Goal: Task Accomplishment & Management: Manage account settings

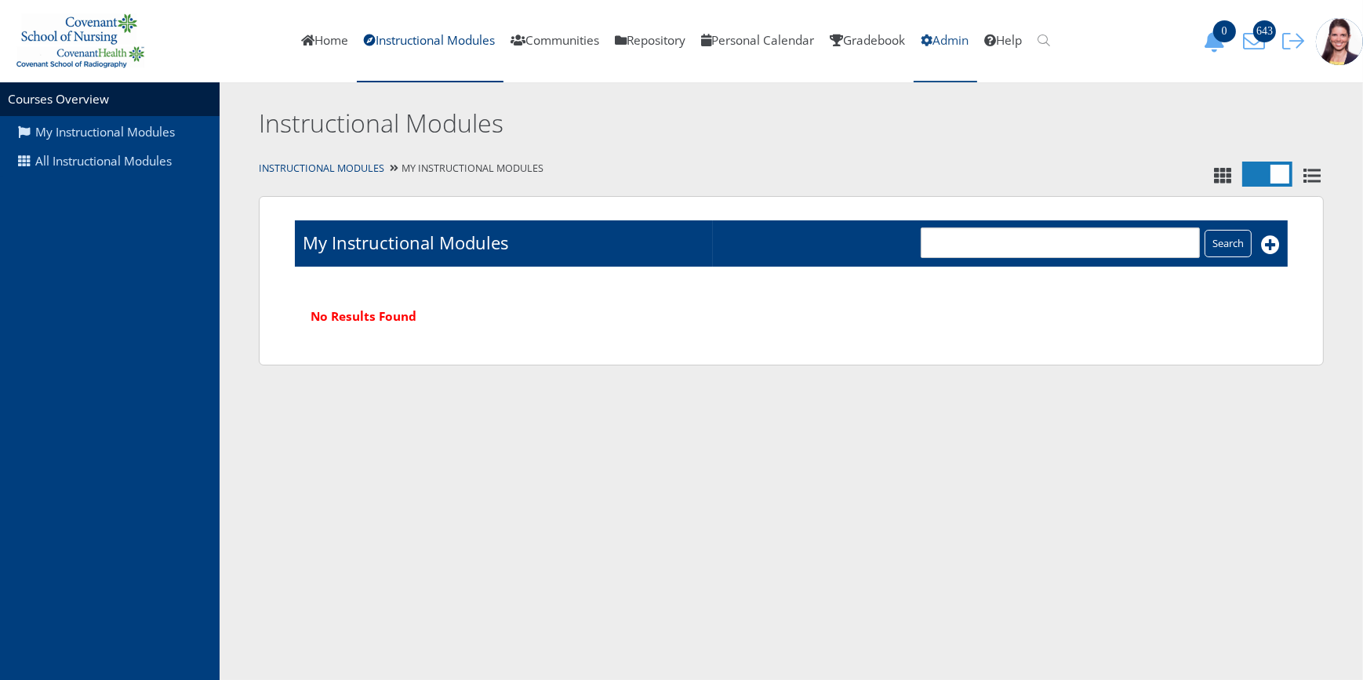
click at [972, 35] on link "Admin" at bounding box center [946, 41] width 64 height 82
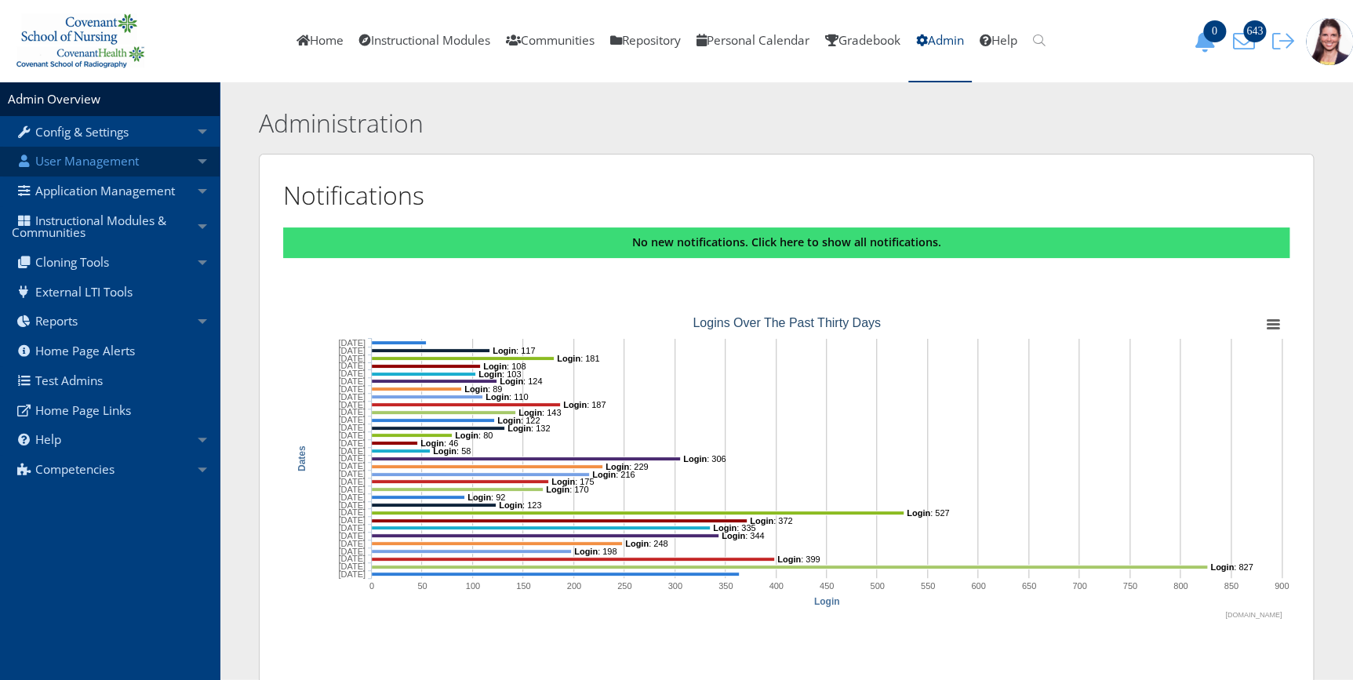
click at [60, 157] on link "User Management" at bounding box center [110, 162] width 220 height 30
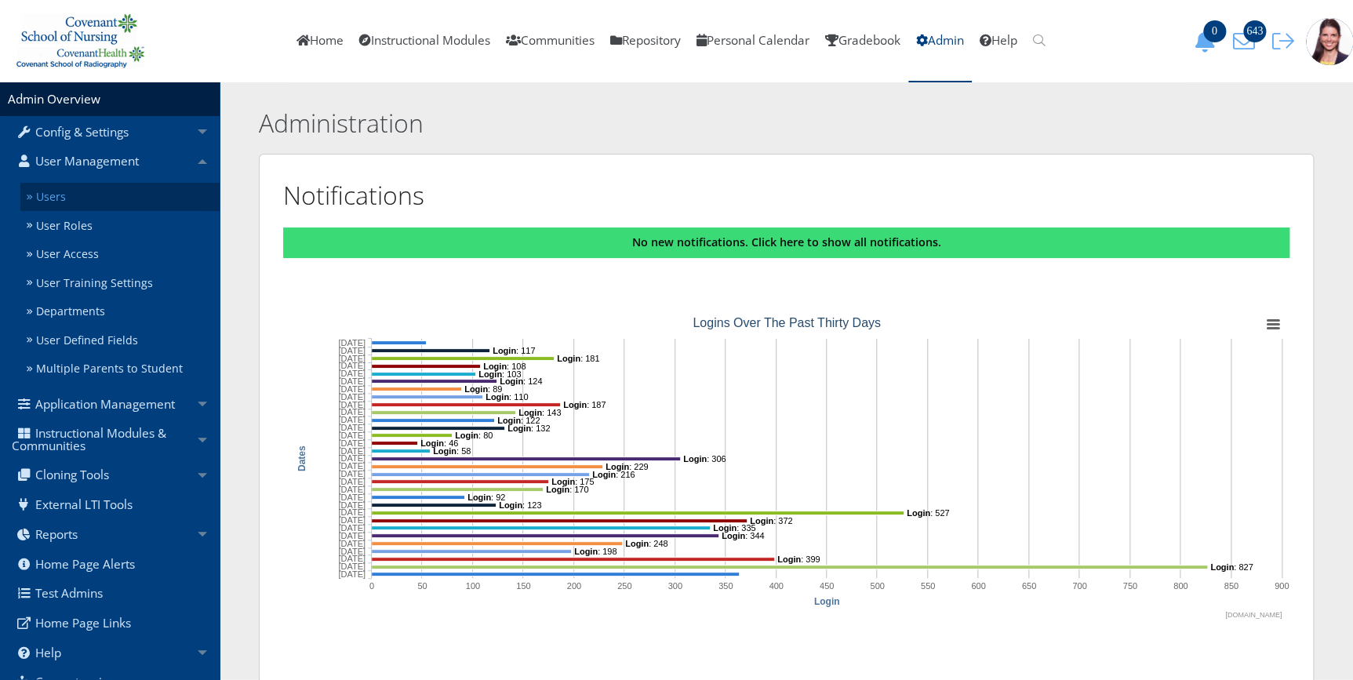
click at [45, 192] on link "Users" at bounding box center [119, 197] width 199 height 29
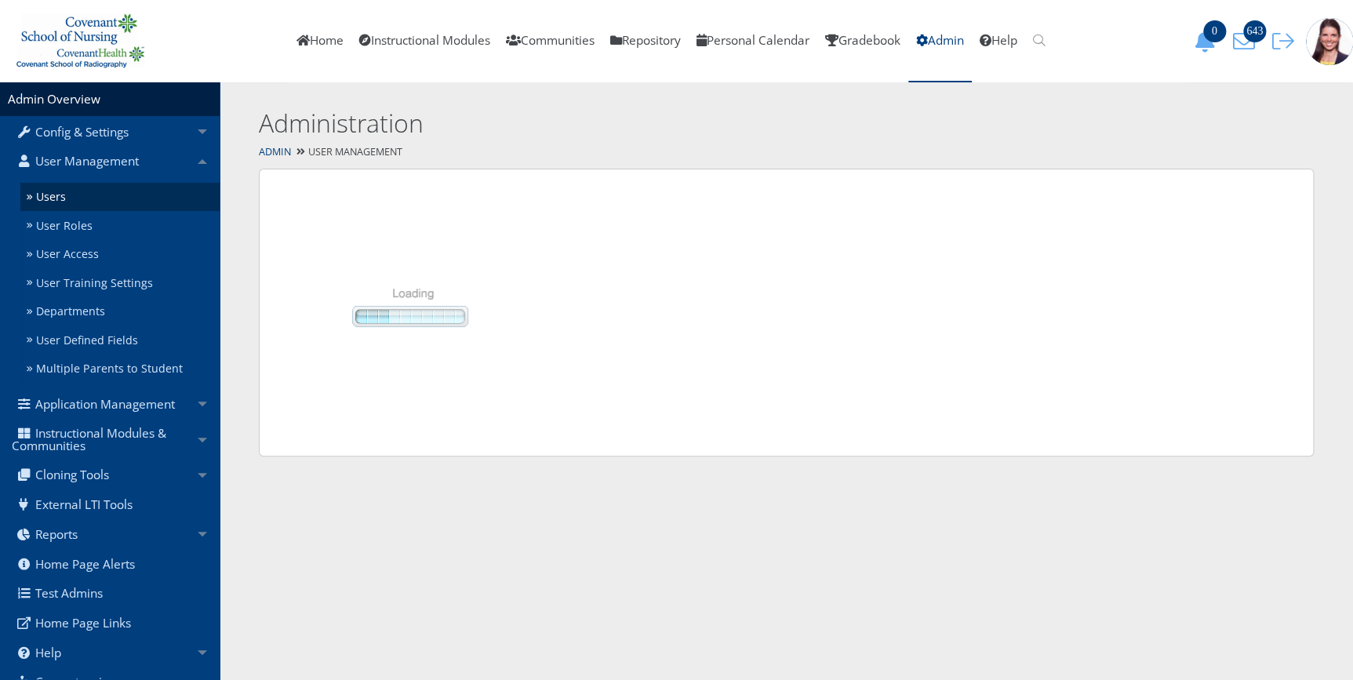
select select "50"
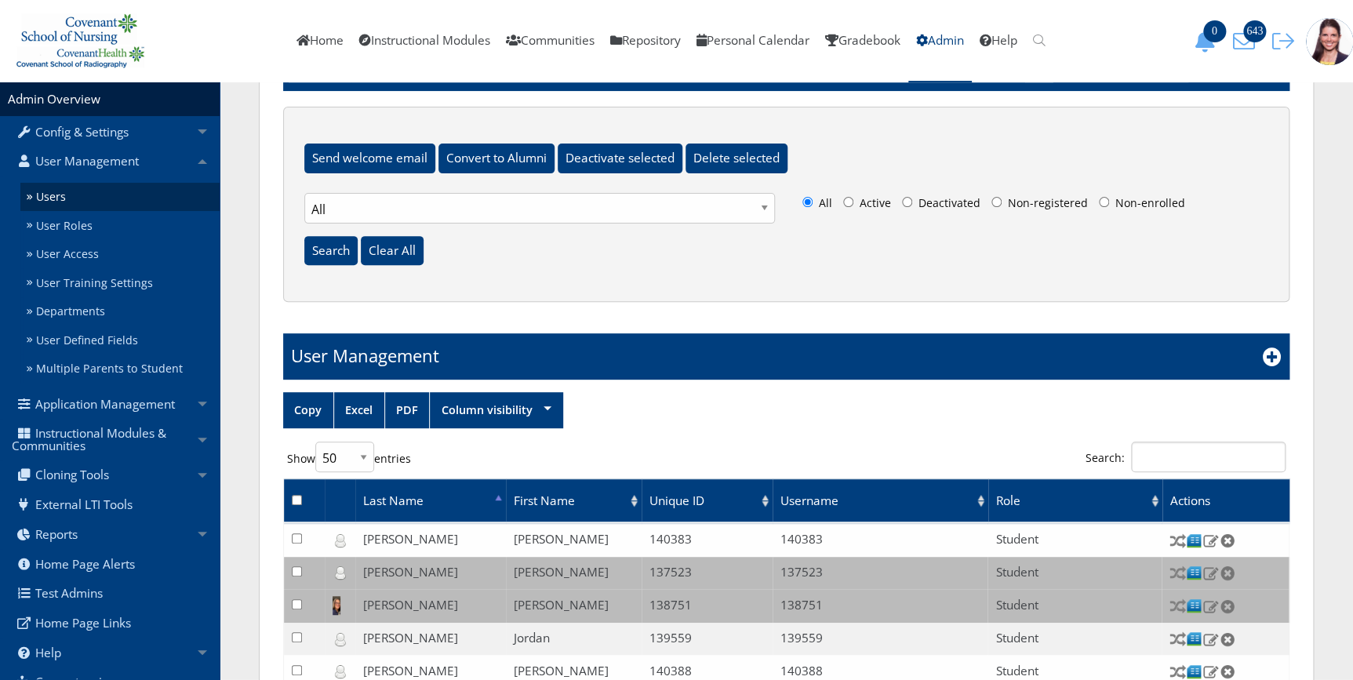
scroll to position [142, 0]
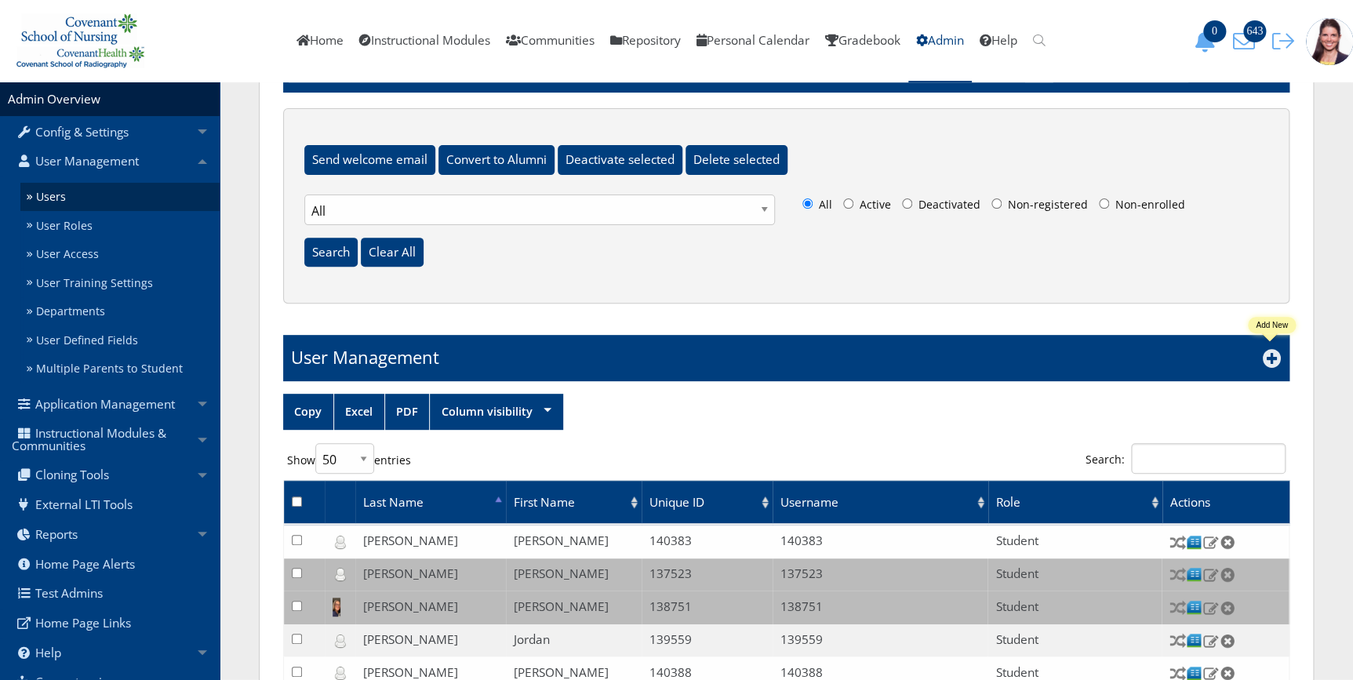
click at [1265, 355] on icon at bounding box center [1271, 358] width 19 height 19
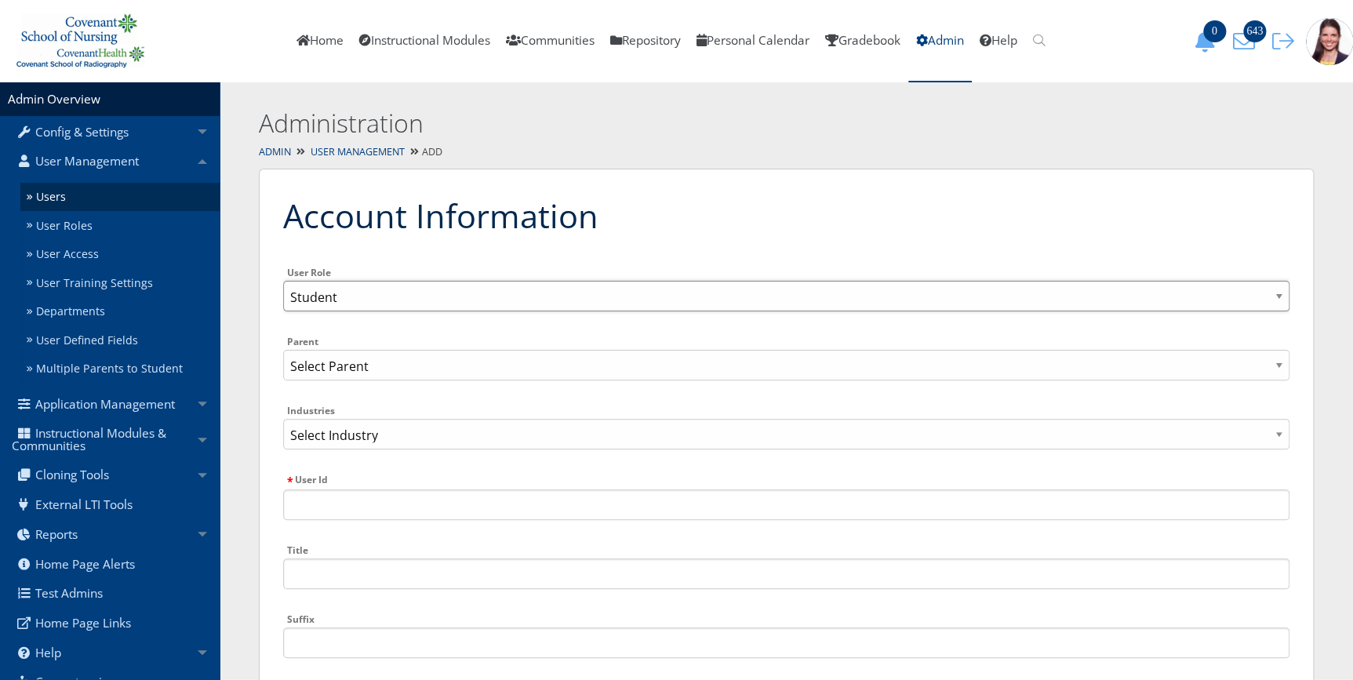
click at [410, 292] on select "Admin Overarching Admin Faculty Student Student Support Staff Administrative Ad…" at bounding box center [786, 296] width 1006 height 31
select select "4"
click at [283, 281] on select "Admin Overarching Admin Faculty Student Student Support Staff Administrative Ad…" at bounding box center [786, 296] width 1006 height 31
click at [351, 503] on input "User Id" at bounding box center [786, 504] width 1006 height 31
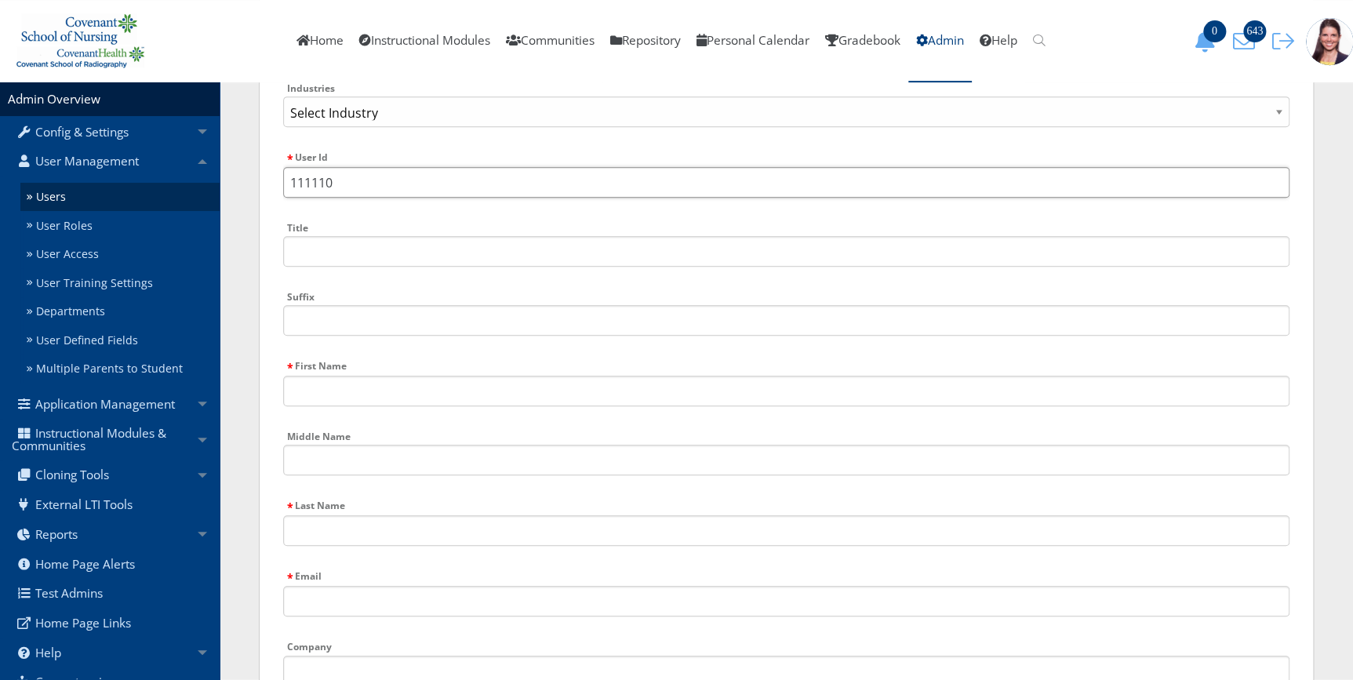
scroll to position [356, 0]
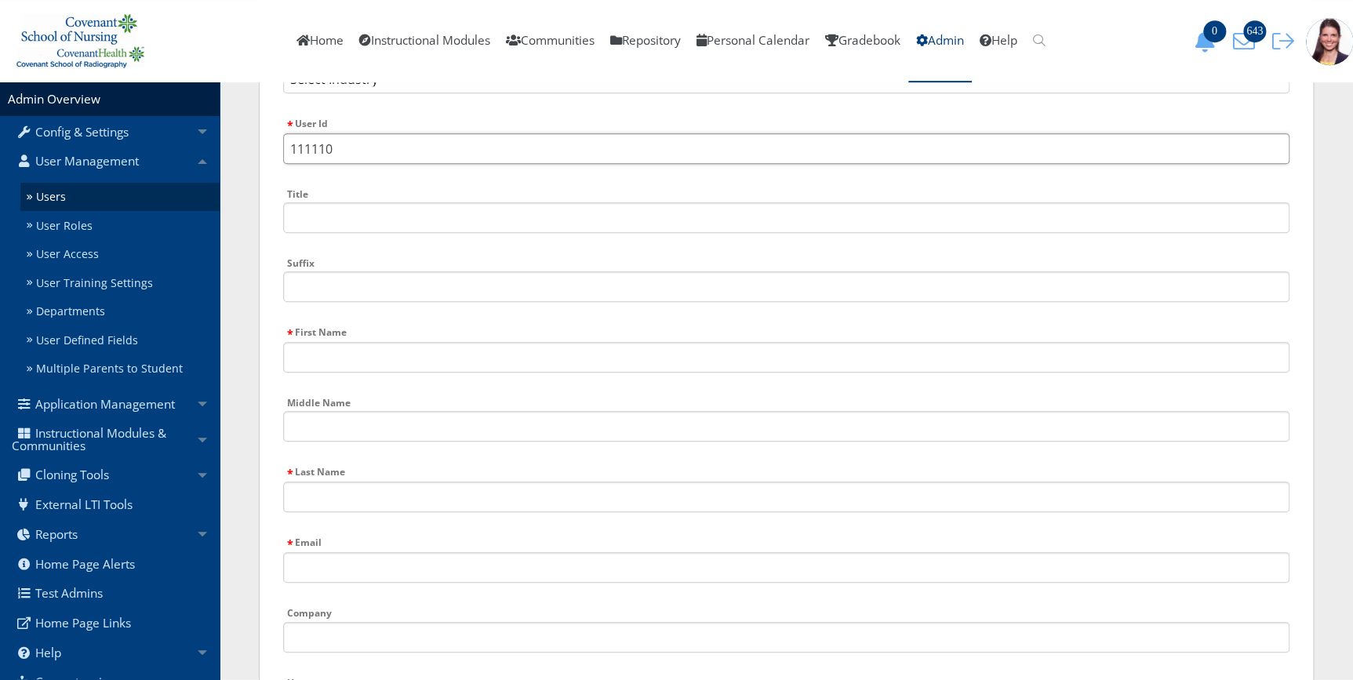
type input "111110"
click at [386, 358] on input "First Name" at bounding box center [786, 357] width 1006 height 31
type input "Courtney"
type input "Ivy"
click at [364, 565] on input "Email" at bounding box center [786, 567] width 1006 height 31
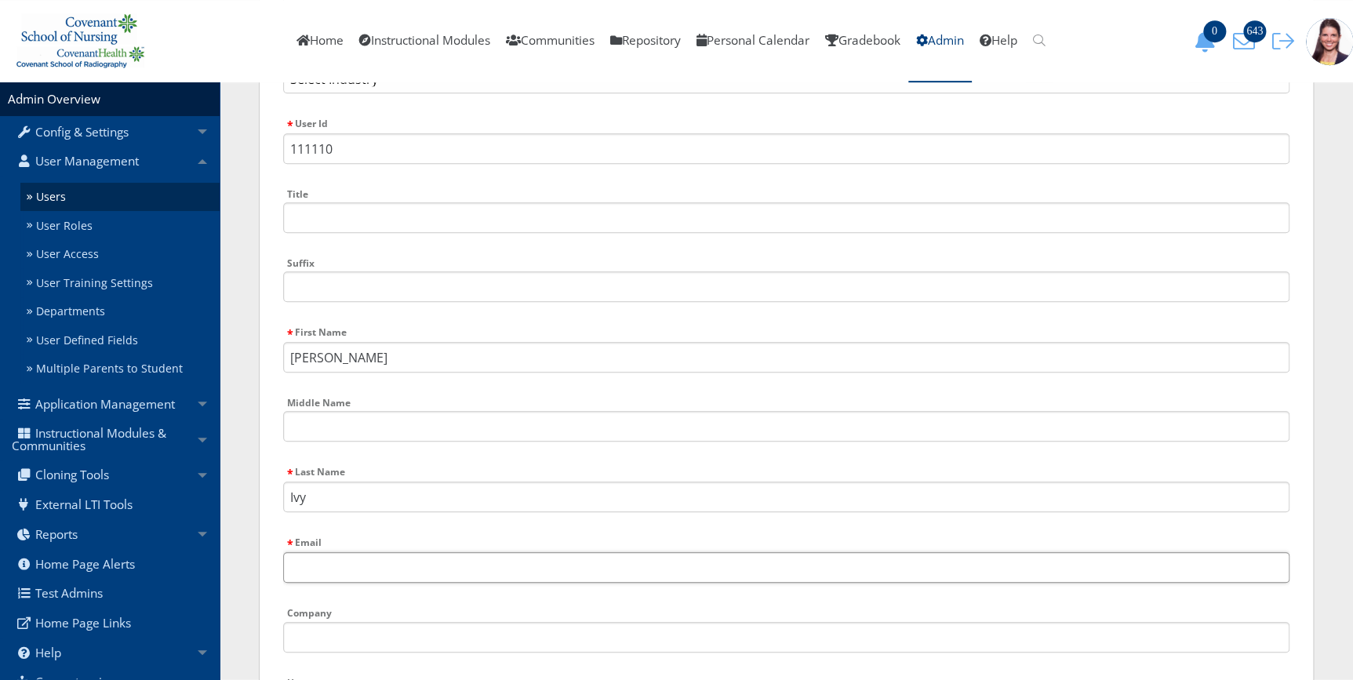
paste input "Courtney.Ivy@providence.org"
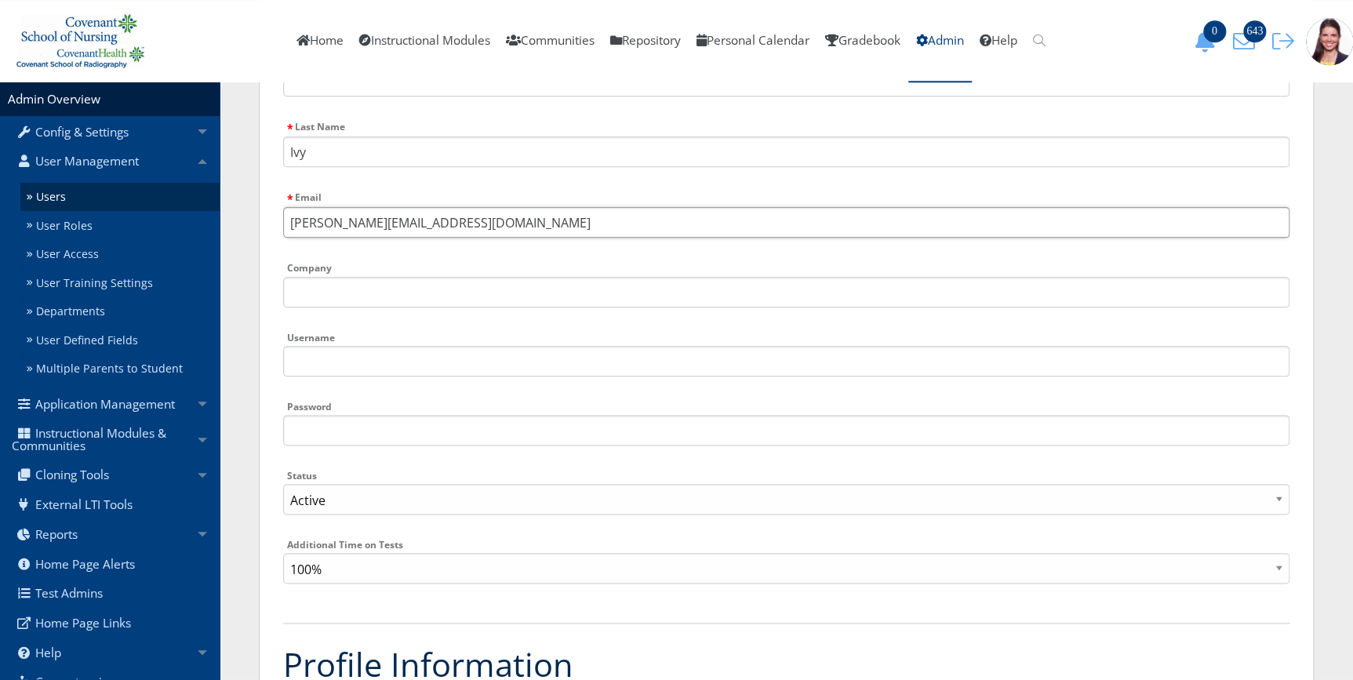
scroll to position [713, 0]
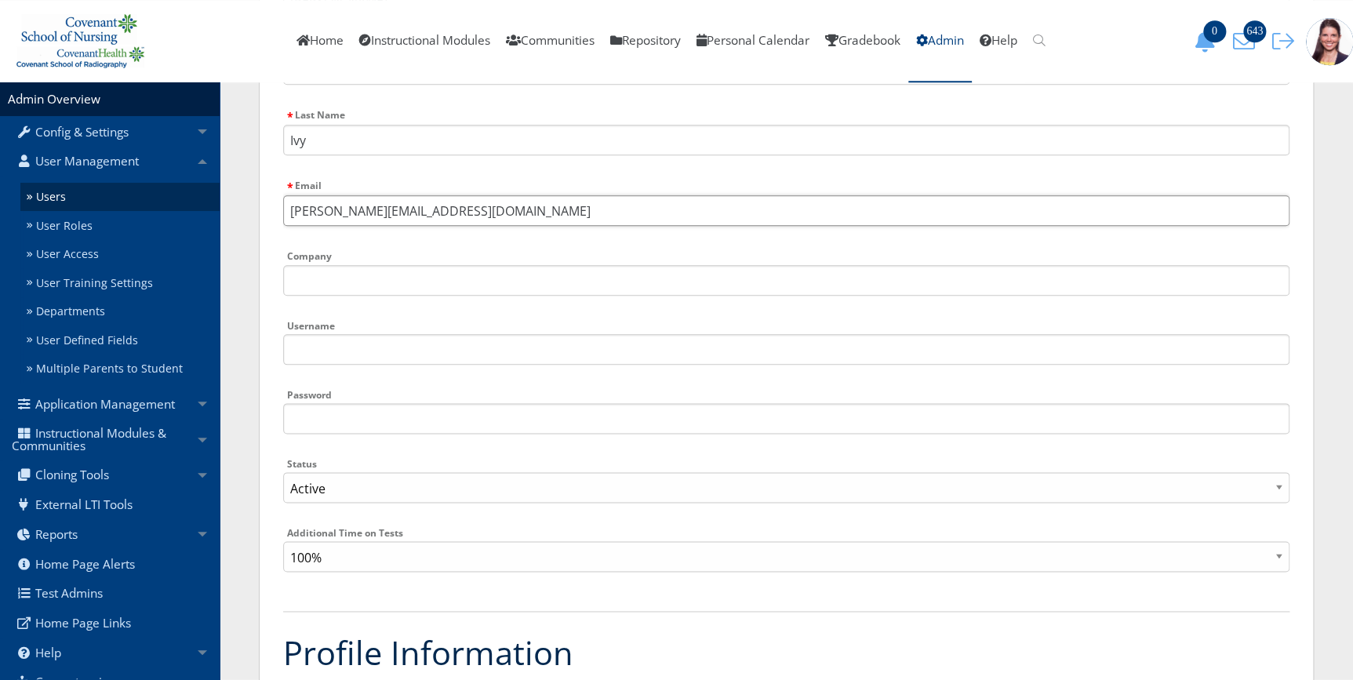
type input "Courtney.Ivy@providence.org"
click at [398, 354] on input "Username" at bounding box center [786, 349] width 1006 height 31
type input "c"
type input "CIvy"
type input "Cson1234!"
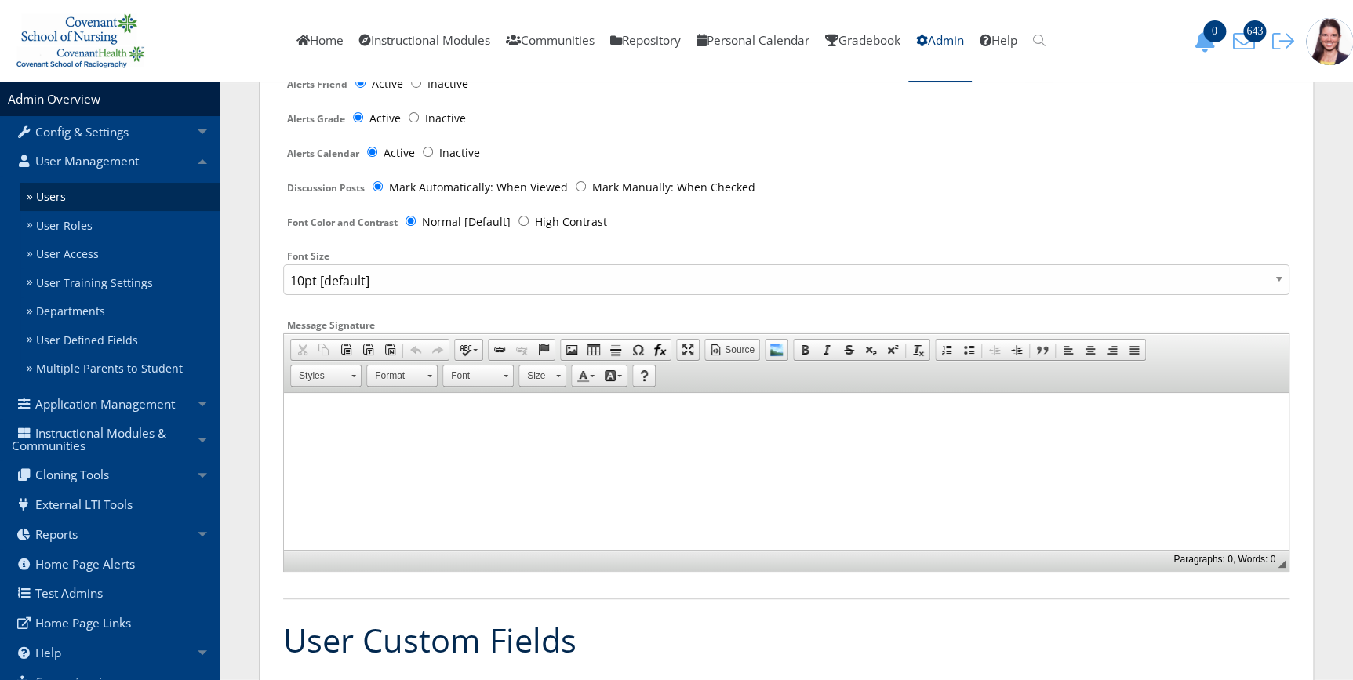
scroll to position [3064, 0]
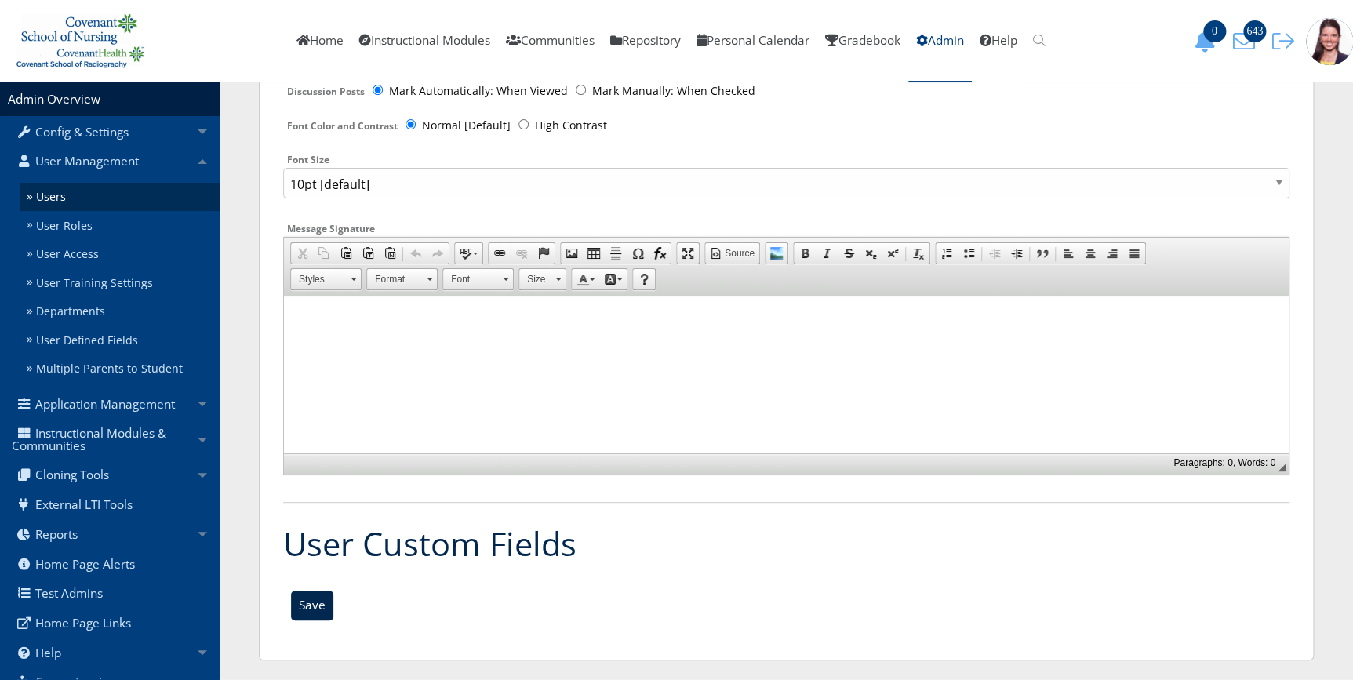
click at [305, 611] on input "Save" at bounding box center [312, 605] width 42 height 30
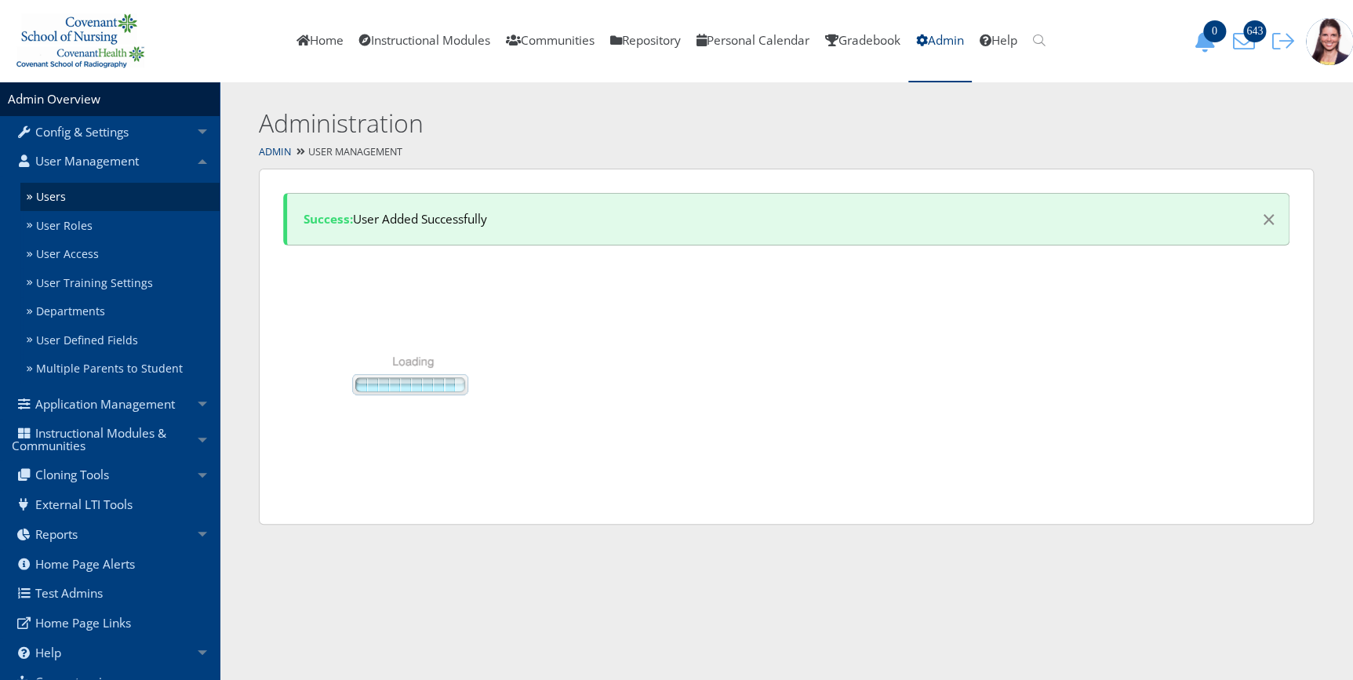
select select "50"
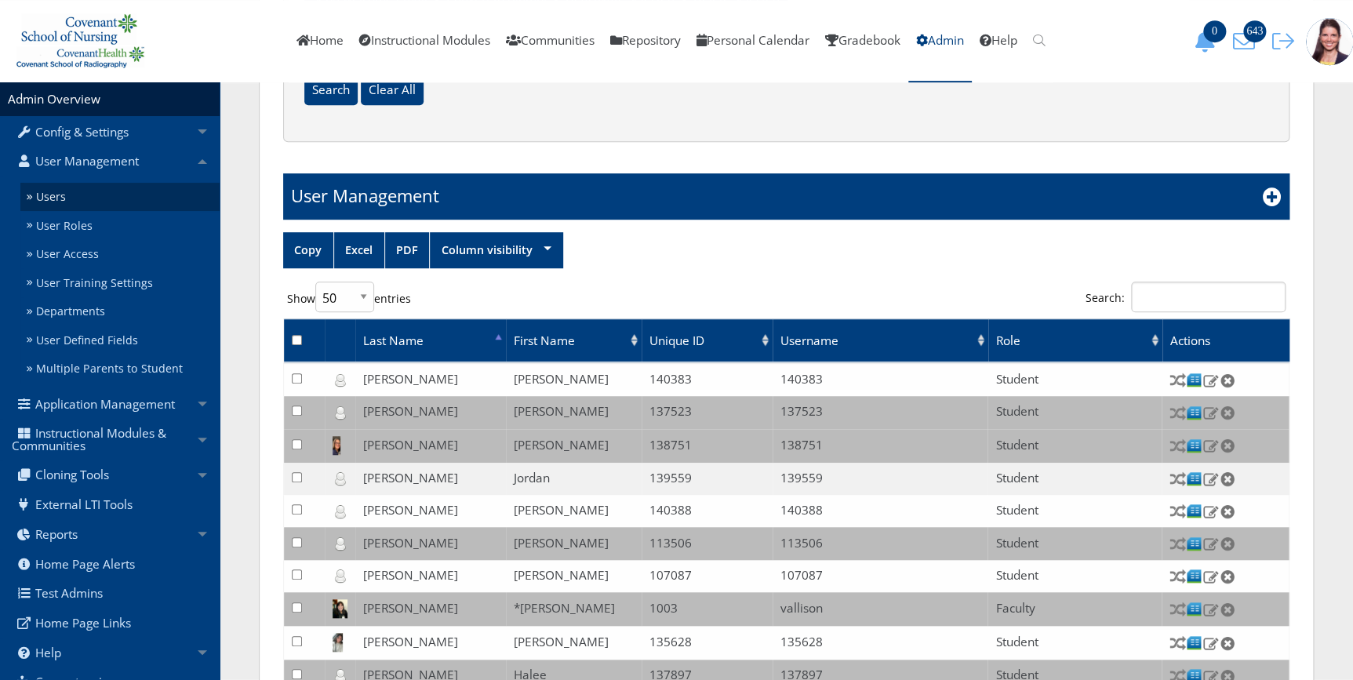
scroll to position [213, 0]
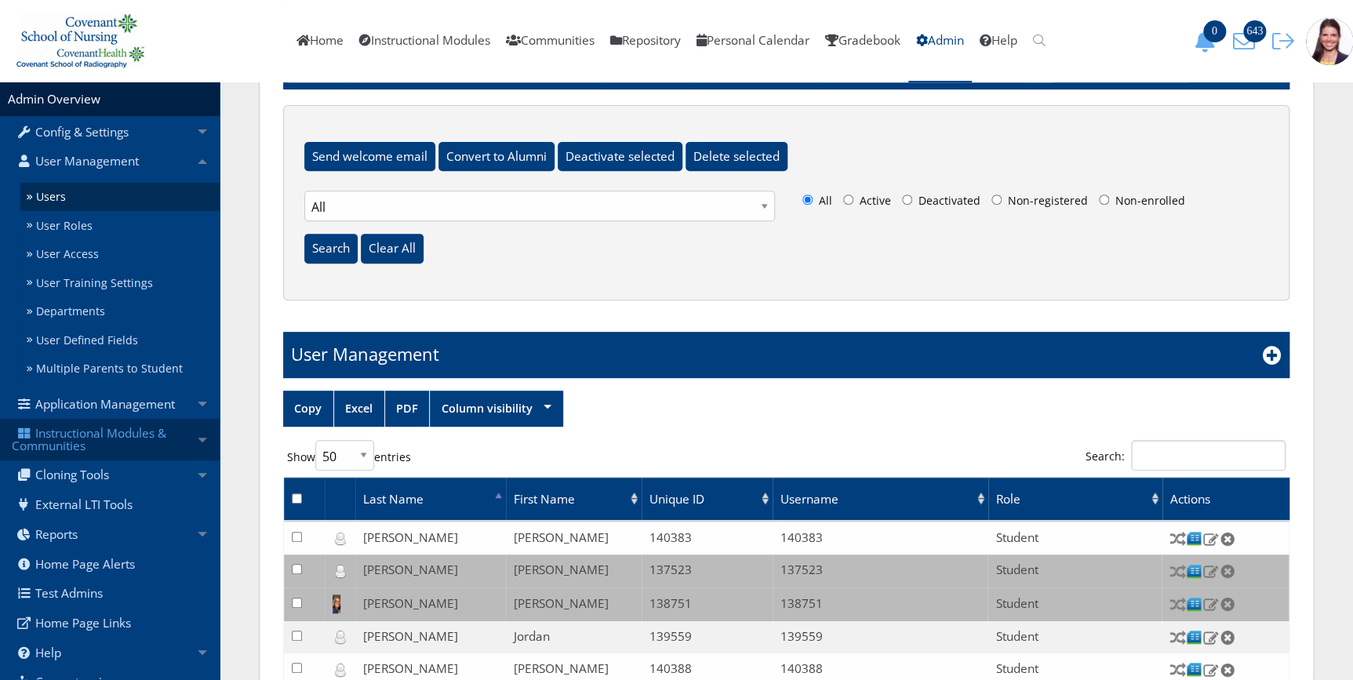
click at [69, 428] on link "Instructional Modules & Communities" at bounding box center [110, 440] width 220 height 42
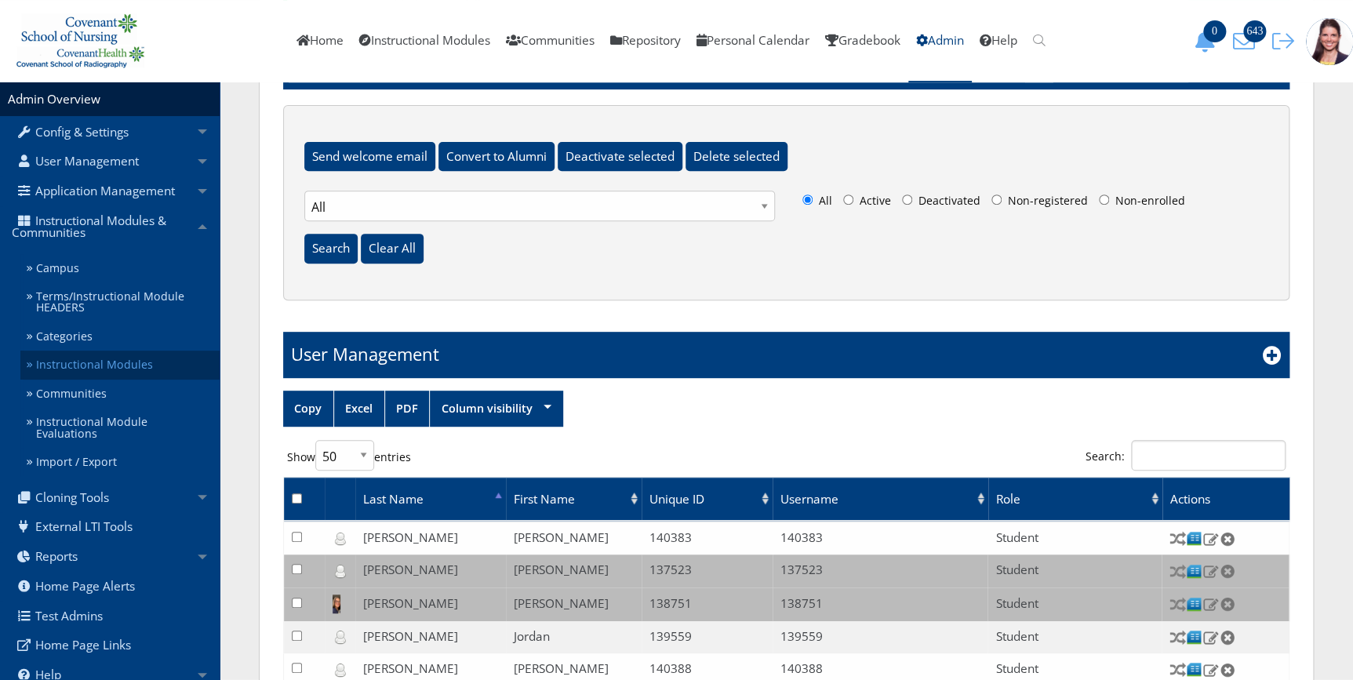
click at [71, 360] on link "Instructional Modules" at bounding box center [119, 365] width 199 height 29
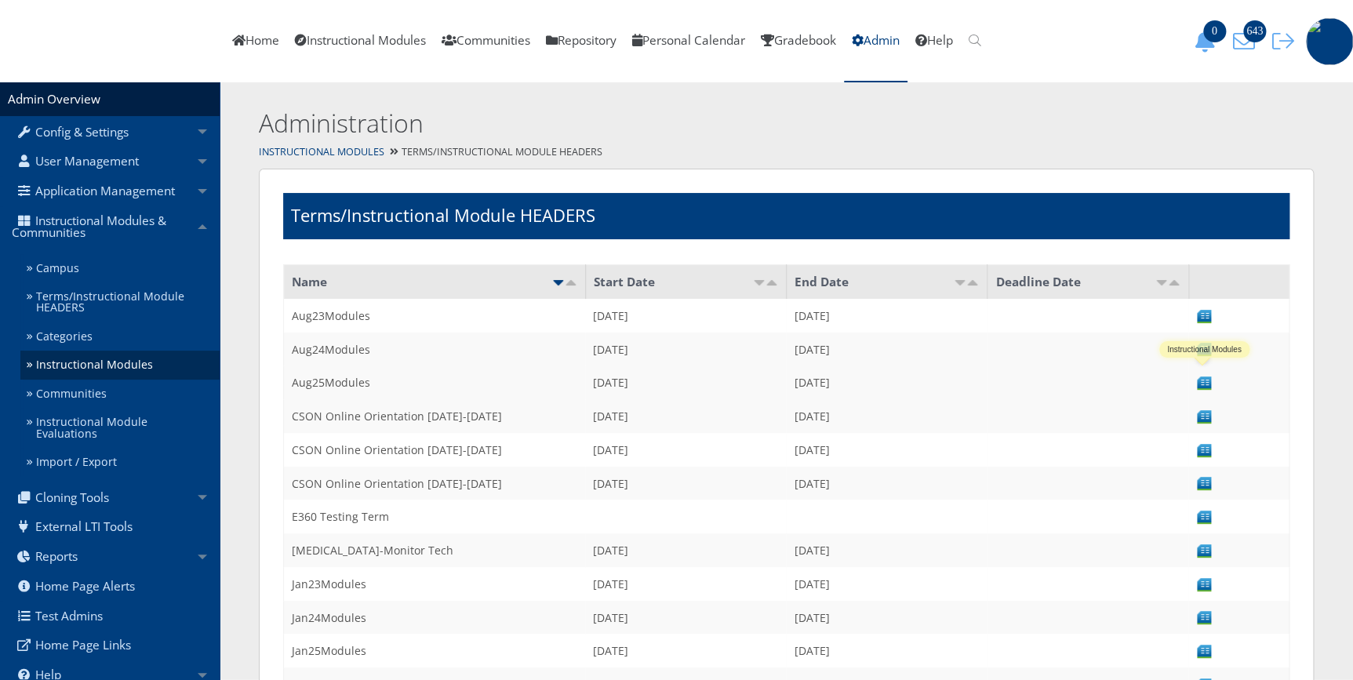
click at [1202, 375] on img at bounding box center [1204, 383] width 16 height 16
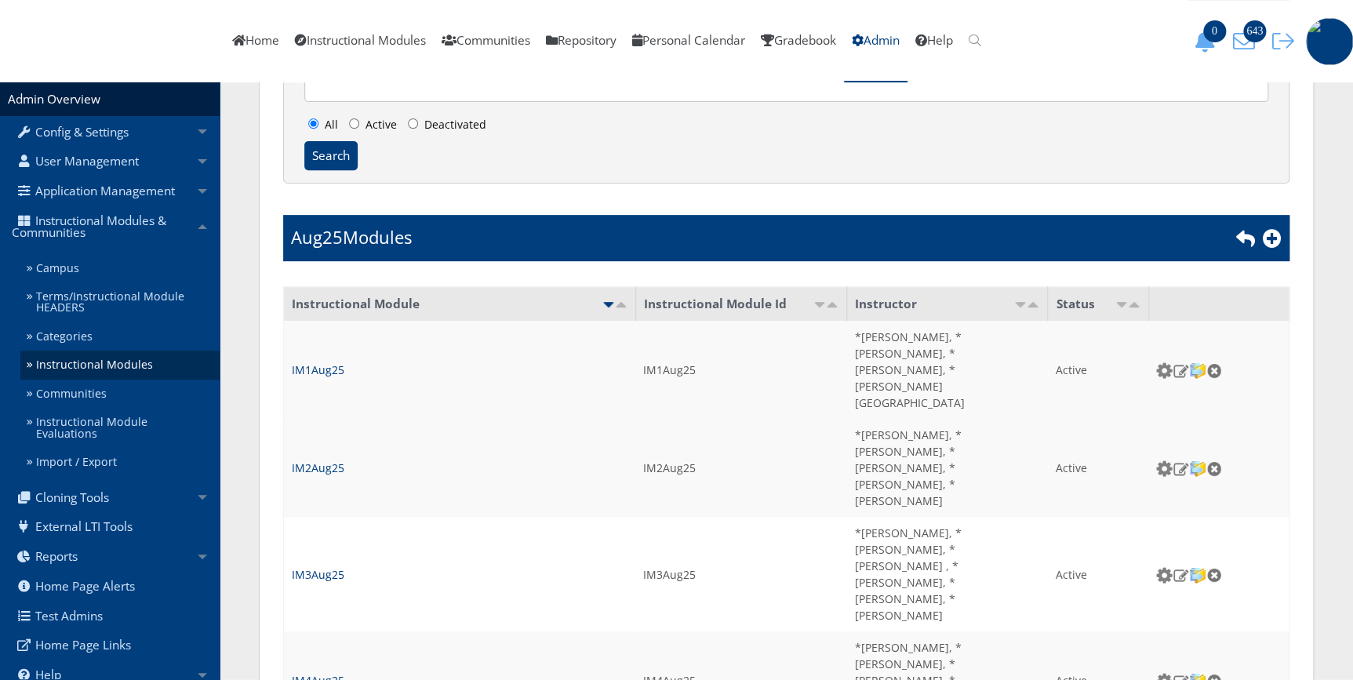
scroll to position [213, 0]
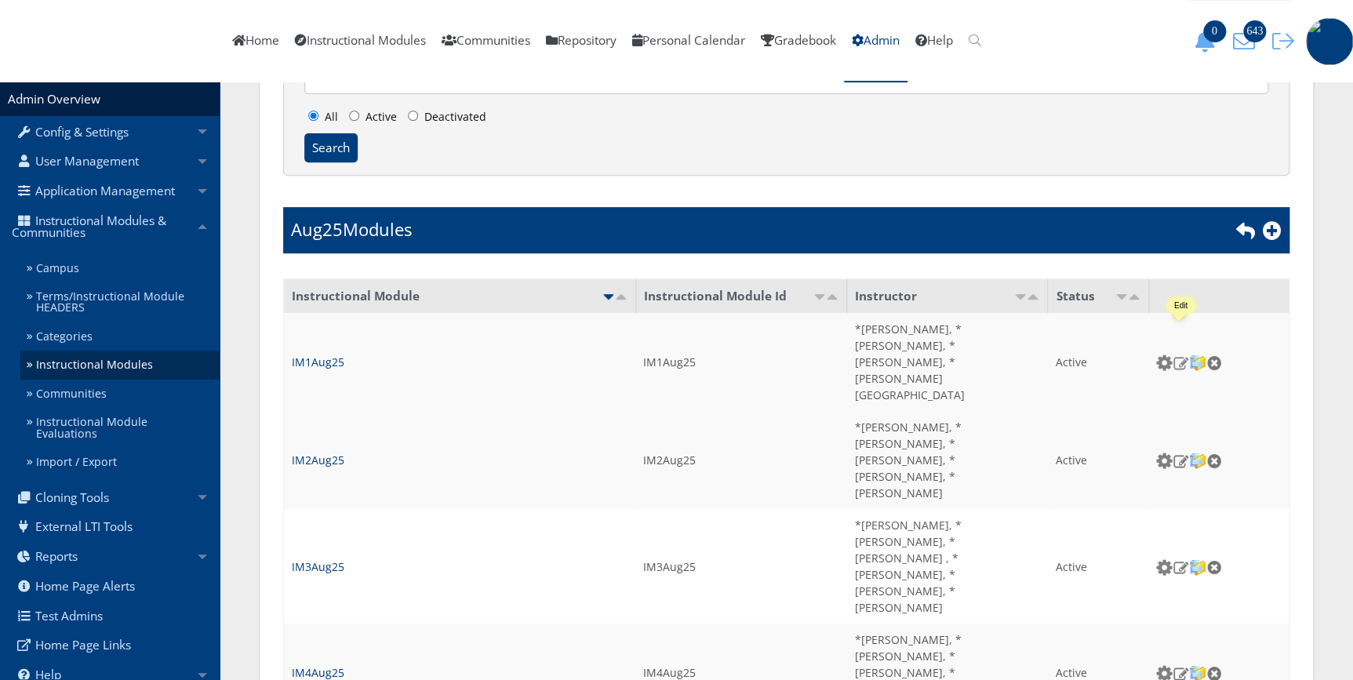
click at [1180, 355] on img at bounding box center [1180, 362] width 16 height 14
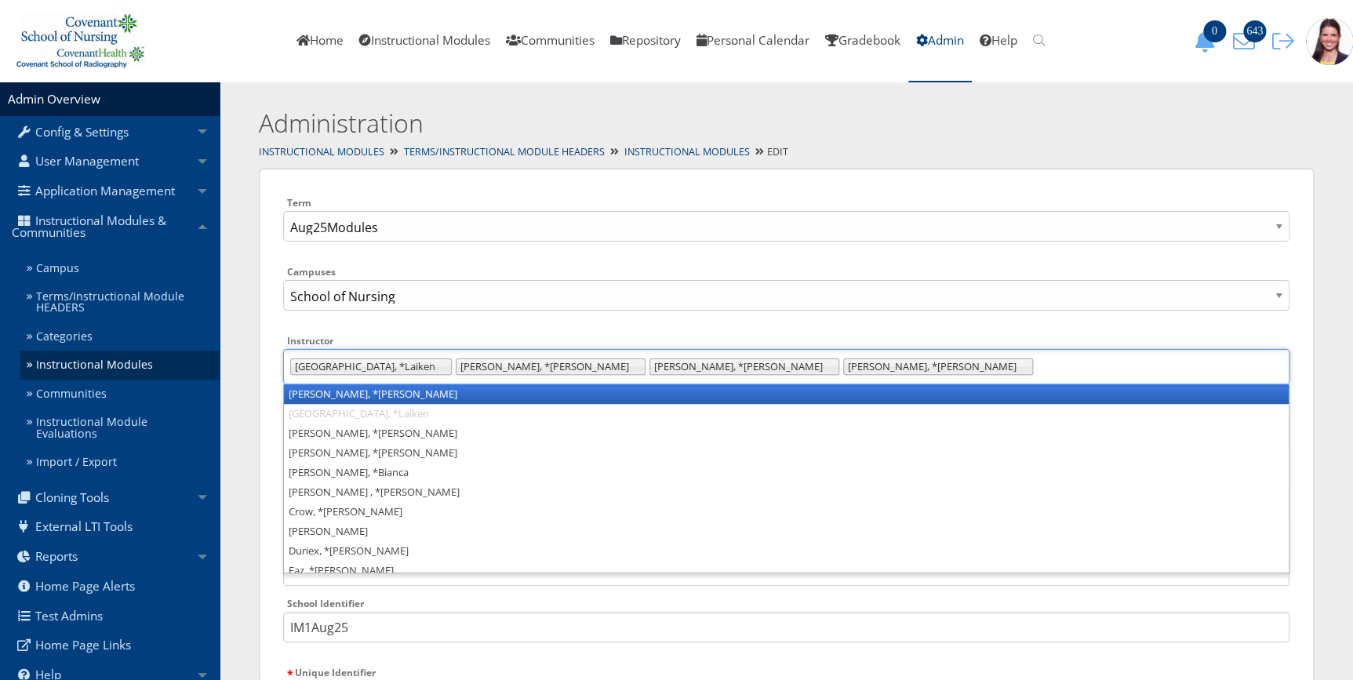
click at [720, 368] on ul "Brazil, *Laiken McNeill, *Blake Severs, *Jordan Wolfe, *Julie" at bounding box center [786, 366] width 1006 height 35
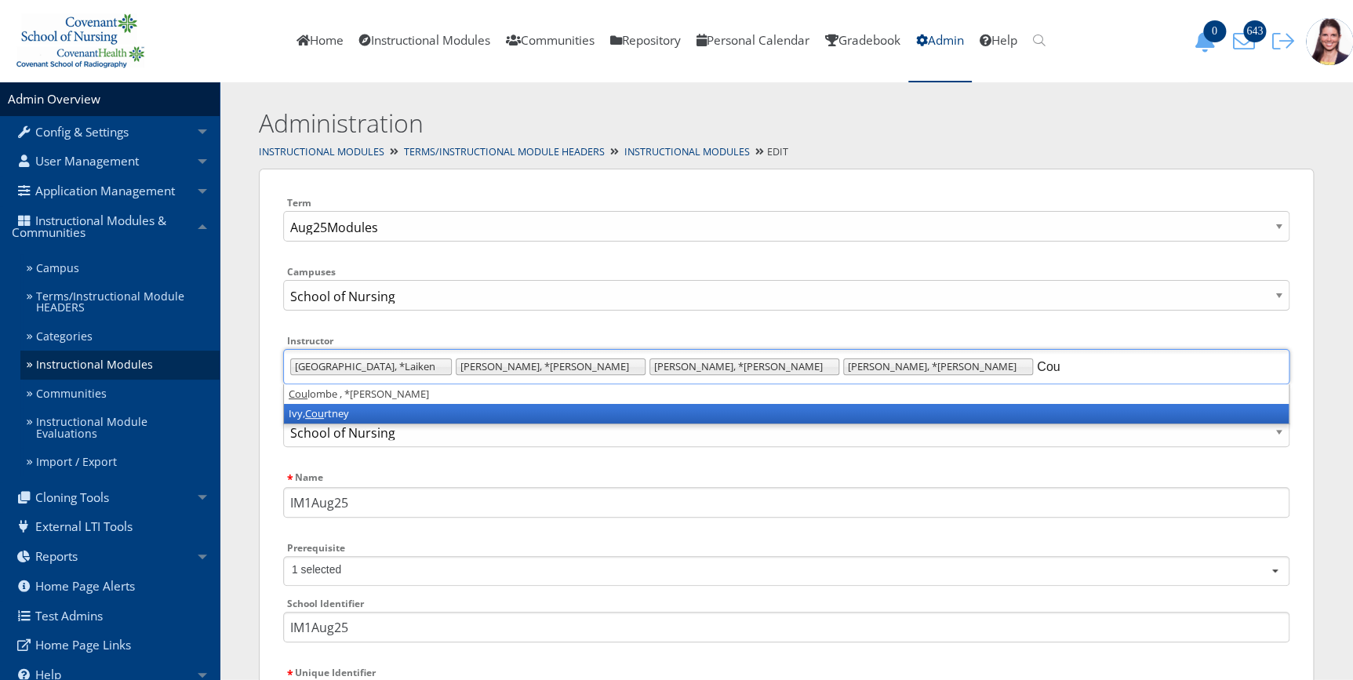
type input "Cou"
click at [344, 412] on li "Ivy, Cou rtney" at bounding box center [786, 414] width 1004 height 20
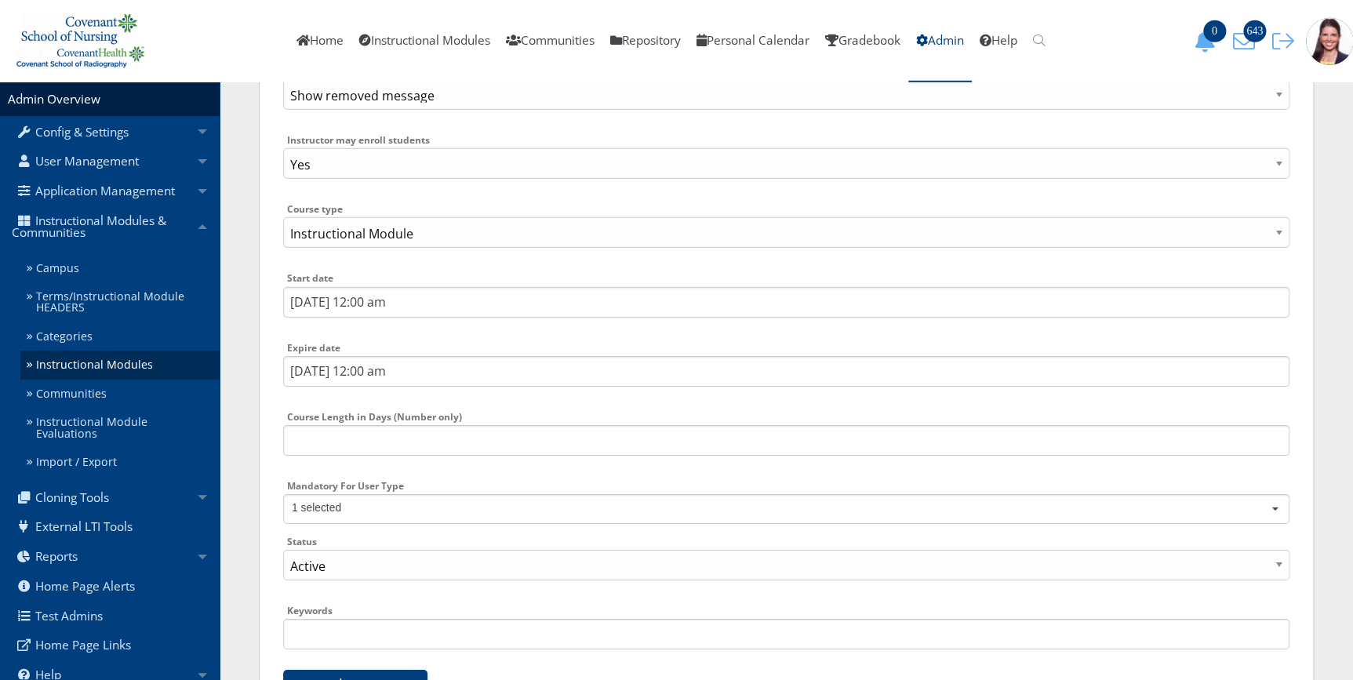
scroll to position [2355, 0]
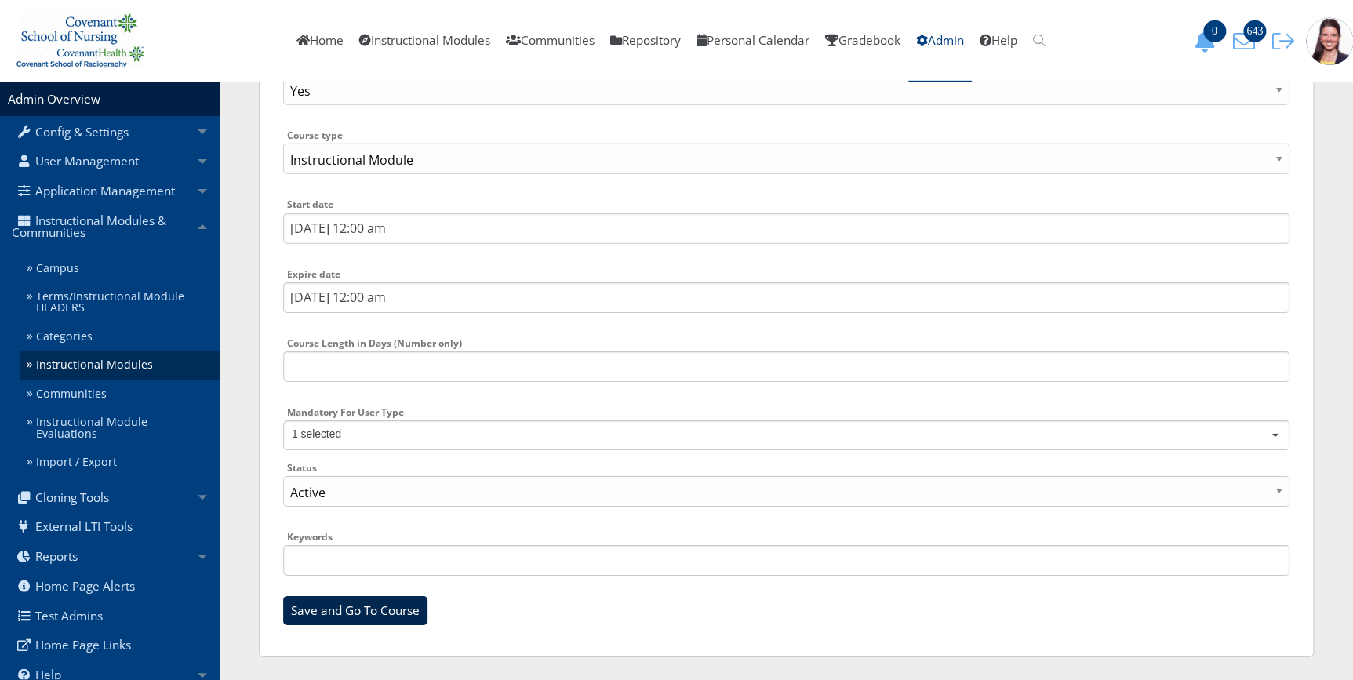
click at [373, 612] on input "Save and Go To Course" at bounding box center [355, 611] width 144 height 30
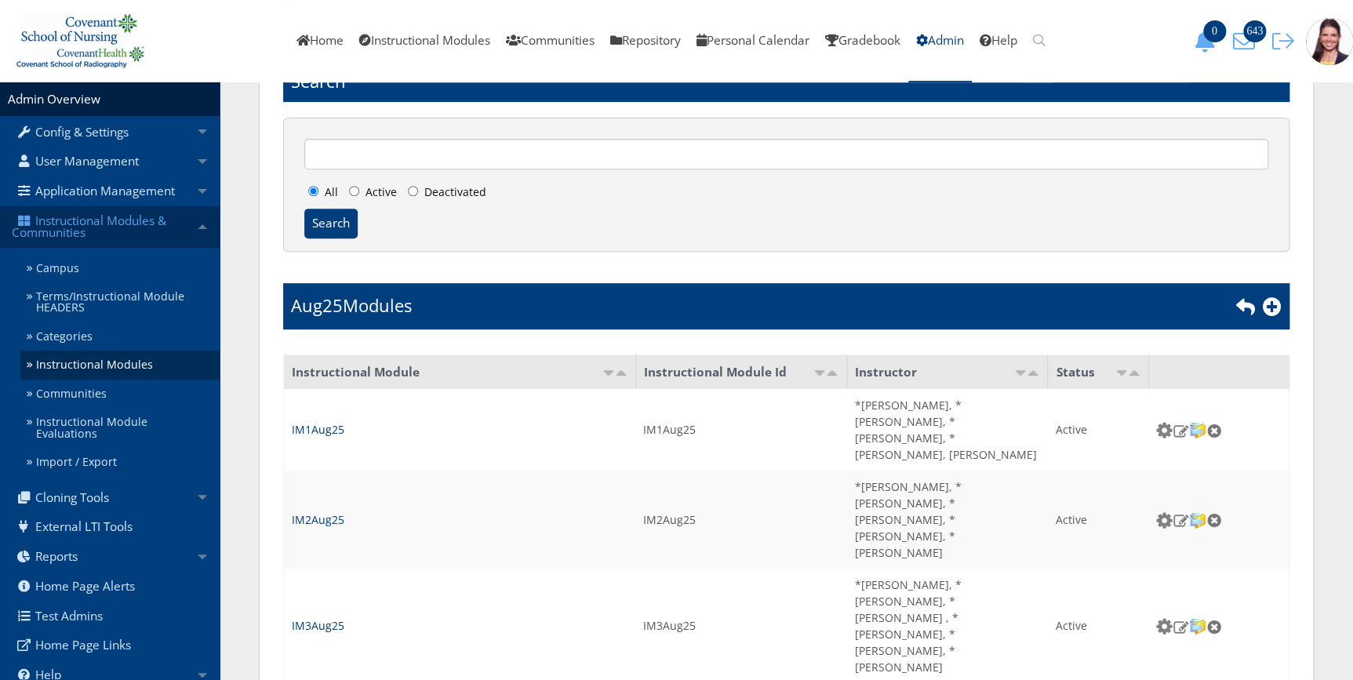
scroll to position [71, 0]
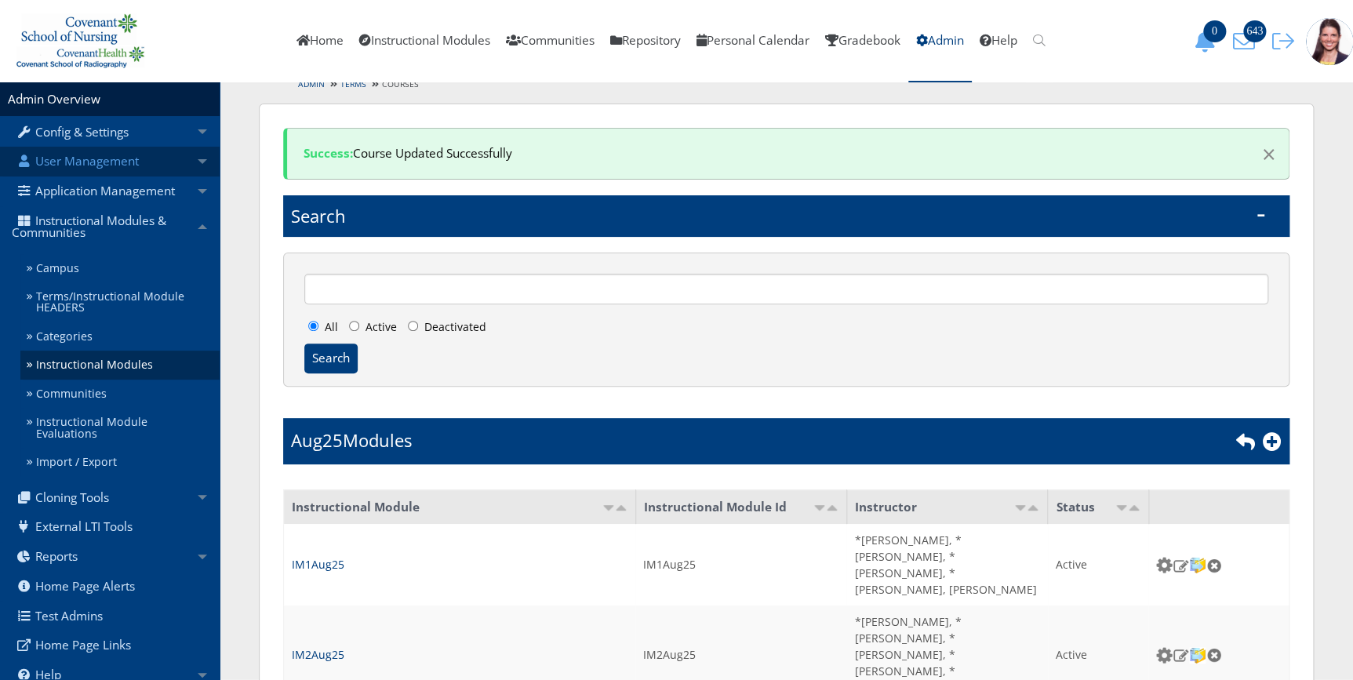
click at [109, 162] on link "User Management" at bounding box center [110, 162] width 220 height 30
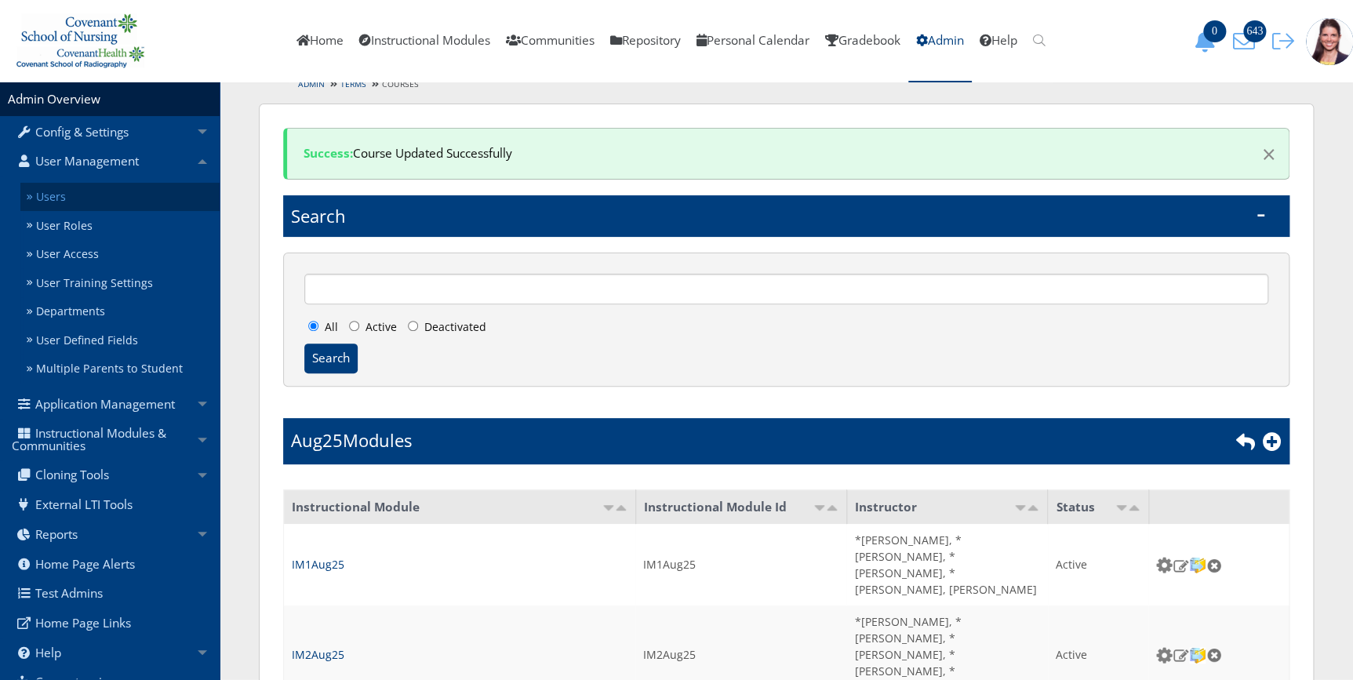
click at [46, 198] on link "Users" at bounding box center [119, 197] width 199 height 29
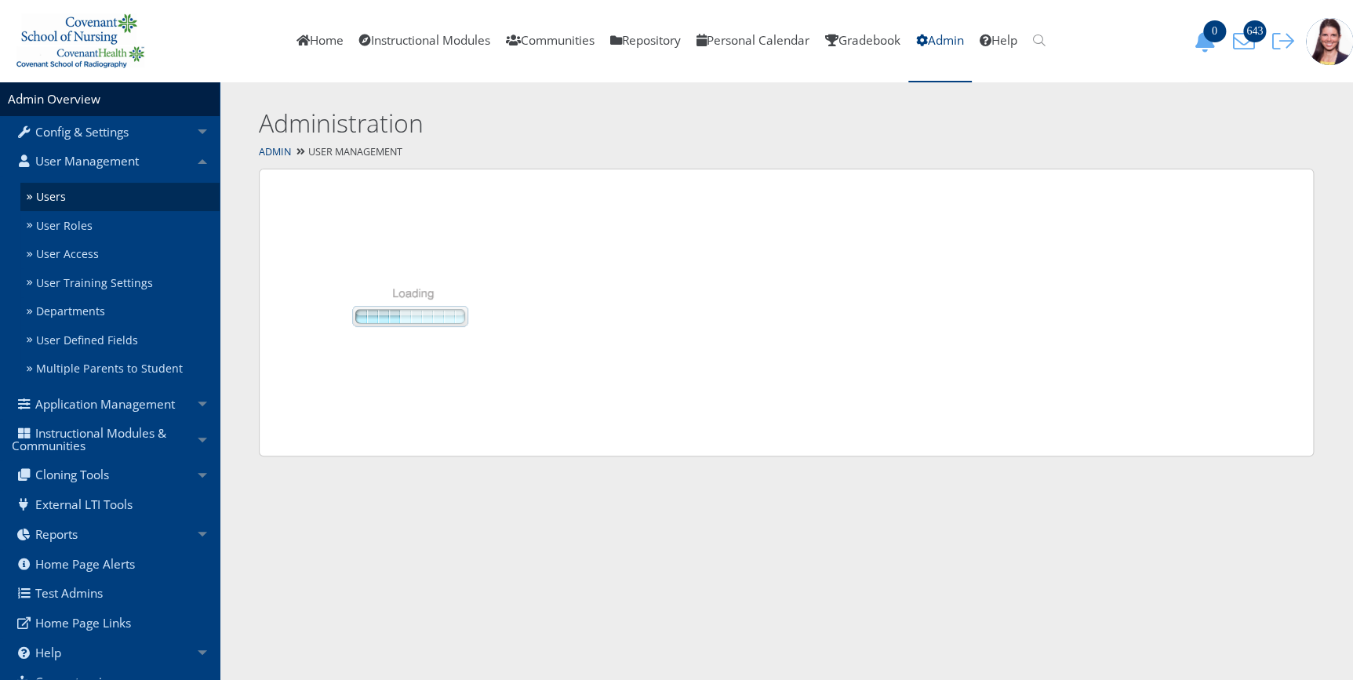
select select "50"
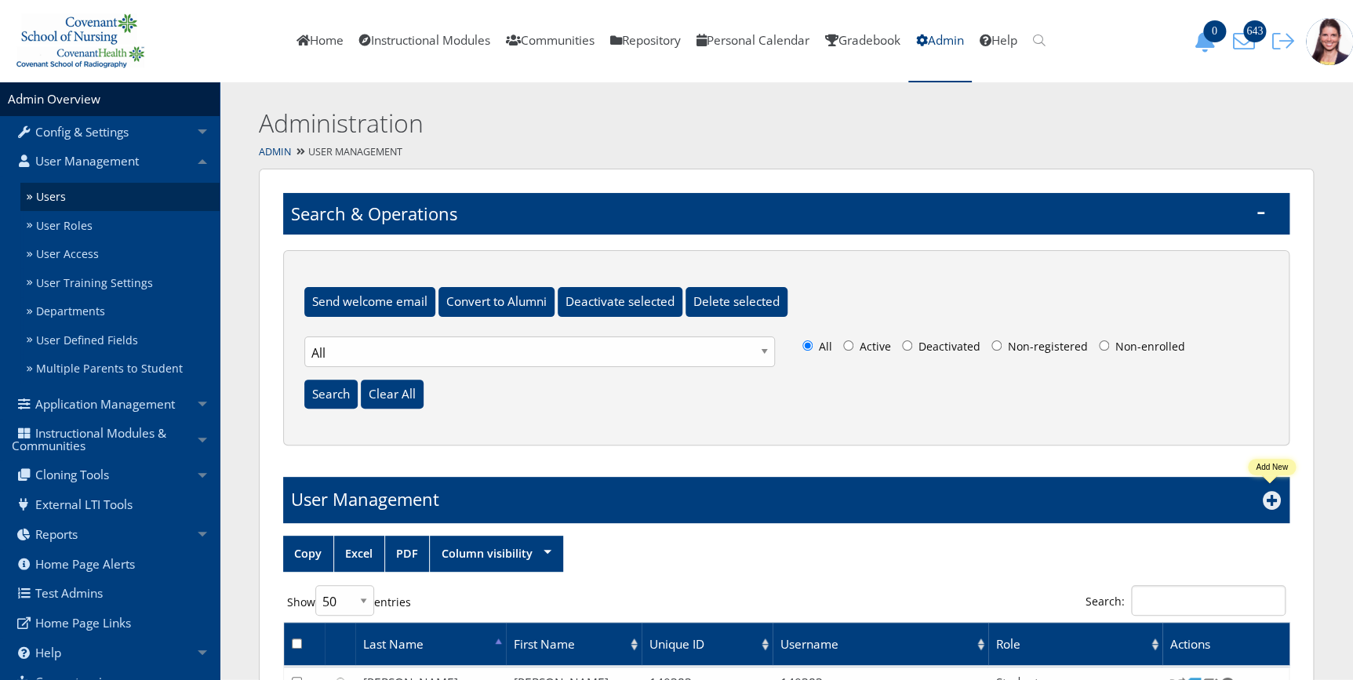
click at [1277, 497] on icon at bounding box center [1271, 500] width 19 height 19
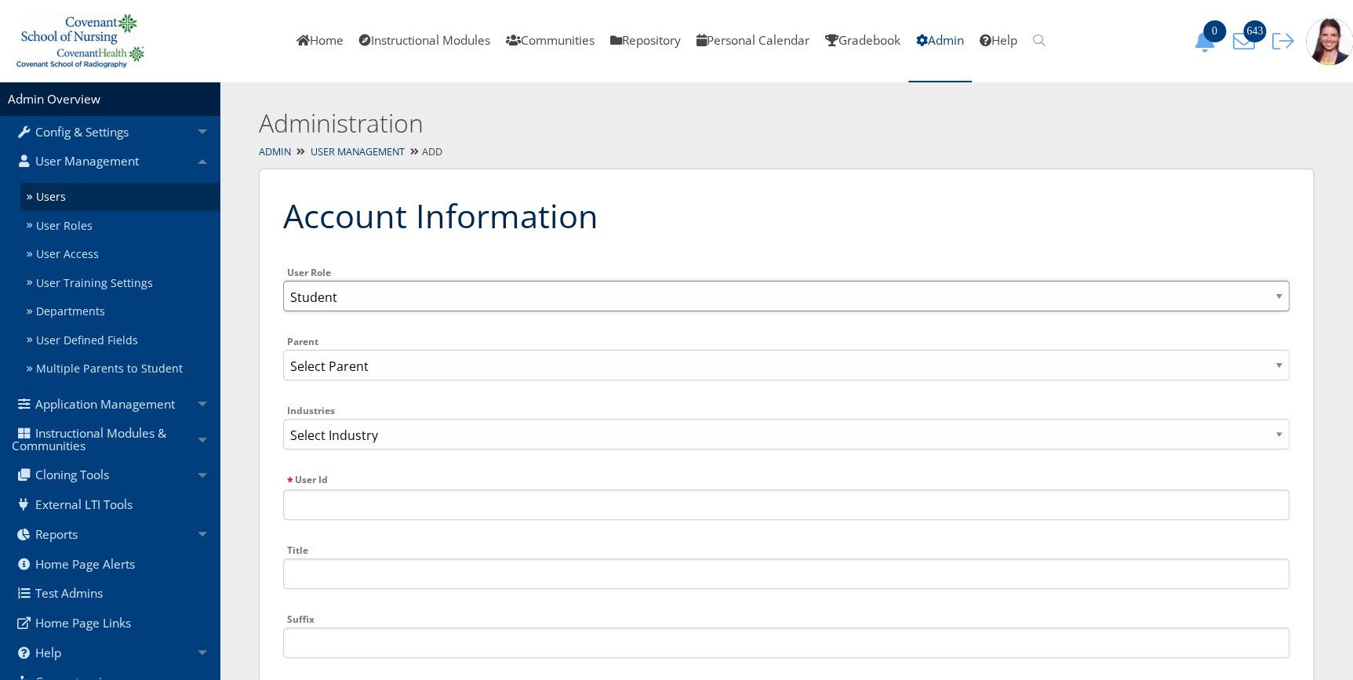
click at [349, 292] on select "Admin Overarching Admin Faculty Student Student Support Staff Administrative Ad…" at bounding box center [786, 296] width 1006 height 31
select select "4"
click at [283, 281] on select "Admin Overarching Admin Faculty Student Student Support Staff Administrative Ad…" at bounding box center [786, 296] width 1006 height 31
click at [355, 503] on input "User Id" at bounding box center [786, 504] width 1006 height 31
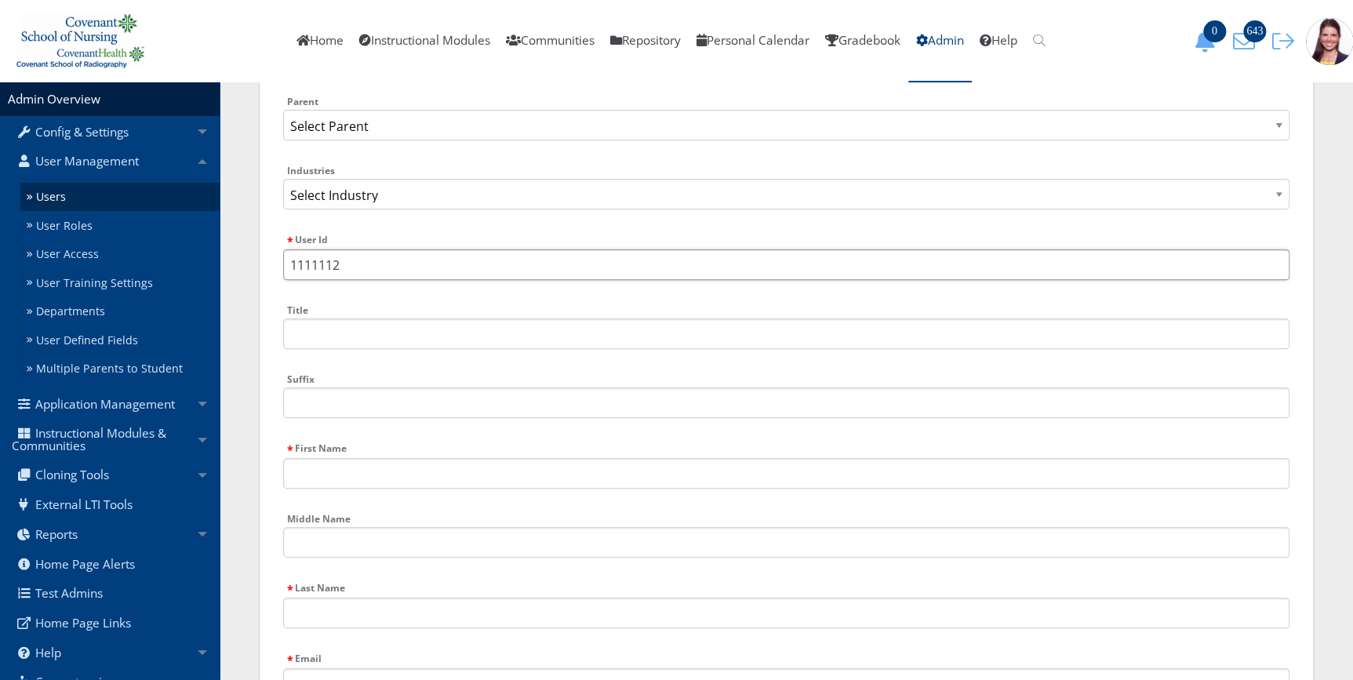
scroll to position [285, 0]
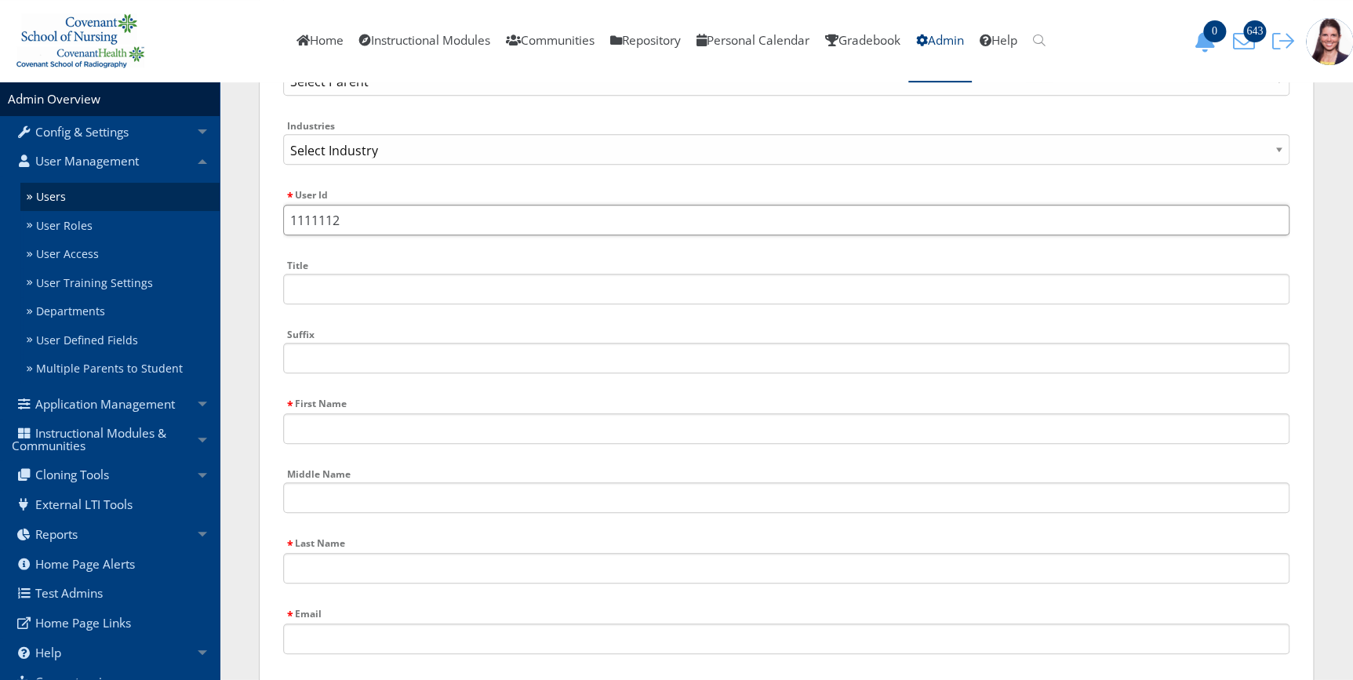
type input "1111112"
click at [321, 429] on input "First Name" at bounding box center [786, 428] width 1006 height 31
type input "Janci"
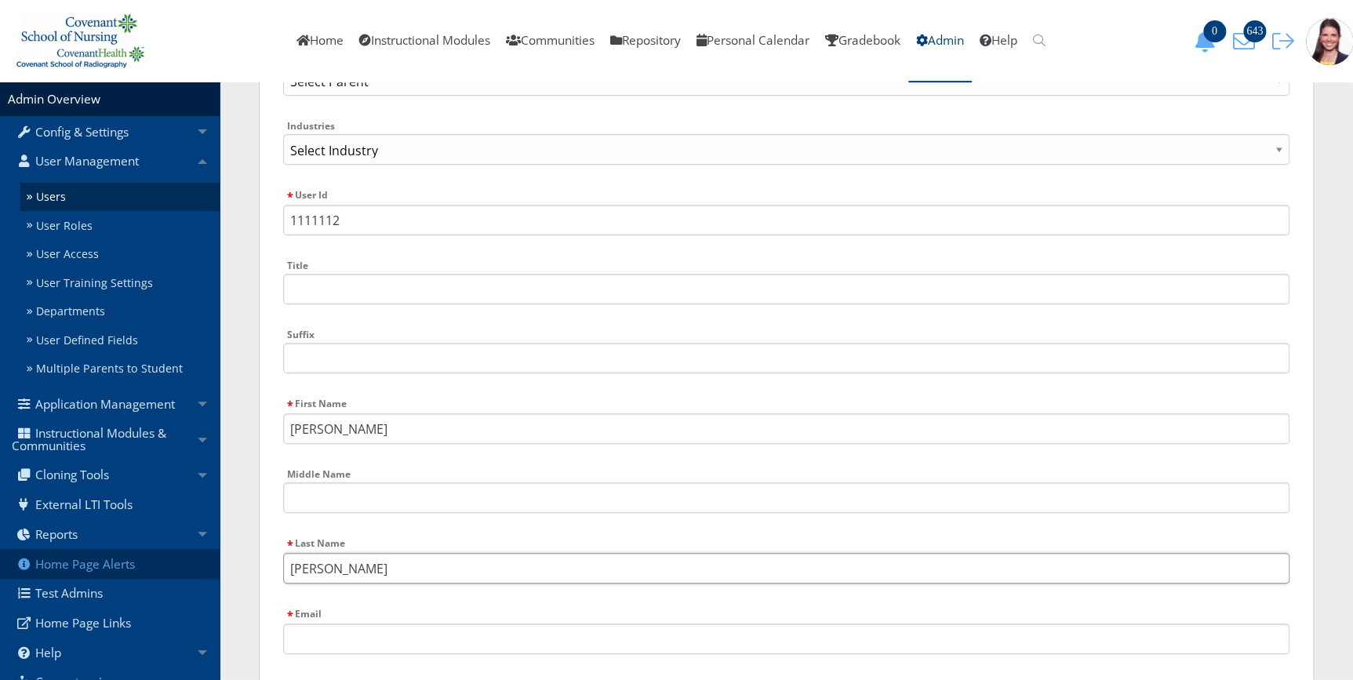
type input "Zumbro"
click at [321, 641] on input "Email" at bounding box center [786, 638] width 1006 height 31
paste input "janci.zumbro@covhs.org"
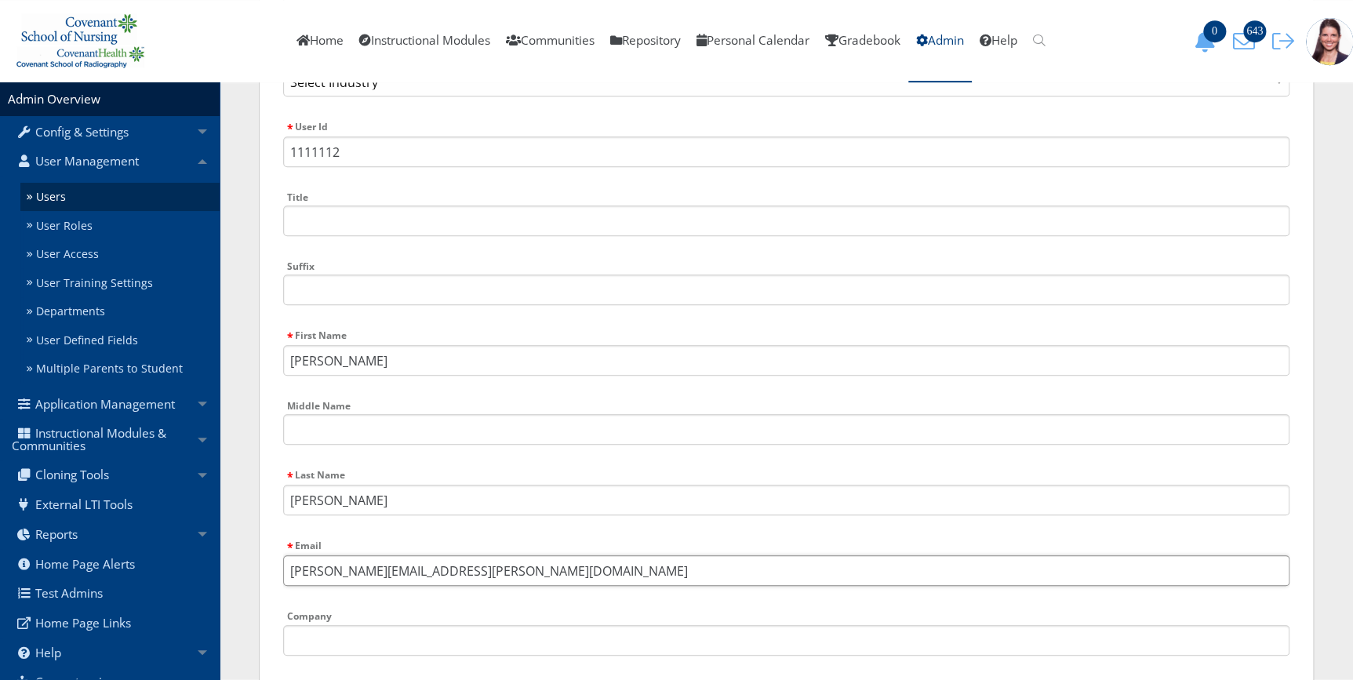
scroll to position [570, 0]
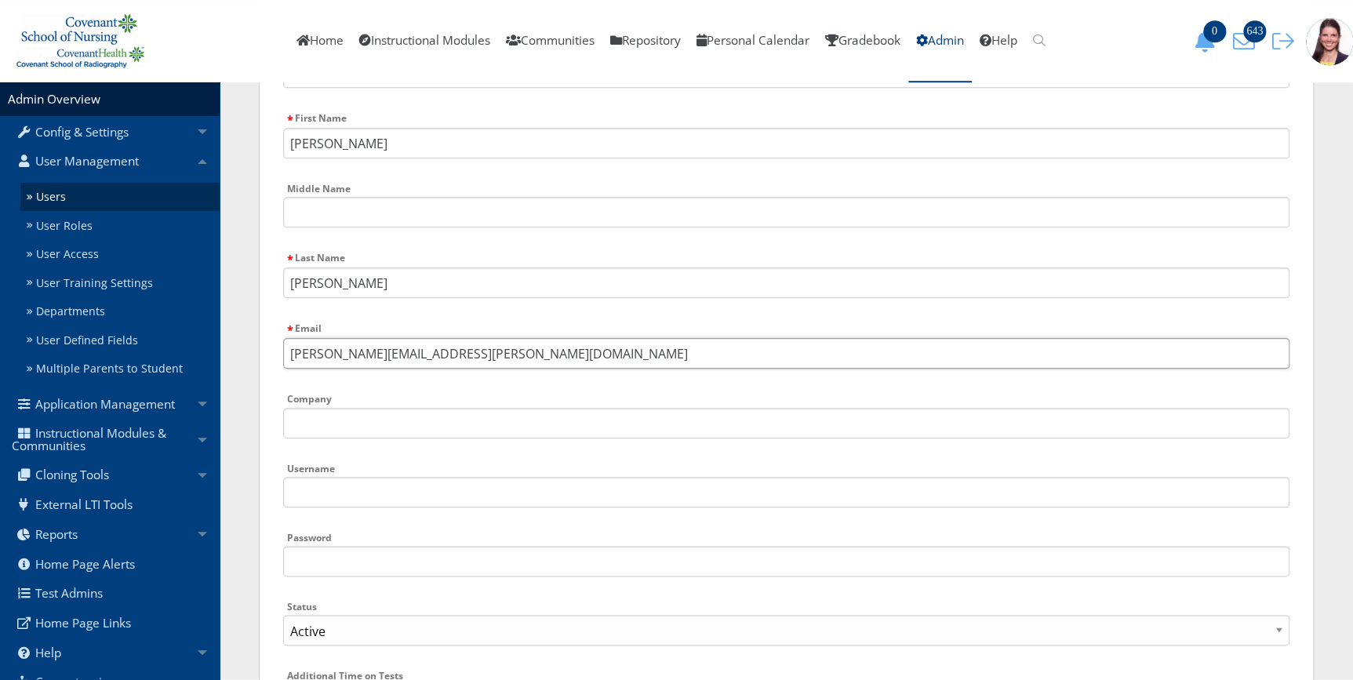
type input "janci.zumbro@covhs.org"
click at [353, 485] on input "Username" at bounding box center [786, 492] width 1006 height 31
type input "jzumbro"
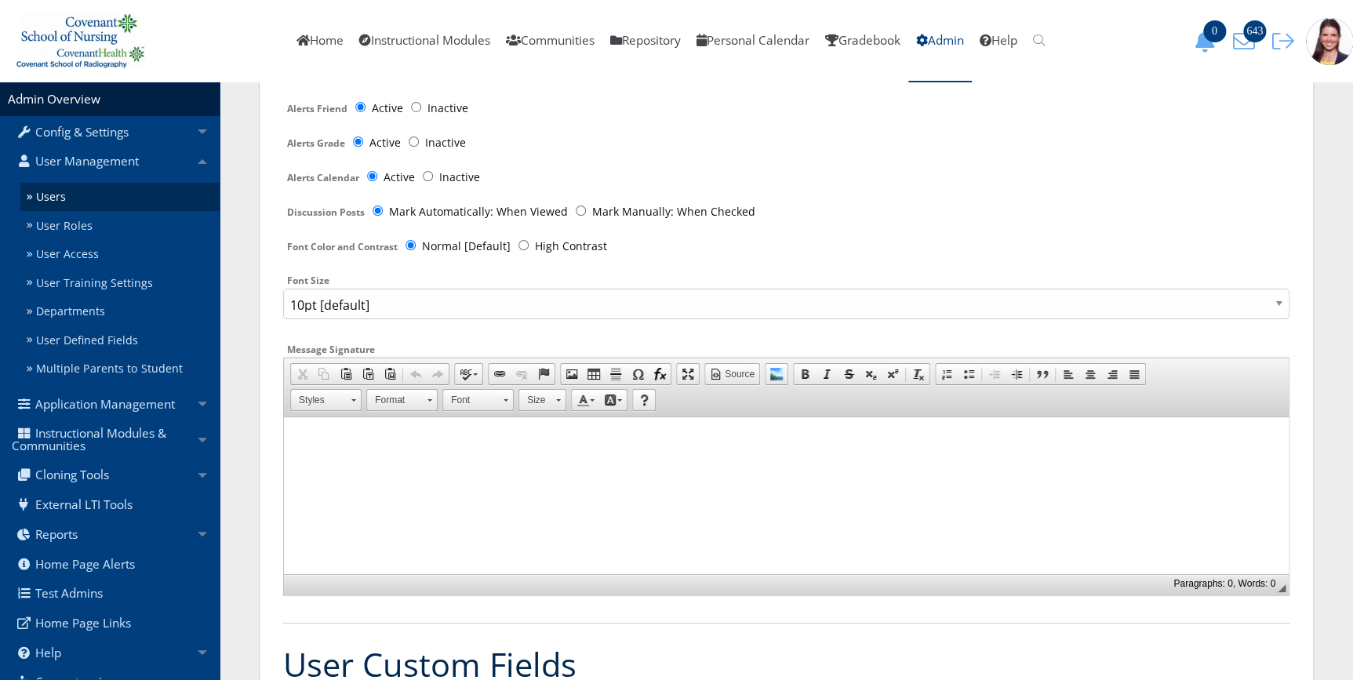
scroll to position [3064, 0]
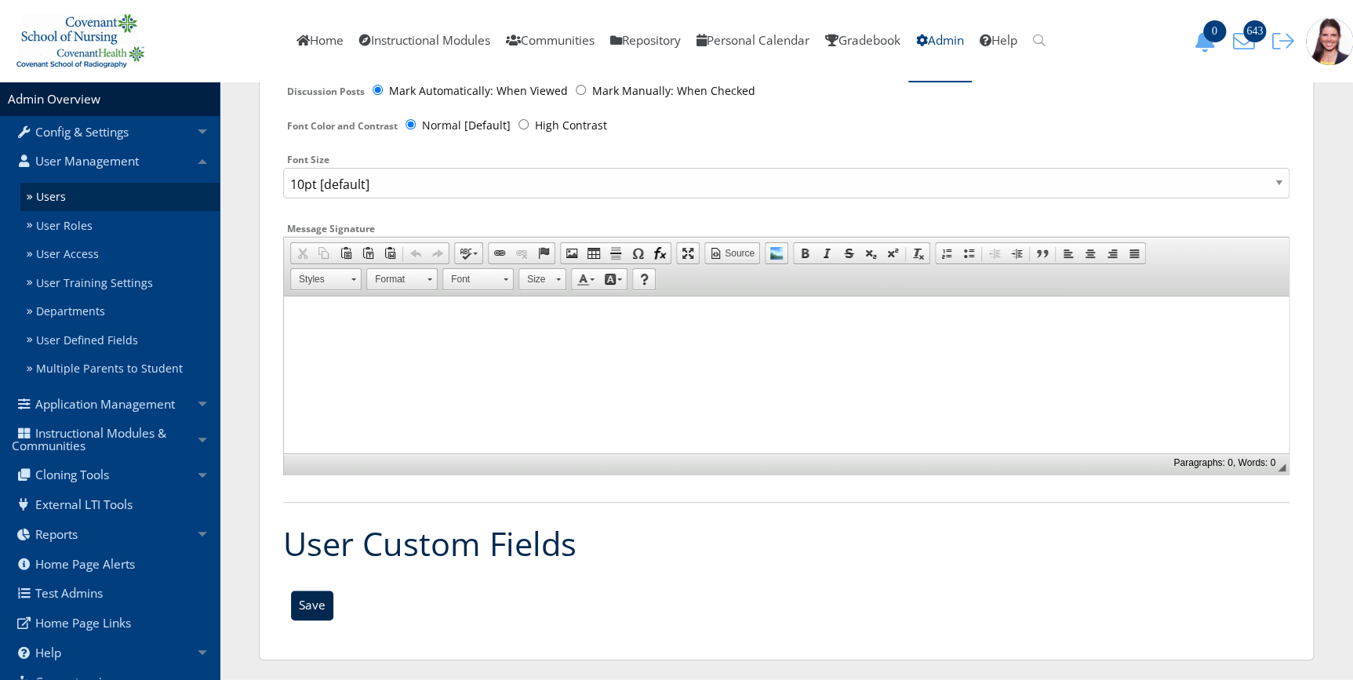
type input "Cson1234!"
click at [313, 601] on input "Save" at bounding box center [312, 605] width 42 height 30
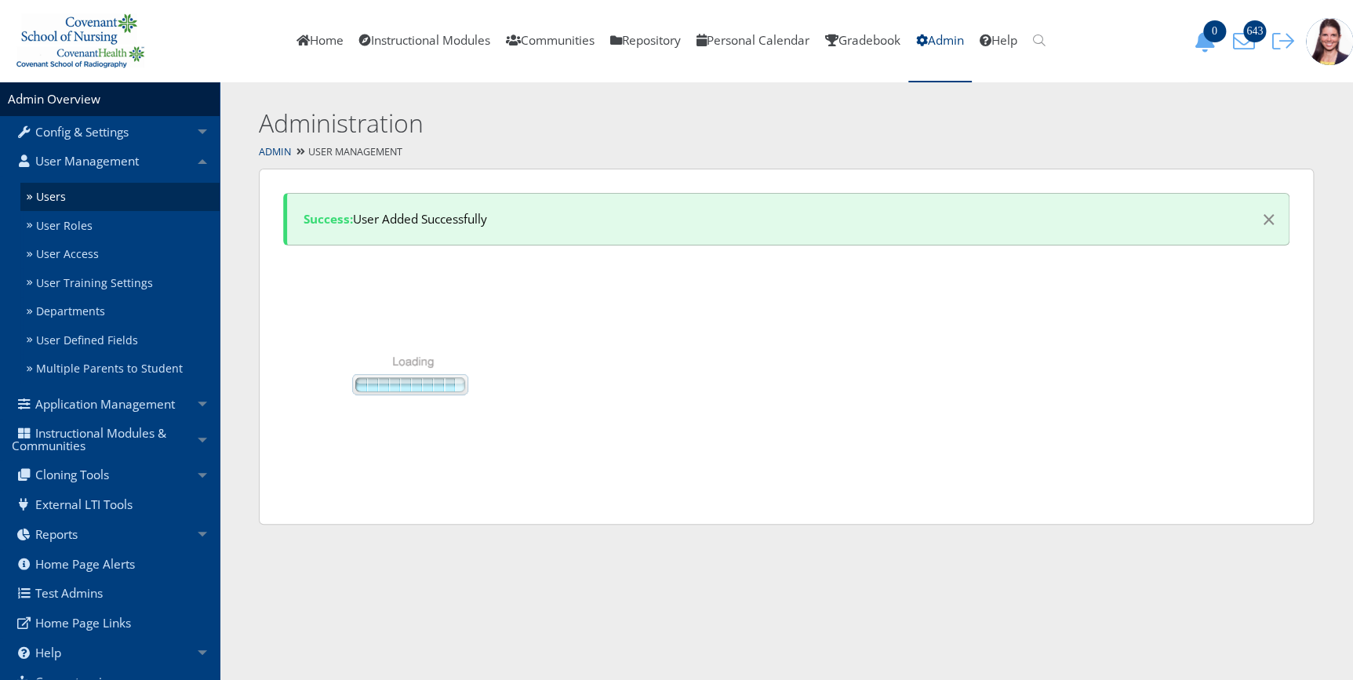
select select "50"
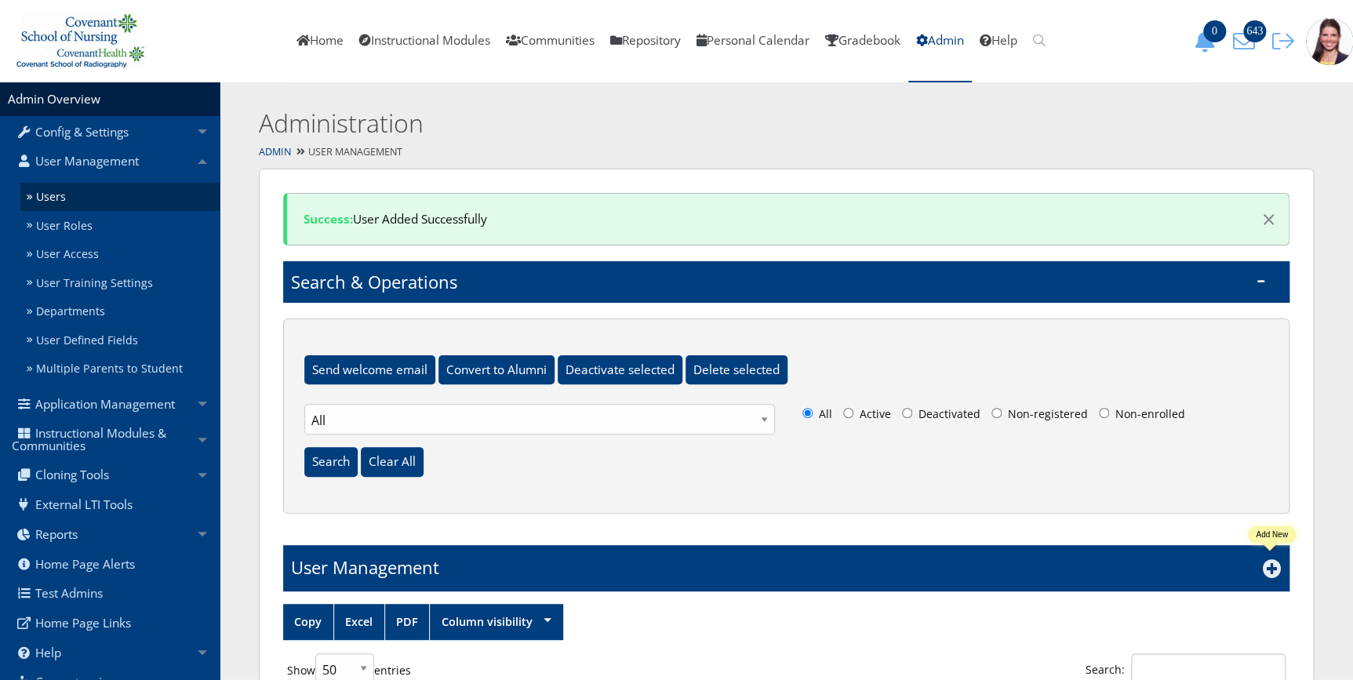
click at [1272, 569] on icon at bounding box center [1271, 568] width 19 height 19
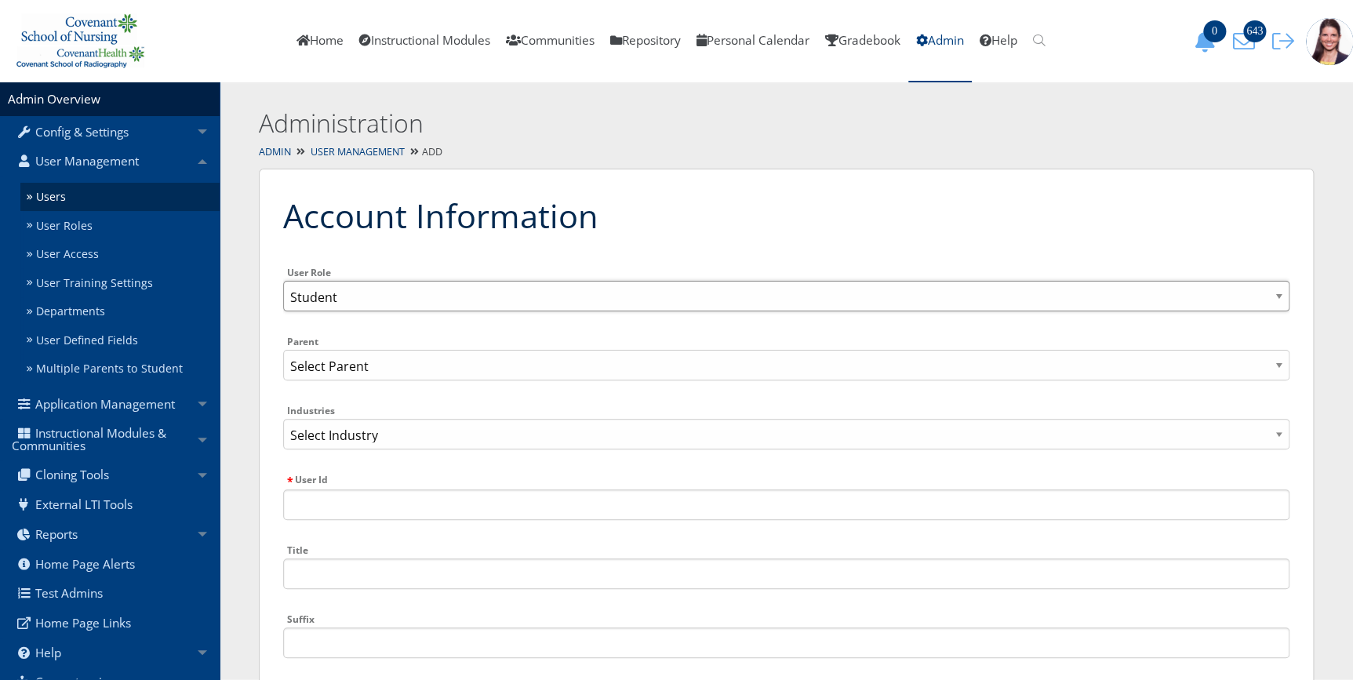
click at [358, 293] on select "Admin Overarching Admin Faculty Student Student Support Staff Administrative Ad…" at bounding box center [786, 296] width 1006 height 31
select select "4"
click at [283, 281] on select "Admin Overarching Admin Faculty Student Student Support Staff Administrative Ad…" at bounding box center [786, 296] width 1006 height 31
click at [343, 504] on input "User Id" at bounding box center [786, 504] width 1006 height 31
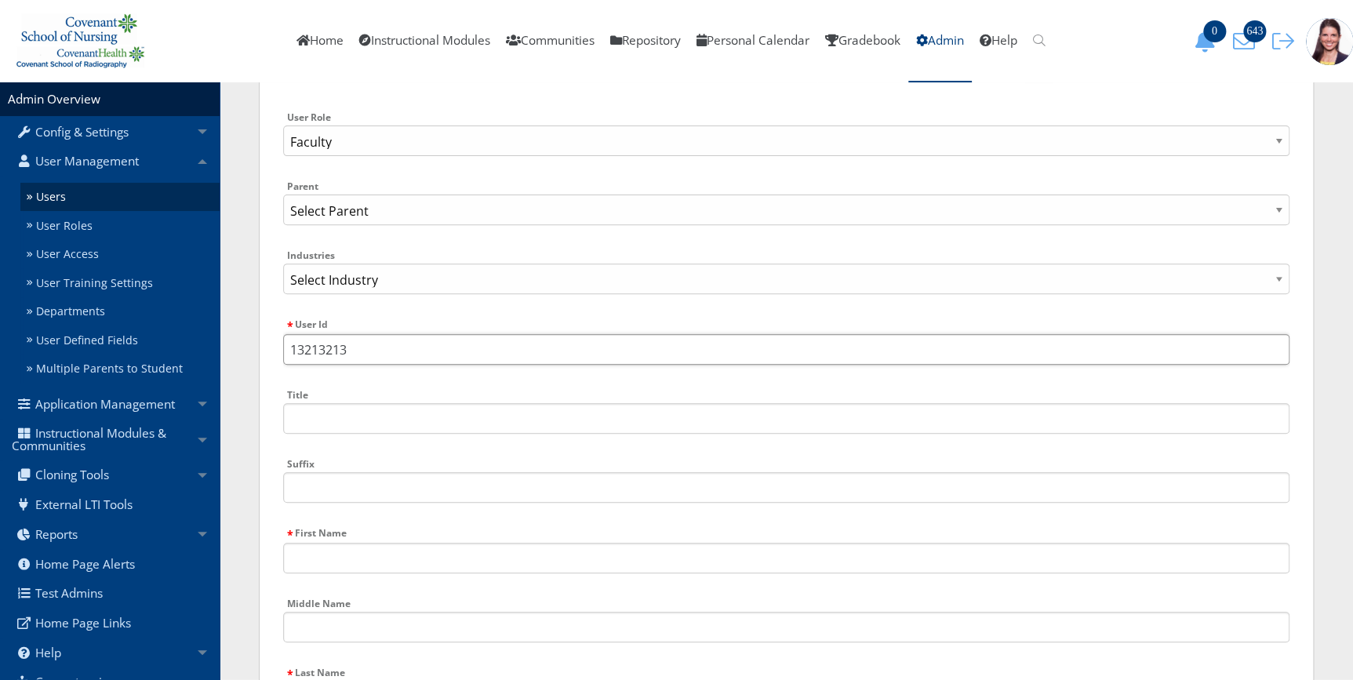
scroll to position [213, 0]
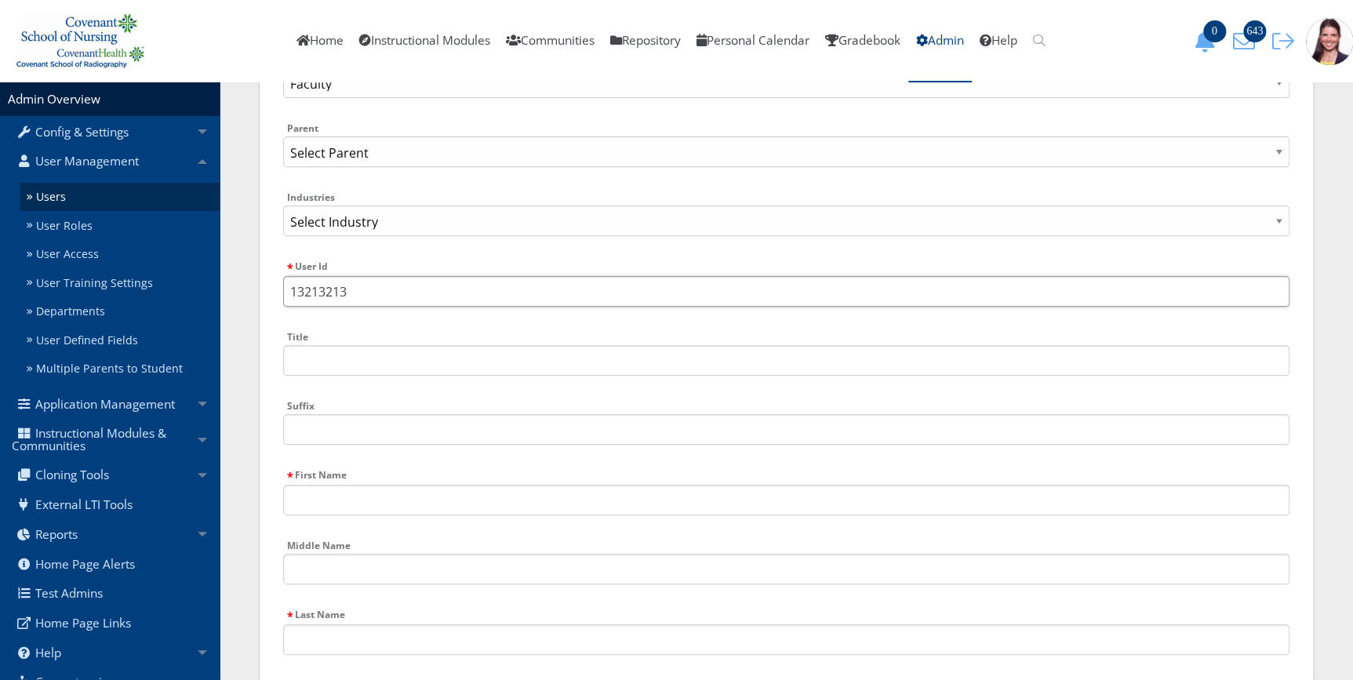
type input "13213213"
click at [337, 486] on input "First Name" at bounding box center [786, 500] width 1006 height 31
type input "[PERSON_NAME]"
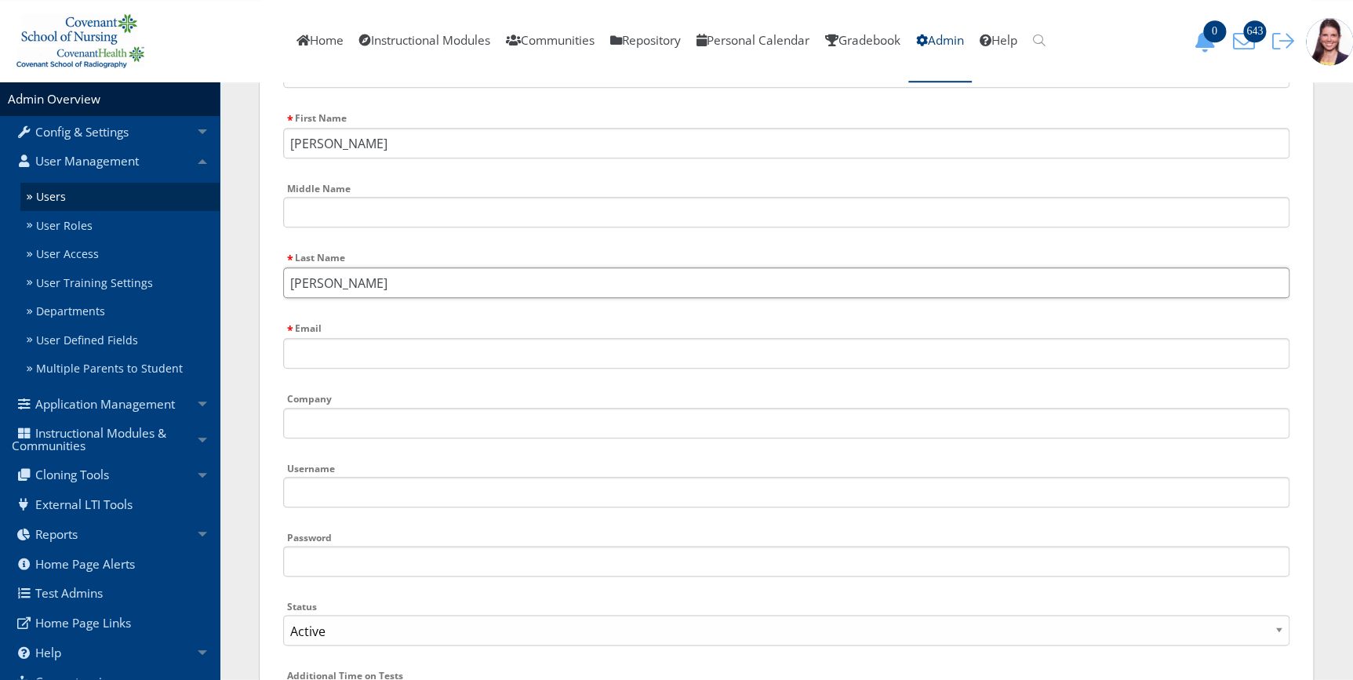
type input "[PERSON_NAME]"
click at [337, 360] on input "Email" at bounding box center [786, 353] width 1006 height 31
paste input "brittany.payne@covhs.org"
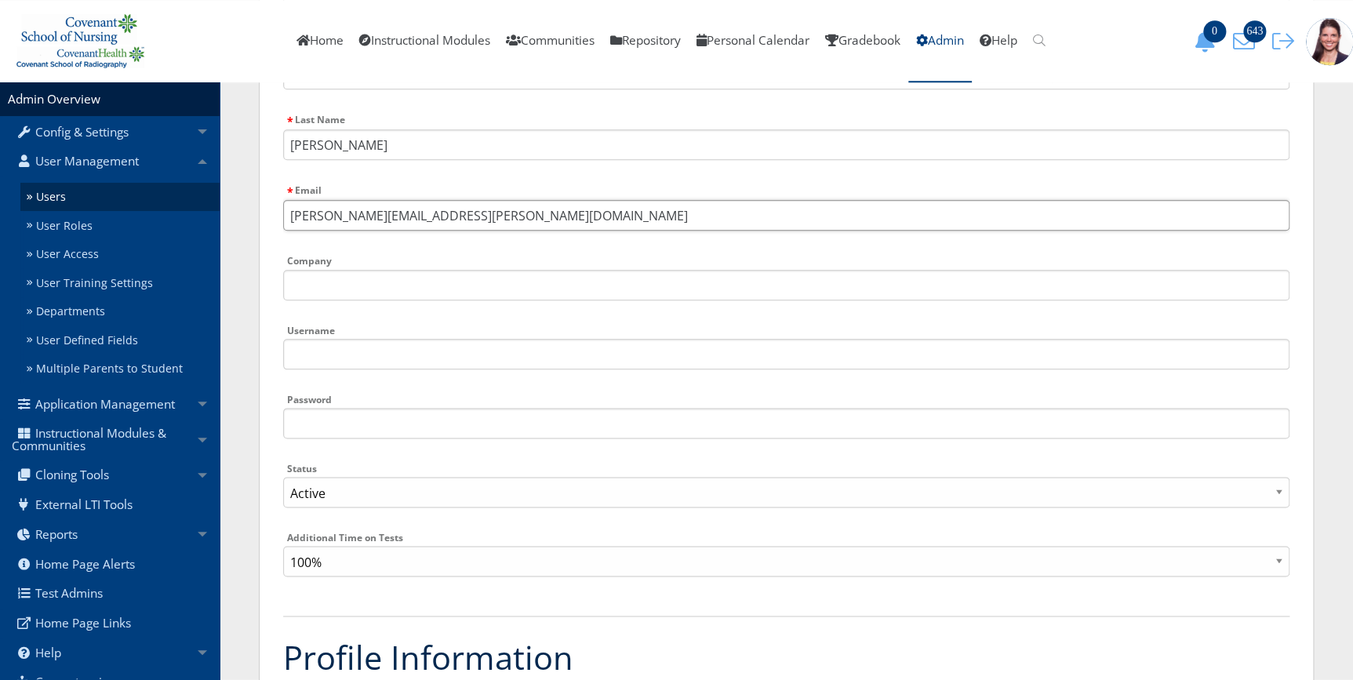
scroll to position [713, 0]
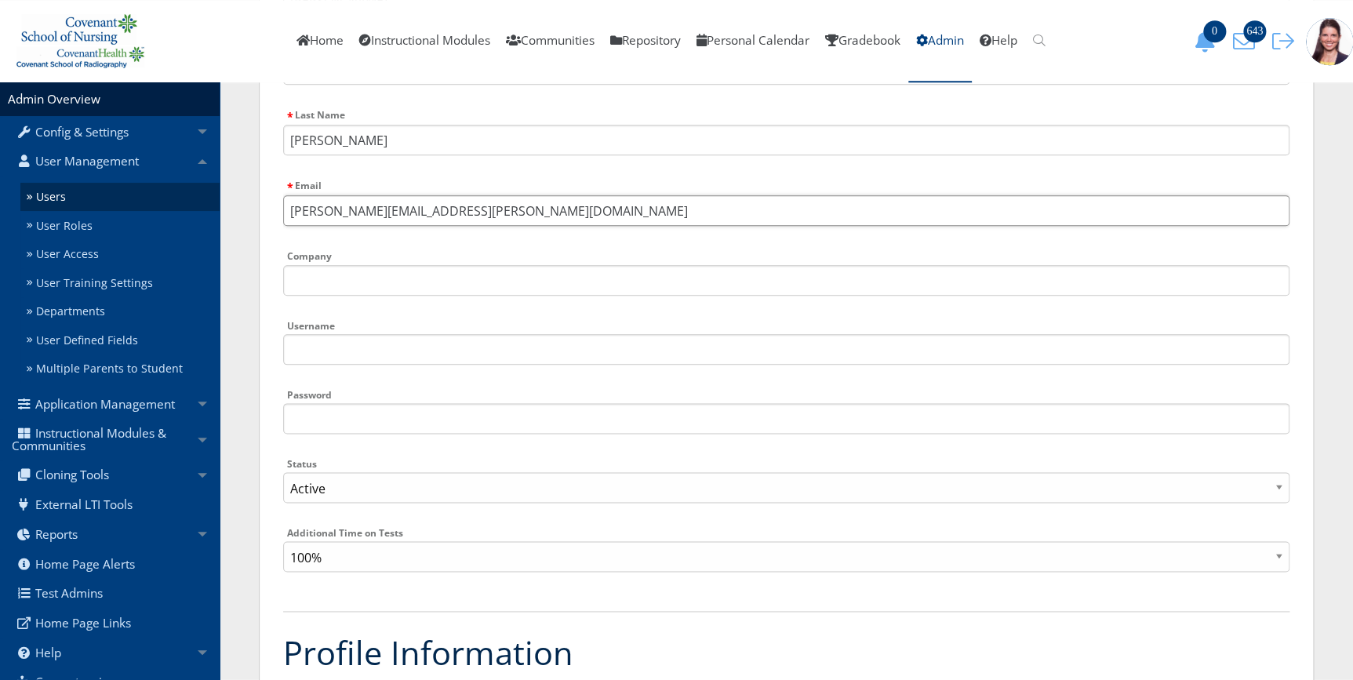
type input "brittany.payne@covhs.org"
click at [329, 348] on input "Username" at bounding box center [786, 349] width 1006 height 31
type input "bpayne"
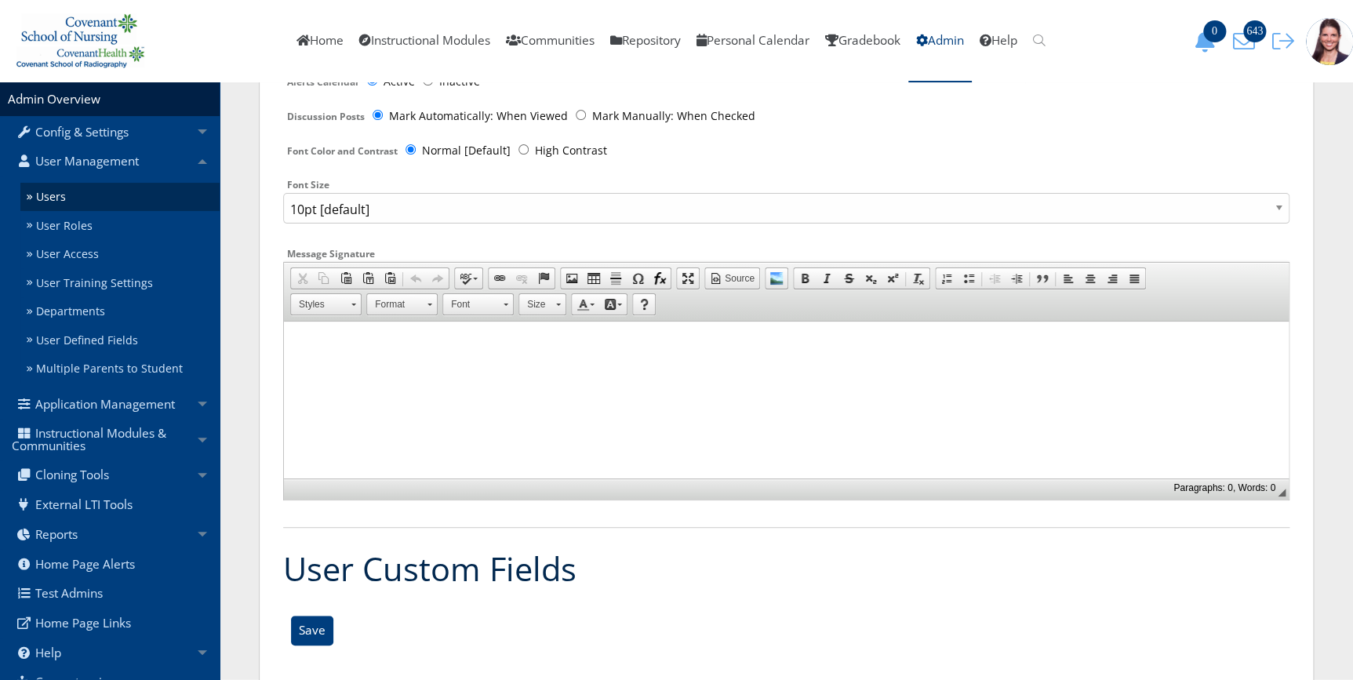
scroll to position [3064, 0]
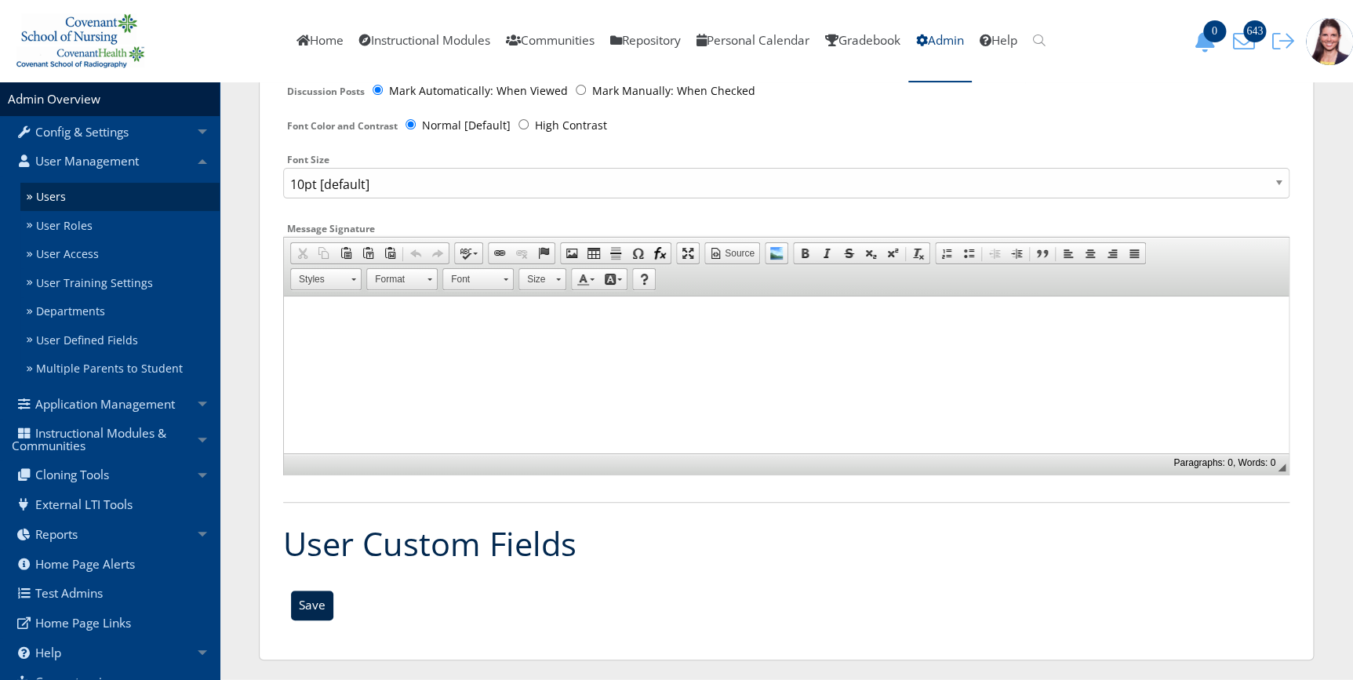
type input "Cson1234!"
click at [311, 597] on input "Save" at bounding box center [312, 605] width 42 height 30
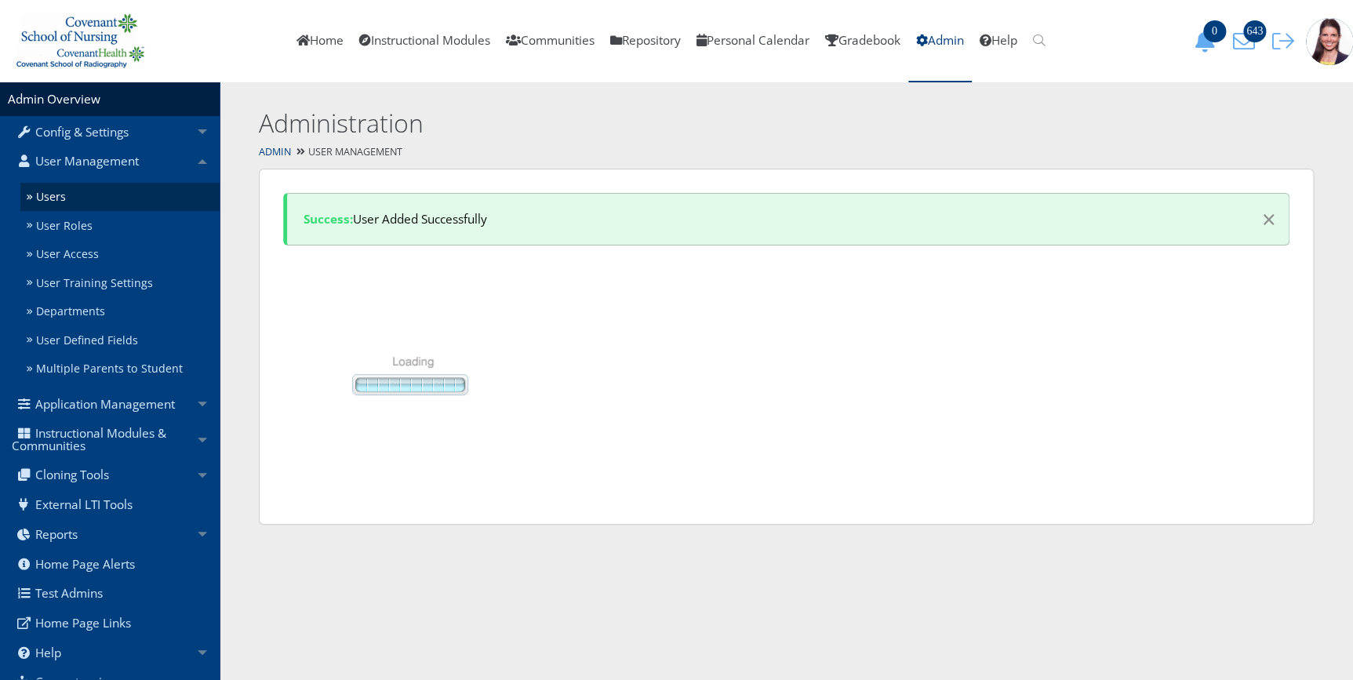
select select "50"
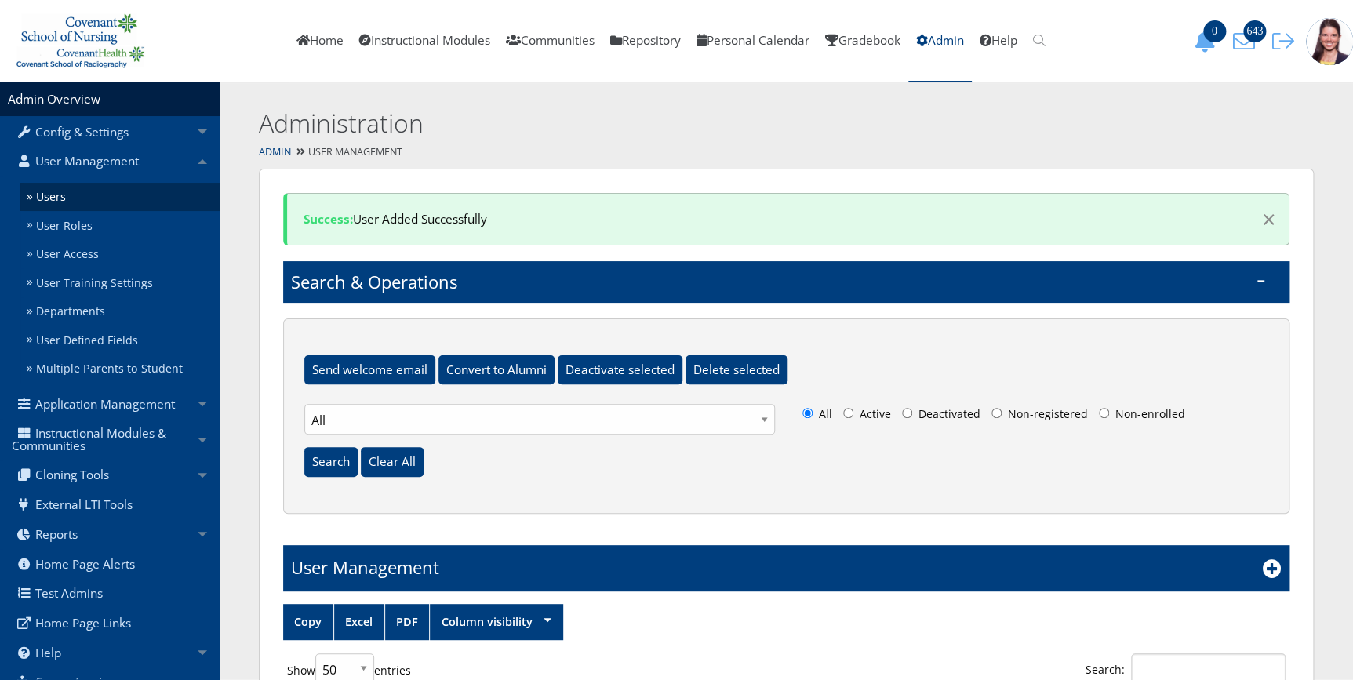
scroll to position [285, 0]
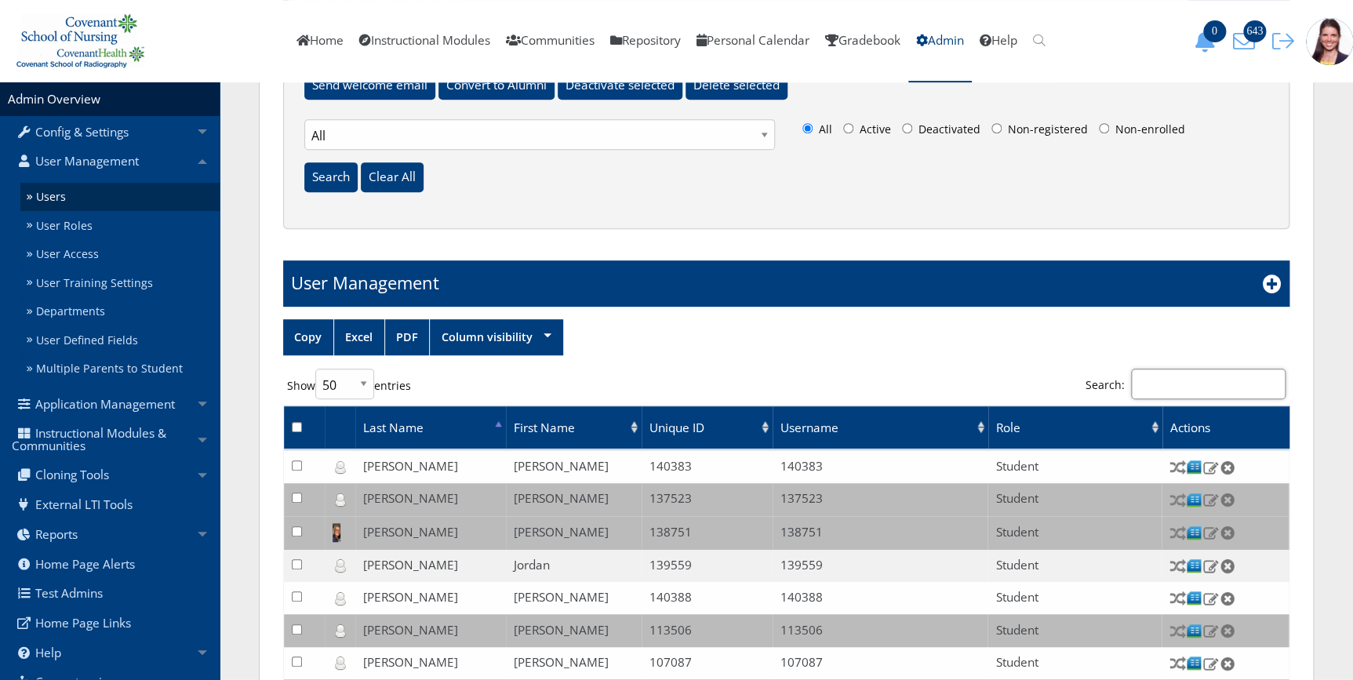
click at [1212, 388] on input "Search:" at bounding box center [1208, 384] width 154 height 31
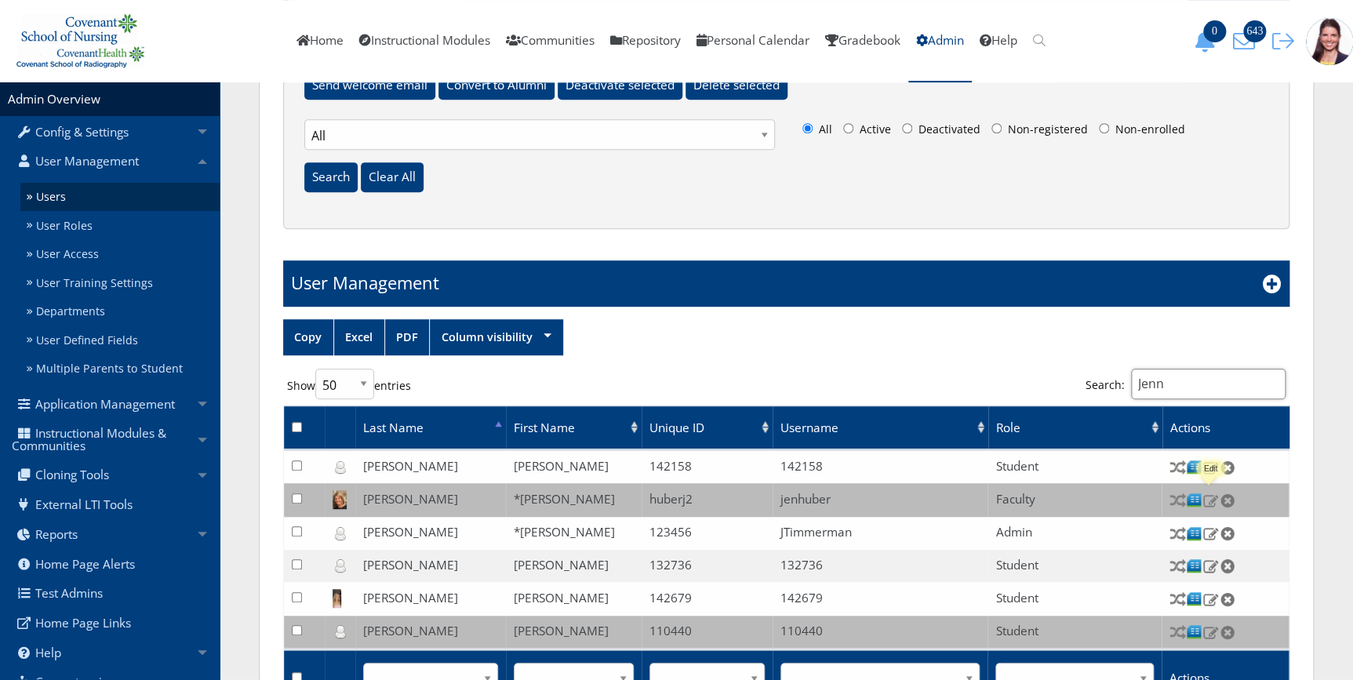
type input "Jenn"
click at [1215, 499] on img at bounding box center [1210, 500] width 16 height 14
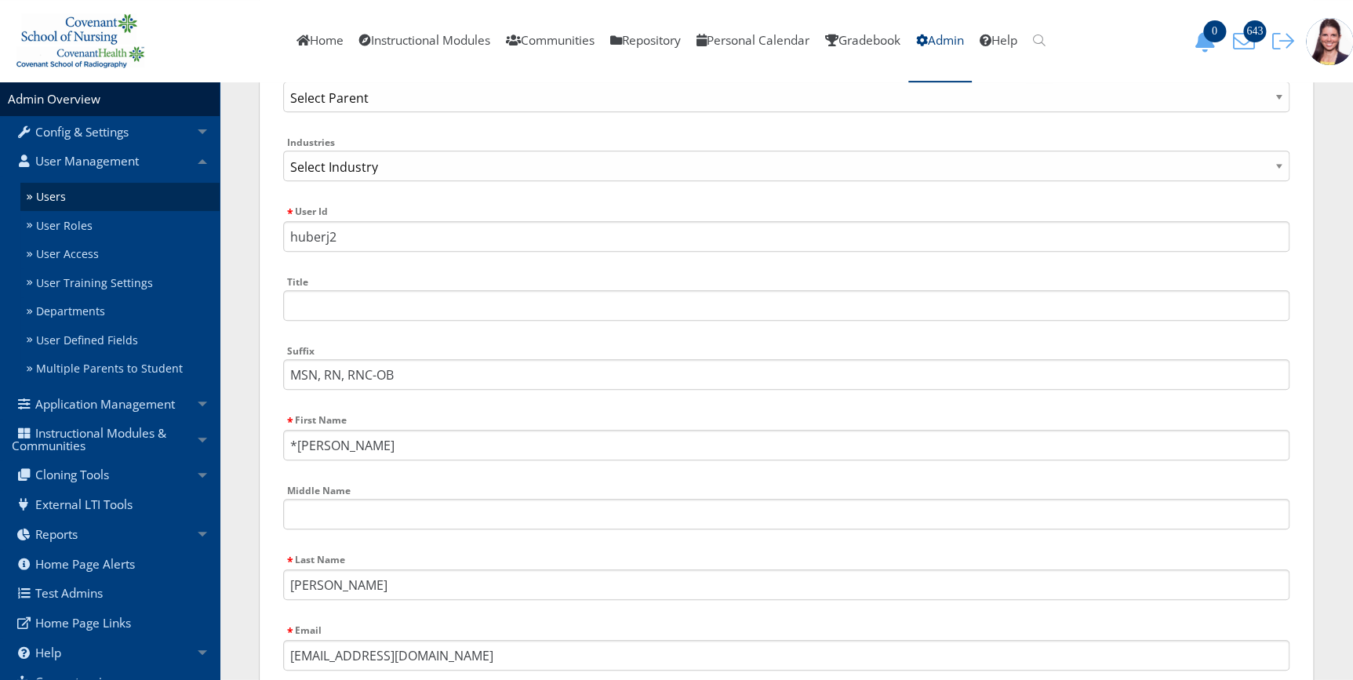
scroll to position [71, 0]
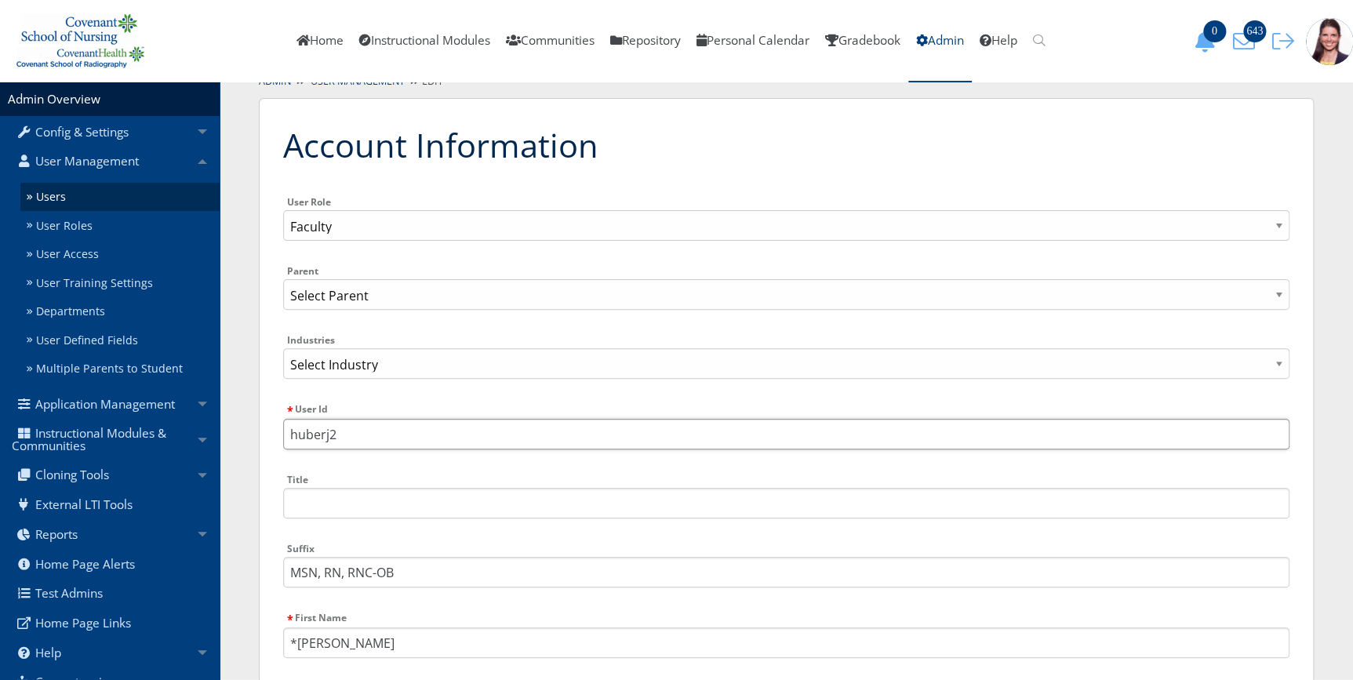
click at [360, 427] on input "huberj2" at bounding box center [786, 434] width 1006 height 31
drag, startPoint x: 354, startPoint y: 431, endPoint x: 204, endPoint y: 423, distance: 150.0
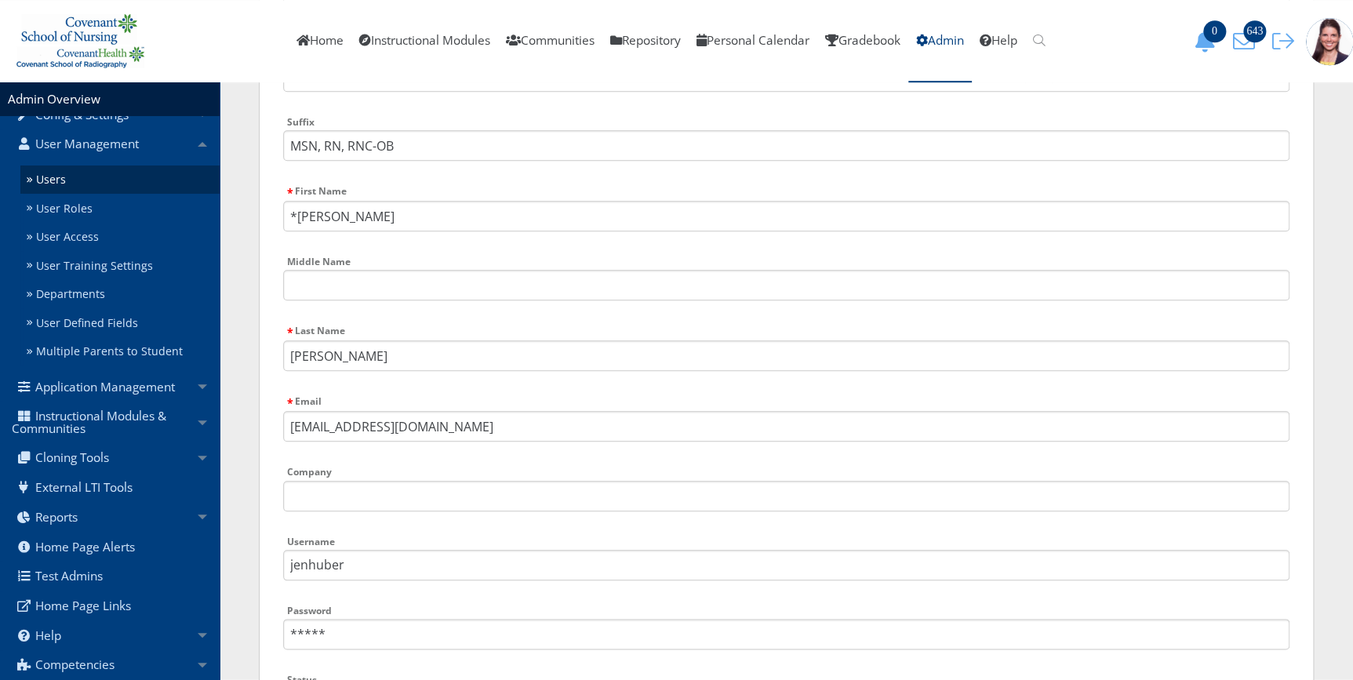
scroll to position [499, 0]
type input "jhuber"
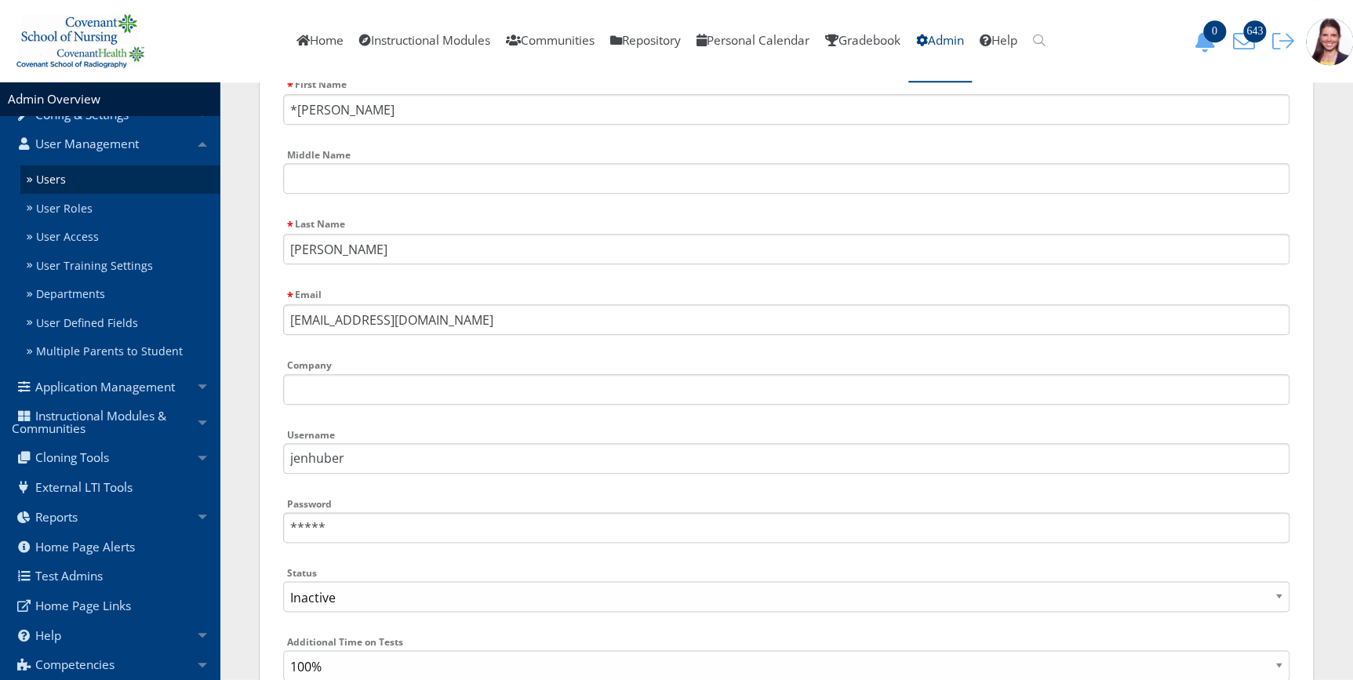
scroll to position [641, 0]
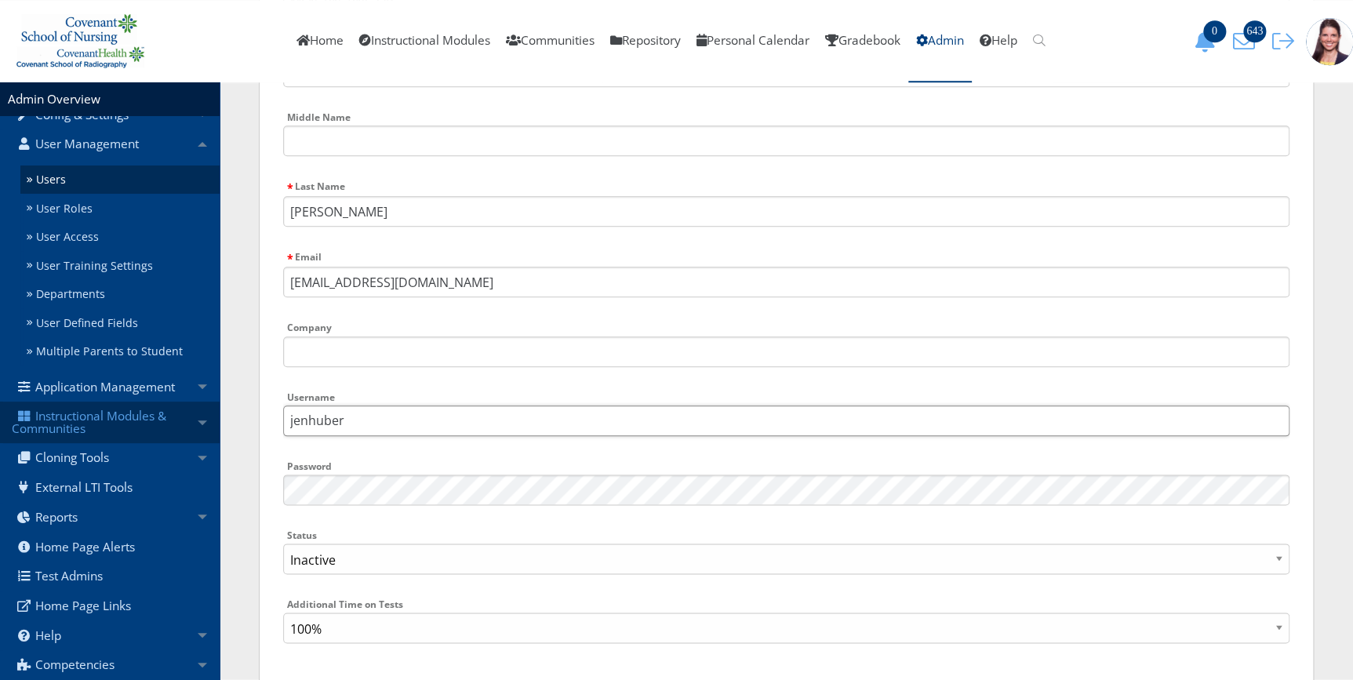
drag, startPoint x: 349, startPoint y: 419, endPoint x: 187, endPoint y: 412, distance: 161.7
type input "jhuber"
click at [350, 563] on select "Active Inactive" at bounding box center [786, 558] width 1006 height 31
select select "1"
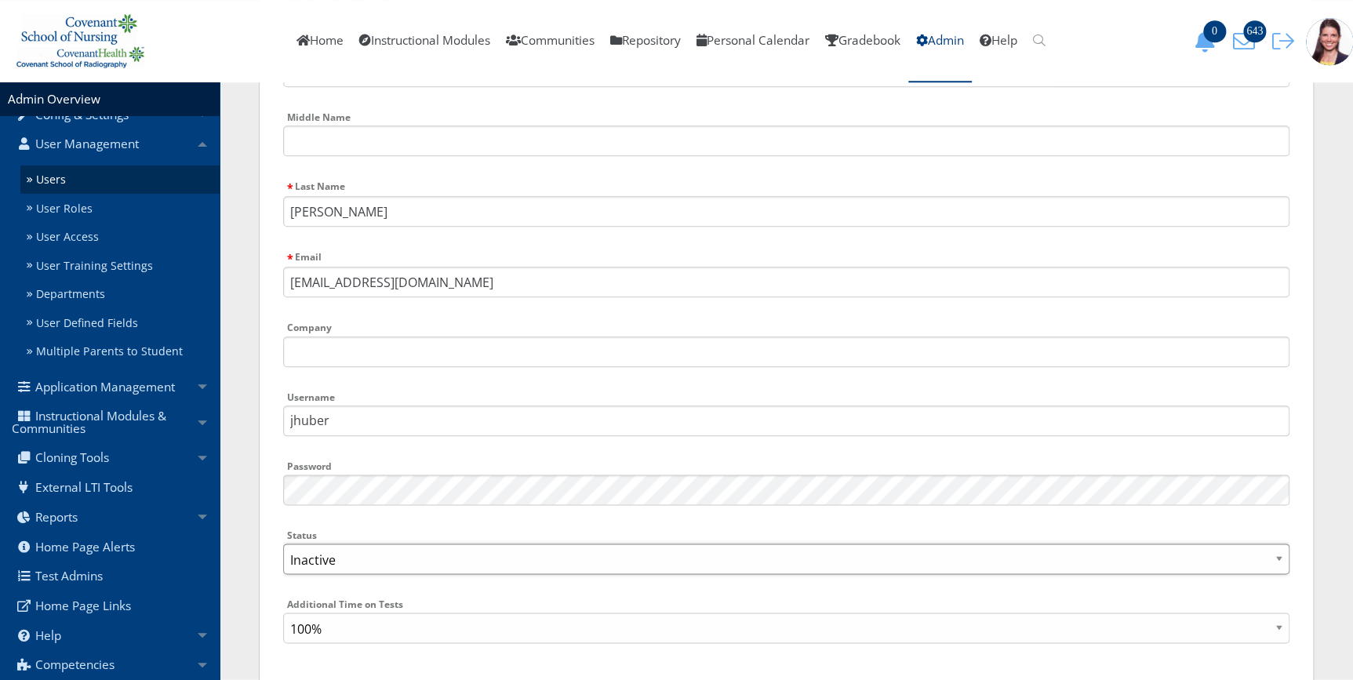
click at [283, 544] on select "Active Inactive" at bounding box center [786, 558] width 1006 height 31
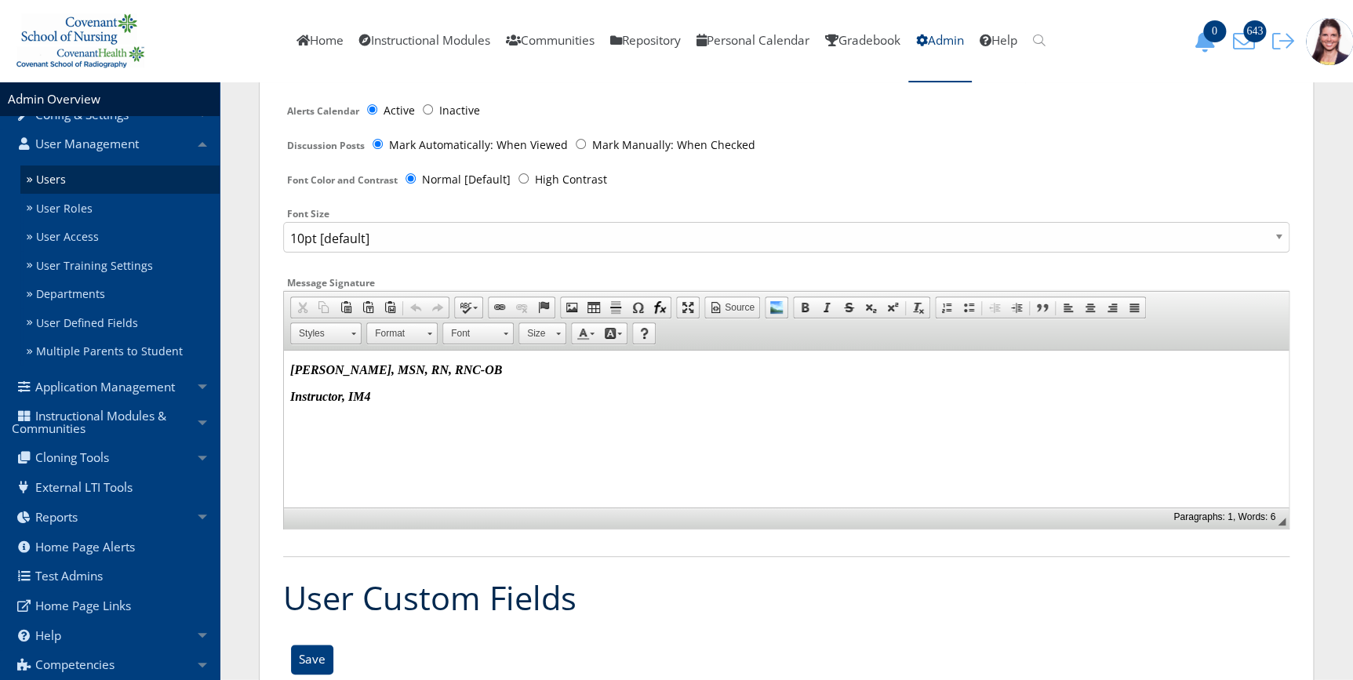
scroll to position [3065, 0]
click at [375, 398] on p "Instructor, IM4" at bounding box center [786, 395] width 992 height 14
click at [307, 653] on input "Save" at bounding box center [312, 659] width 42 height 30
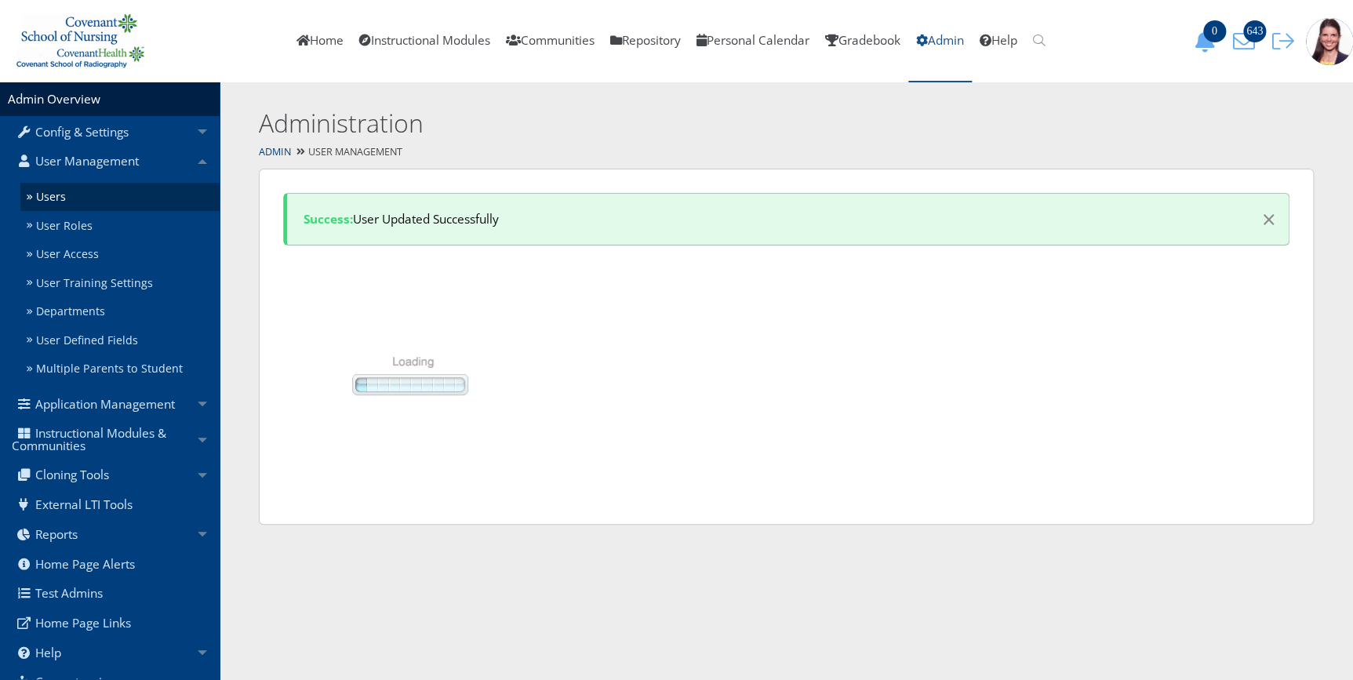
select select "50"
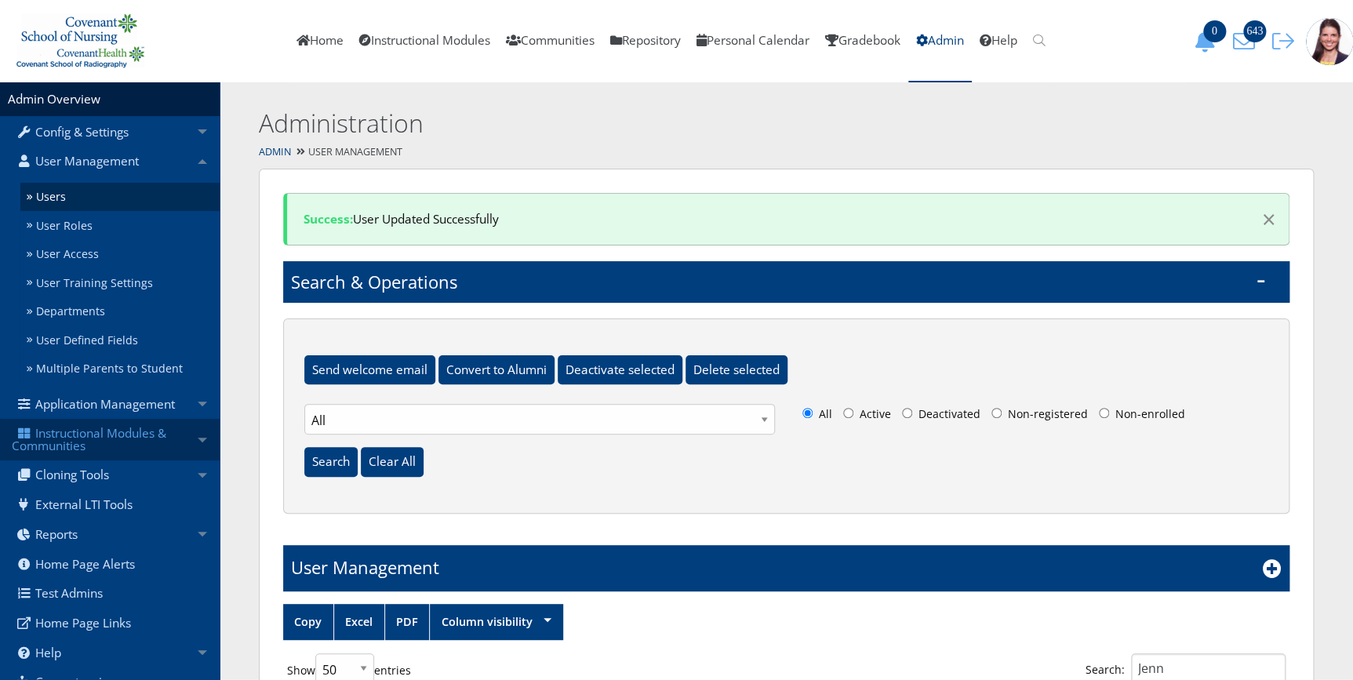
click at [99, 431] on link "Instructional Modules & Communities" at bounding box center [110, 440] width 220 height 42
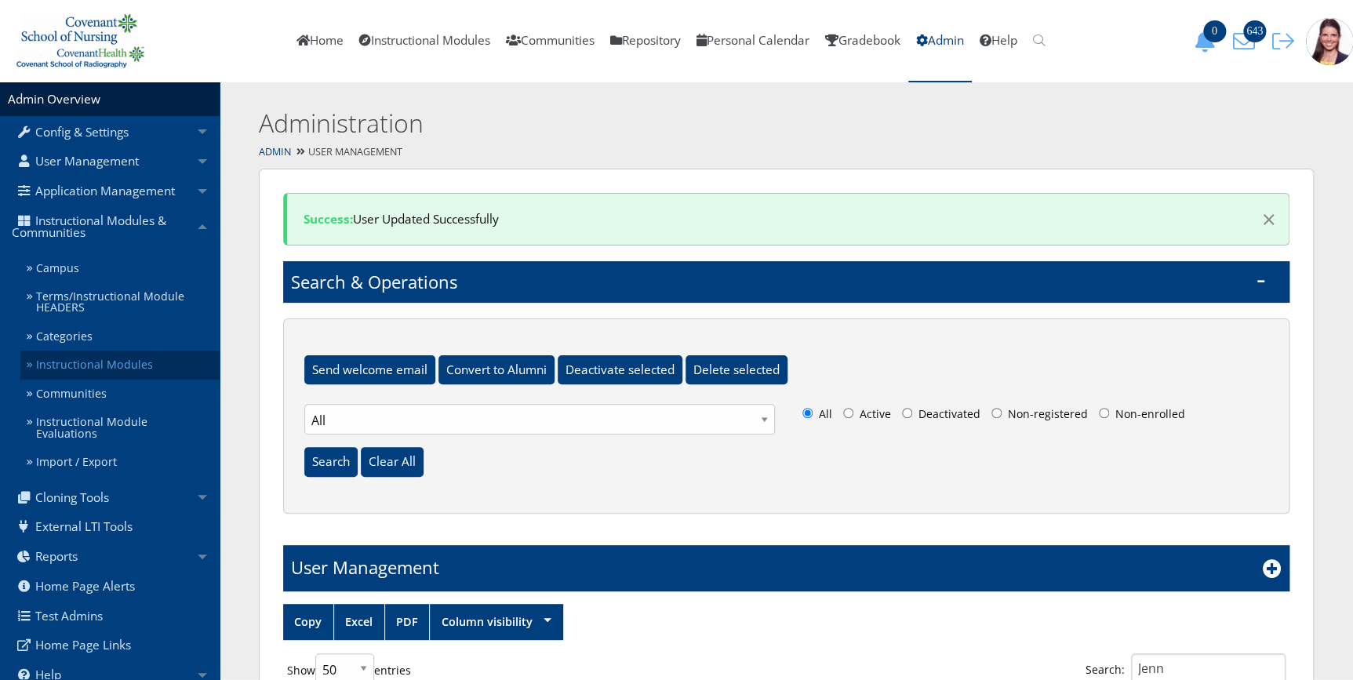
click at [129, 366] on link "Instructional Modules" at bounding box center [119, 365] width 199 height 29
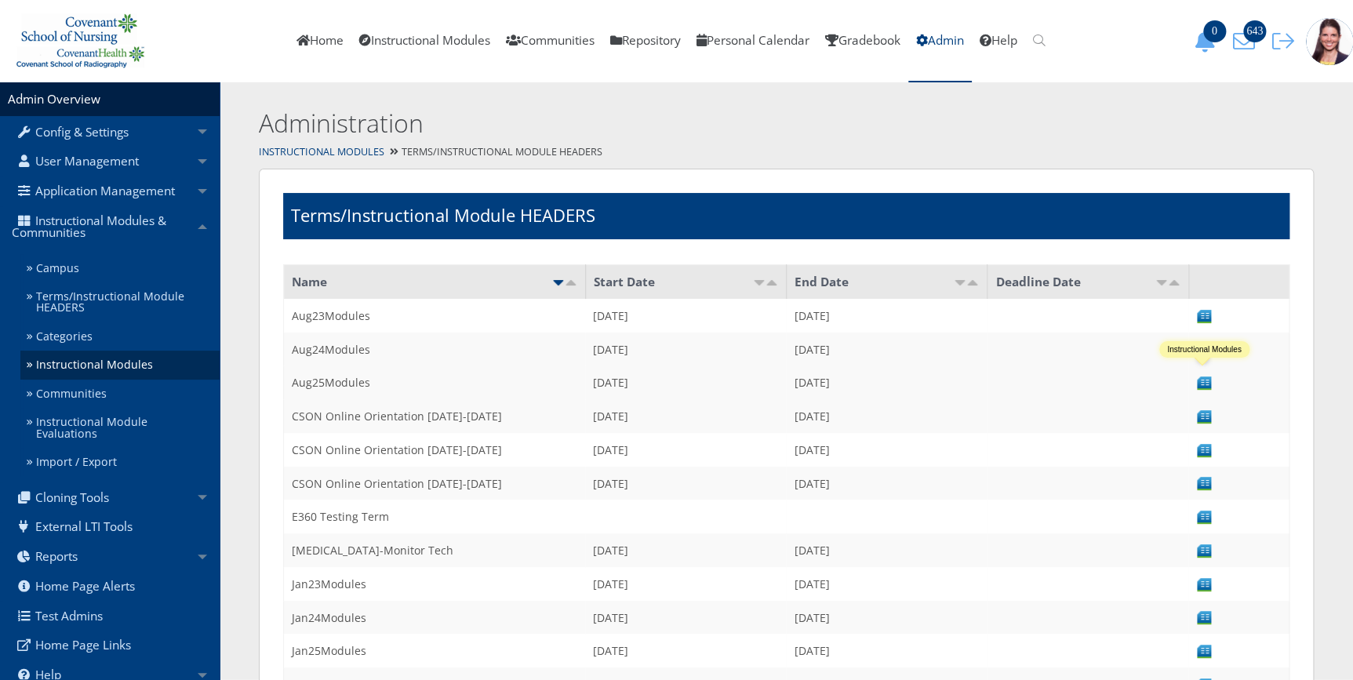
click at [1203, 382] on img at bounding box center [1204, 383] width 16 height 16
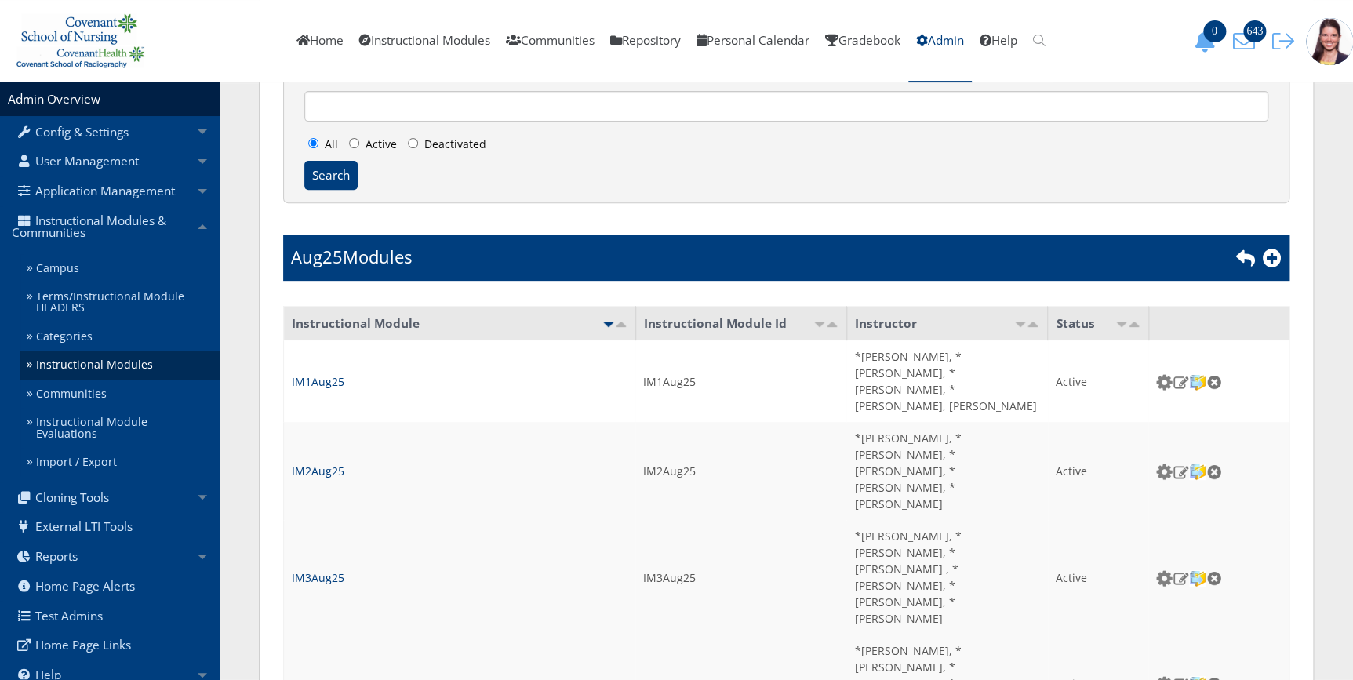
scroll to position [213, 0]
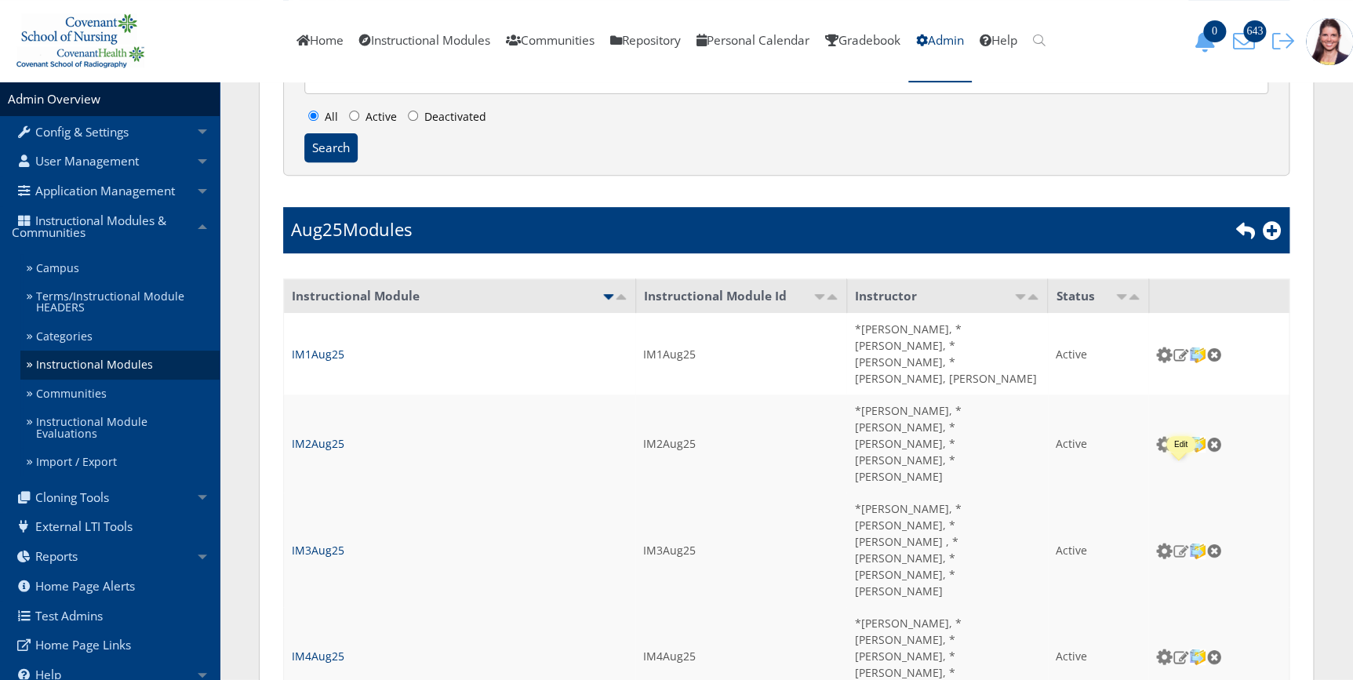
click at [1181, 543] on img at bounding box center [1180, 550] width 16 height 14
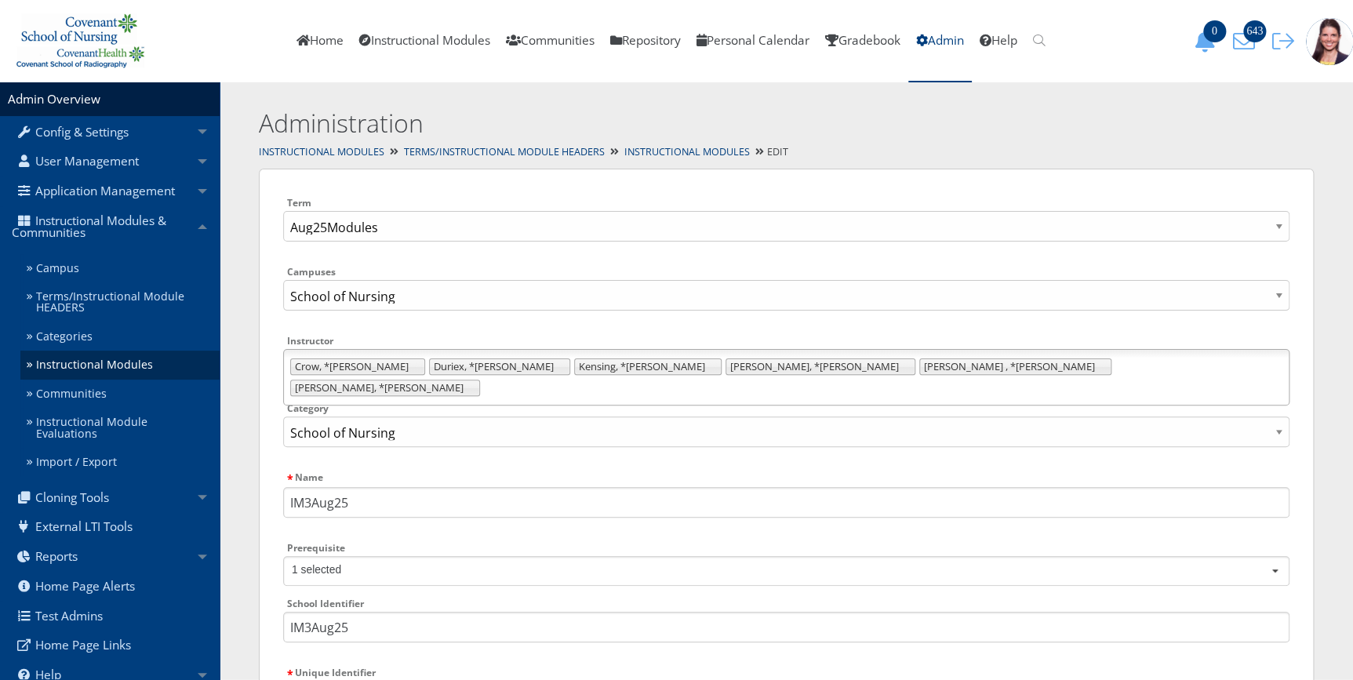
click at [952, 368] on ul "Crow, *Rachel Duriex, *Kelli Kensing, *Angela Thomas, *Cathy Whitley , *Erin Wo…" at bounding box center [786, 377] width 1006 height 56
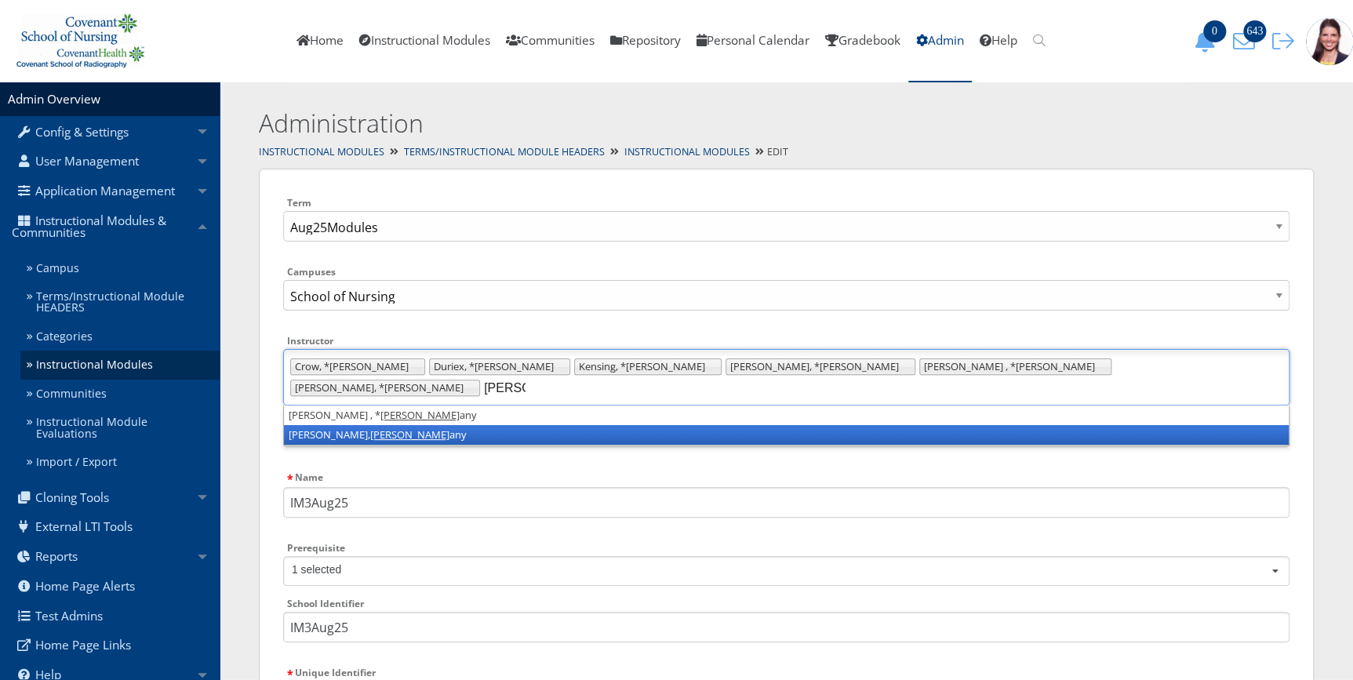
type input "Britt"
click at [306, 425] on li "Payne, Britt any" at bounding box center [786, 435] width 1004 height 20
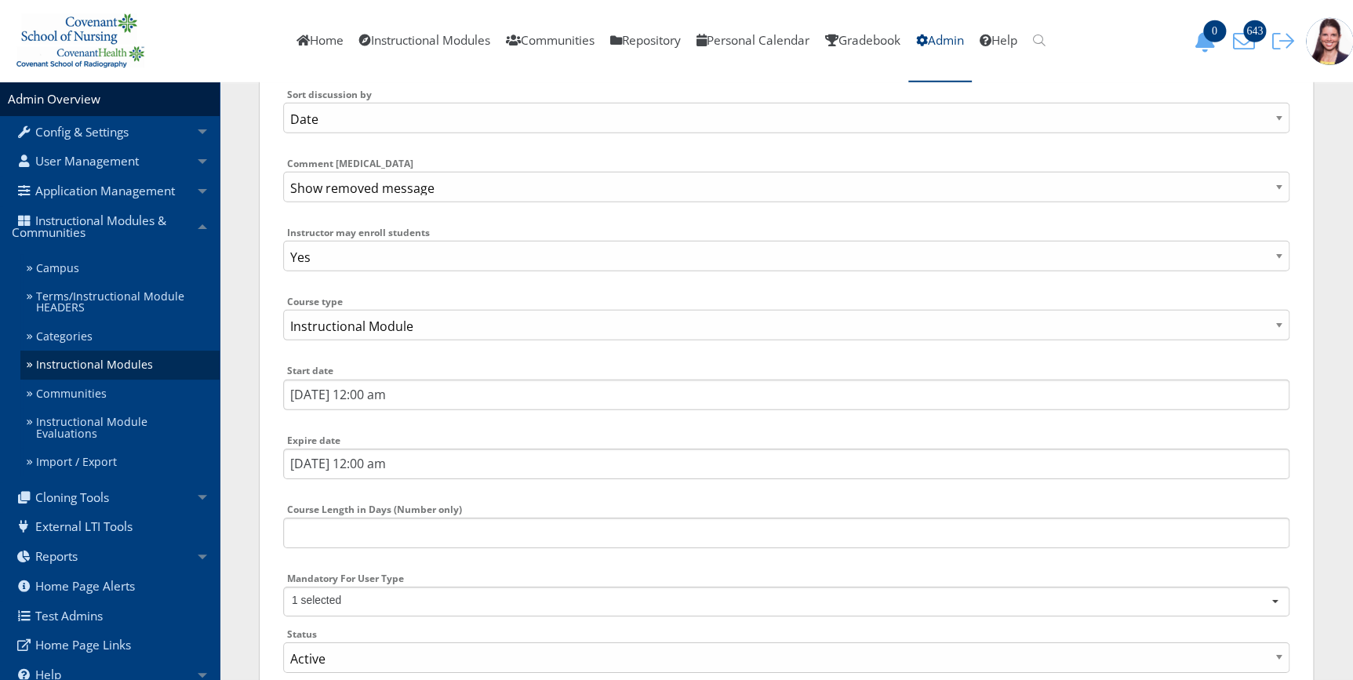
scroll to position [2355, 0]
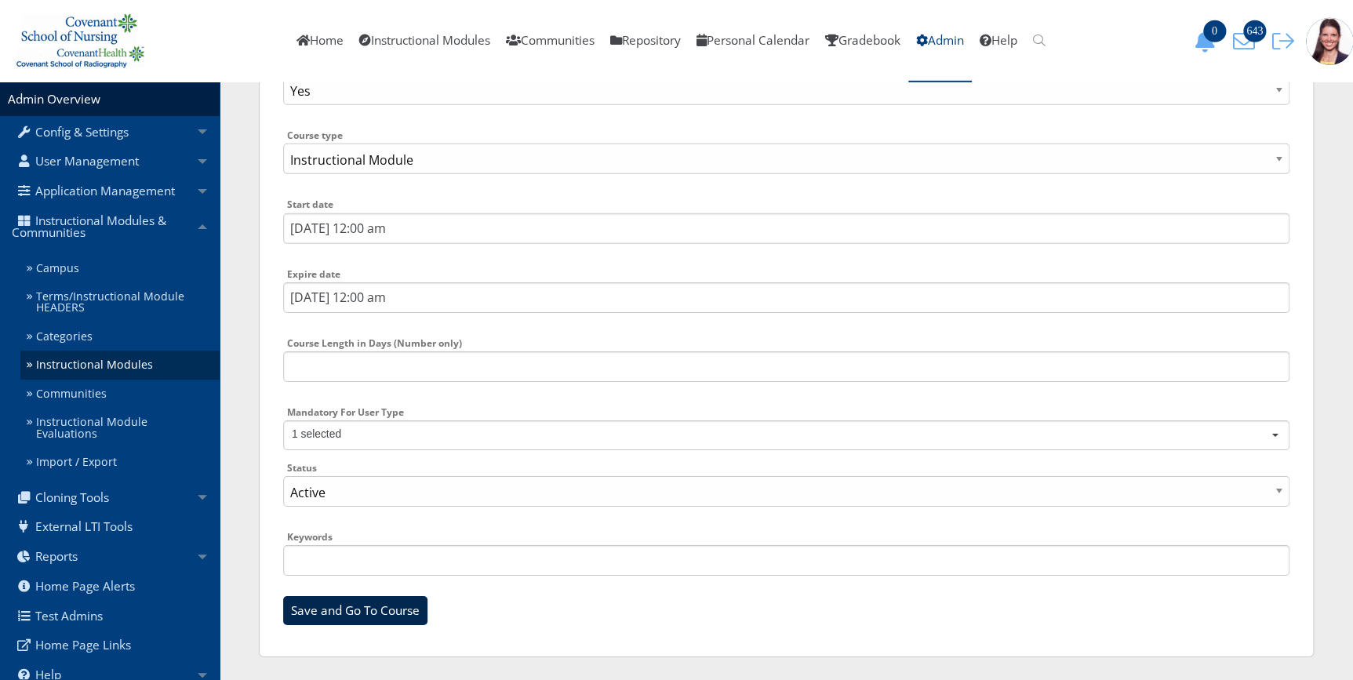
click at [348, 606] on input "Save and Go To Course" at bounding box center [355, 611] width 144 height 30
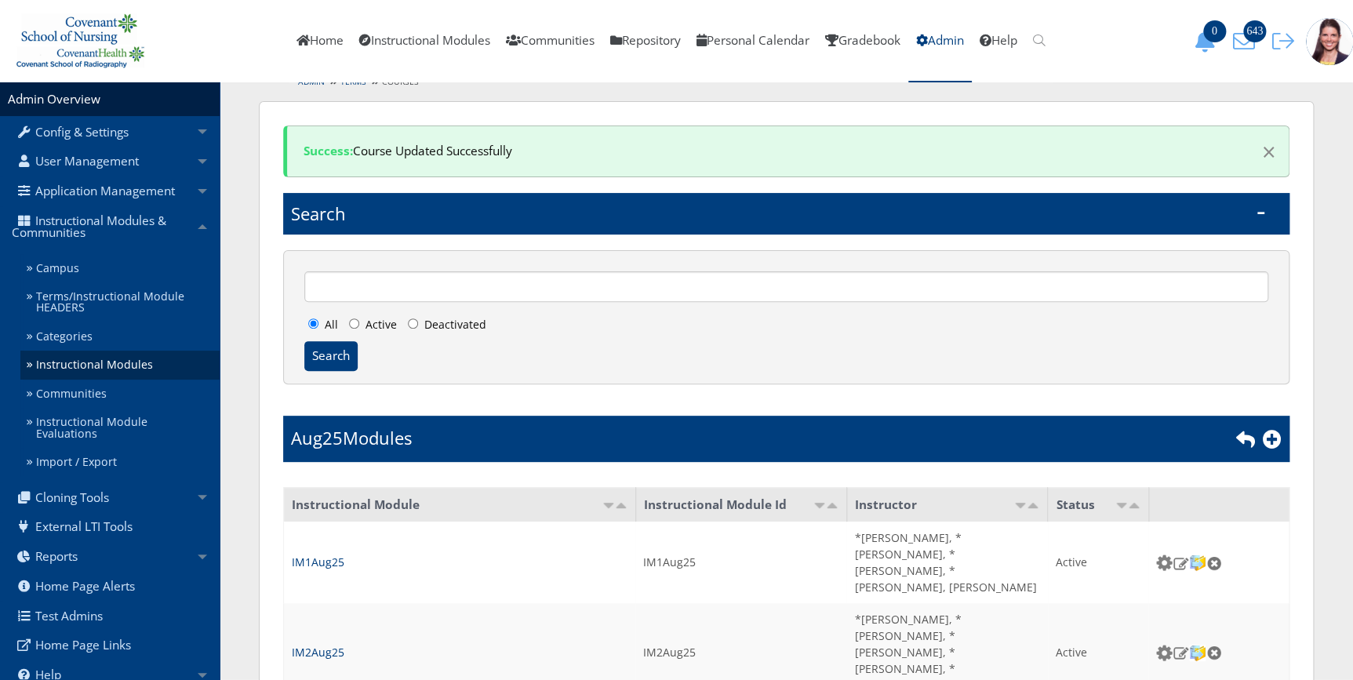
scroll to position [142, 0]
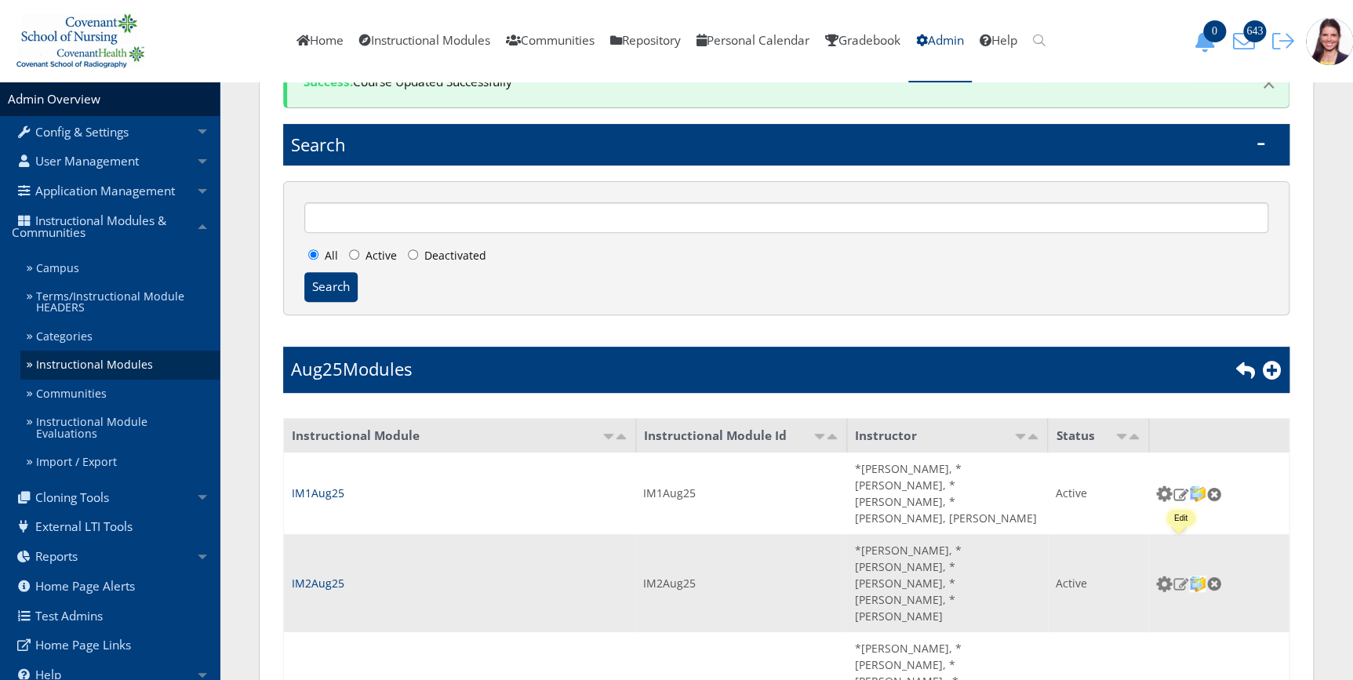
click at [1180, 576] on img at bounding box center [1180, 583] width 16 height 14
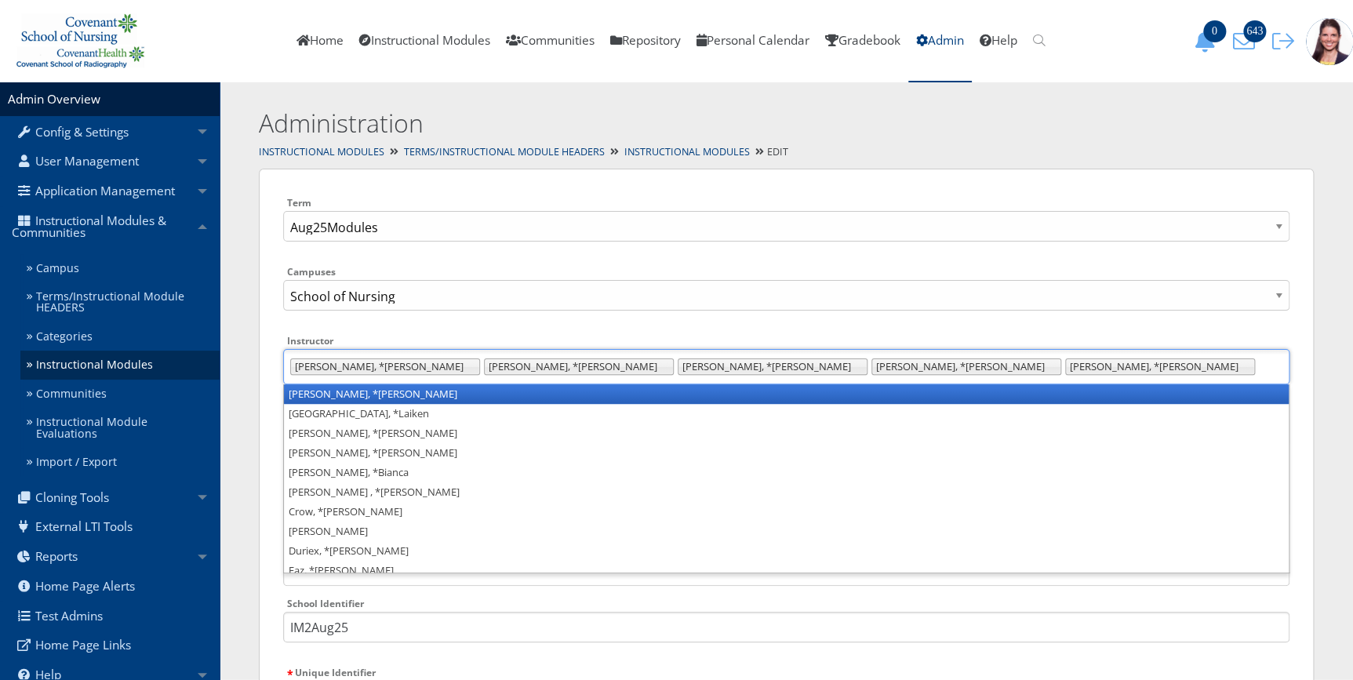
click at [906, 361] on ul "[PERSON_NAME], *[PERSON_NAME], *[PERSON_NAME], *[PERSON_NAME], *[PERSON_NAME], …" at bounding box center [786, 366] width 1006 height 35
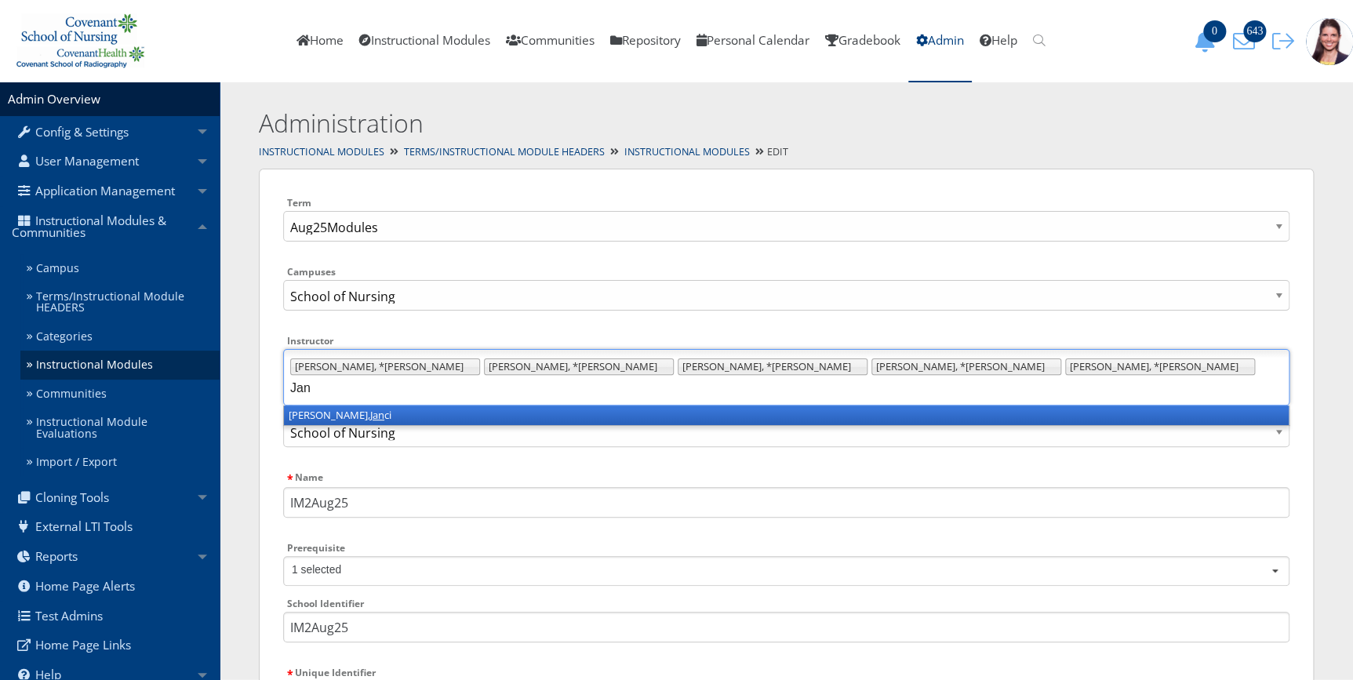
type input "Jan"
click at [887, 405] on li "[PERSON_NAME] ci" at bounding box center [786, 415] width 1004 height 20
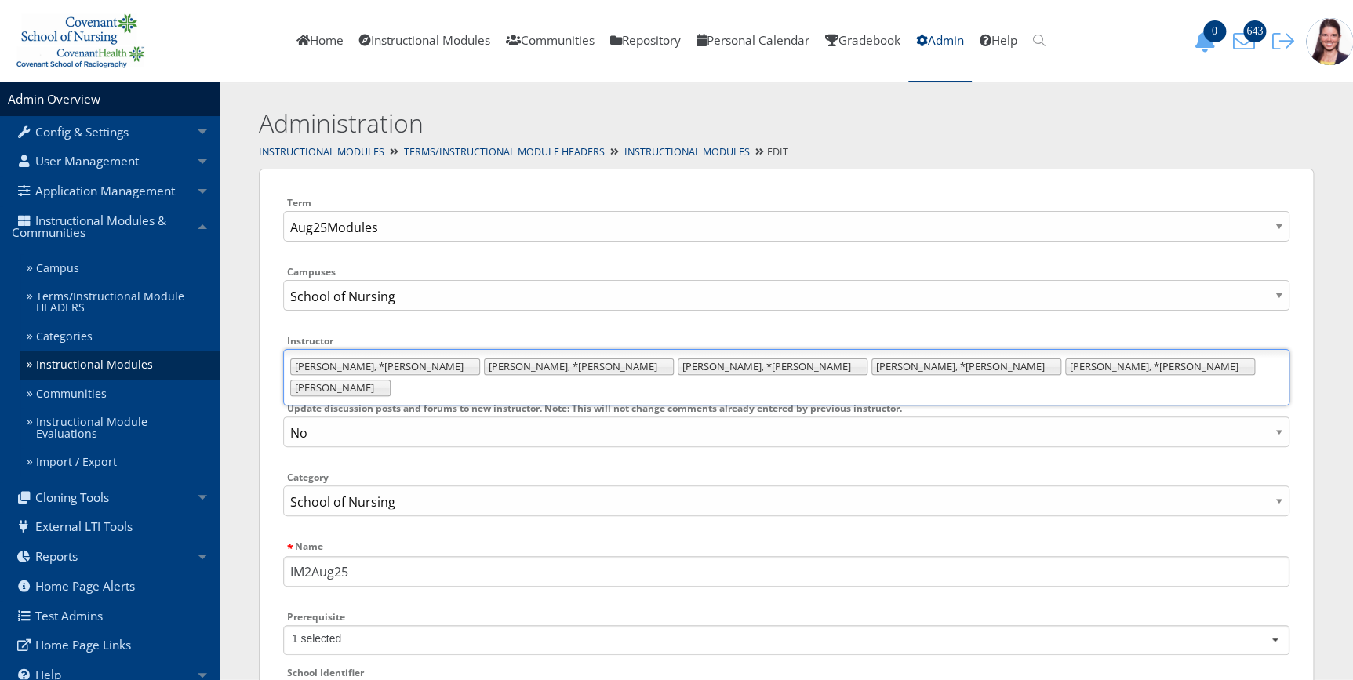
click at [952, 367] on ul "[PERSON_NAME], *[PERSON_NAME], *[PERSON_NAME], *[PERSON_NAME], *[PERSON_NAME], …" at bounding box center [786, 377] width 1006 height 56
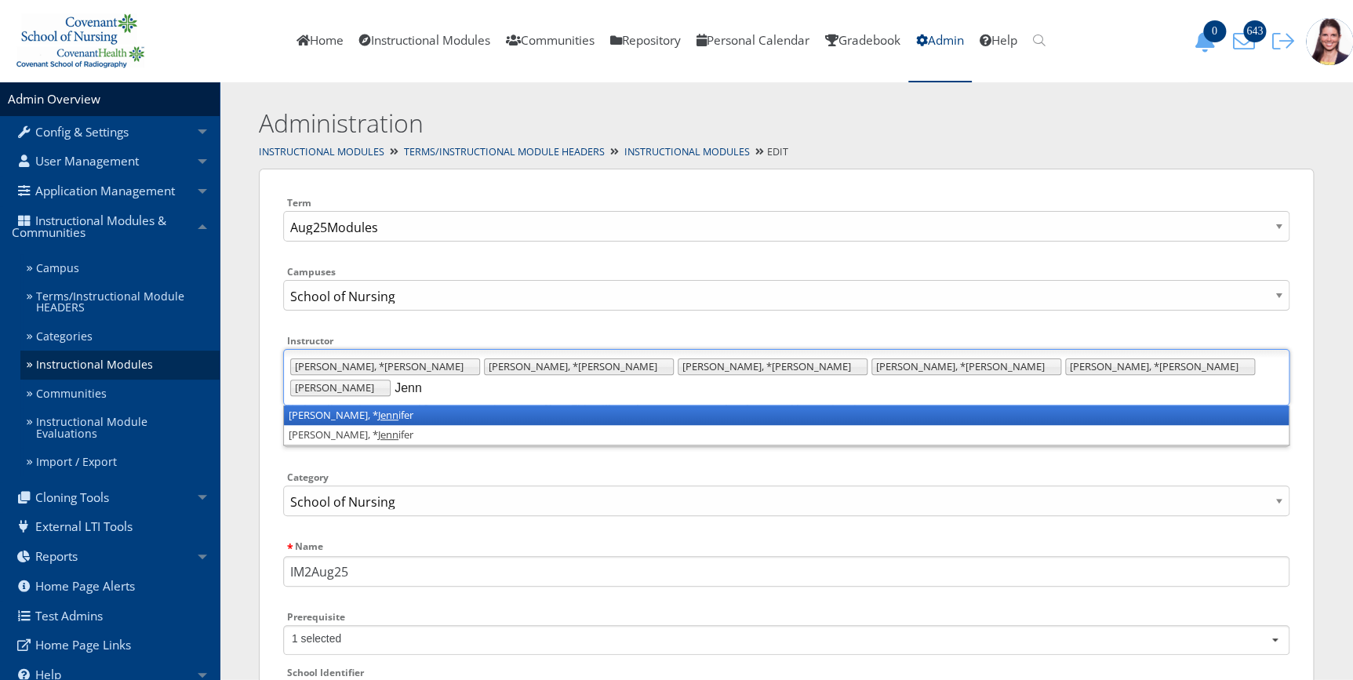
type input "Jenn"
click at [354, 405] on li "[PERSON_NAME], * [PERSON_NAME]" at bounding box center [786, 415] width 1004 height 20
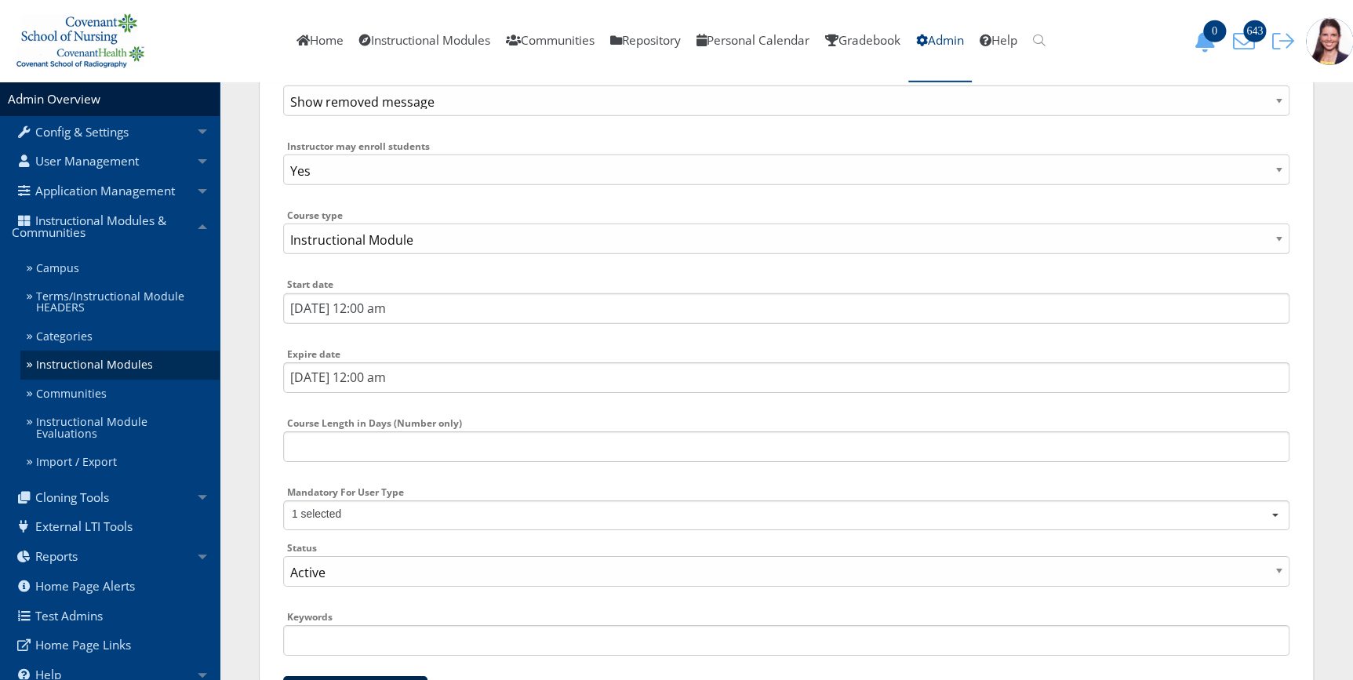
scroll to position [2355, 0]
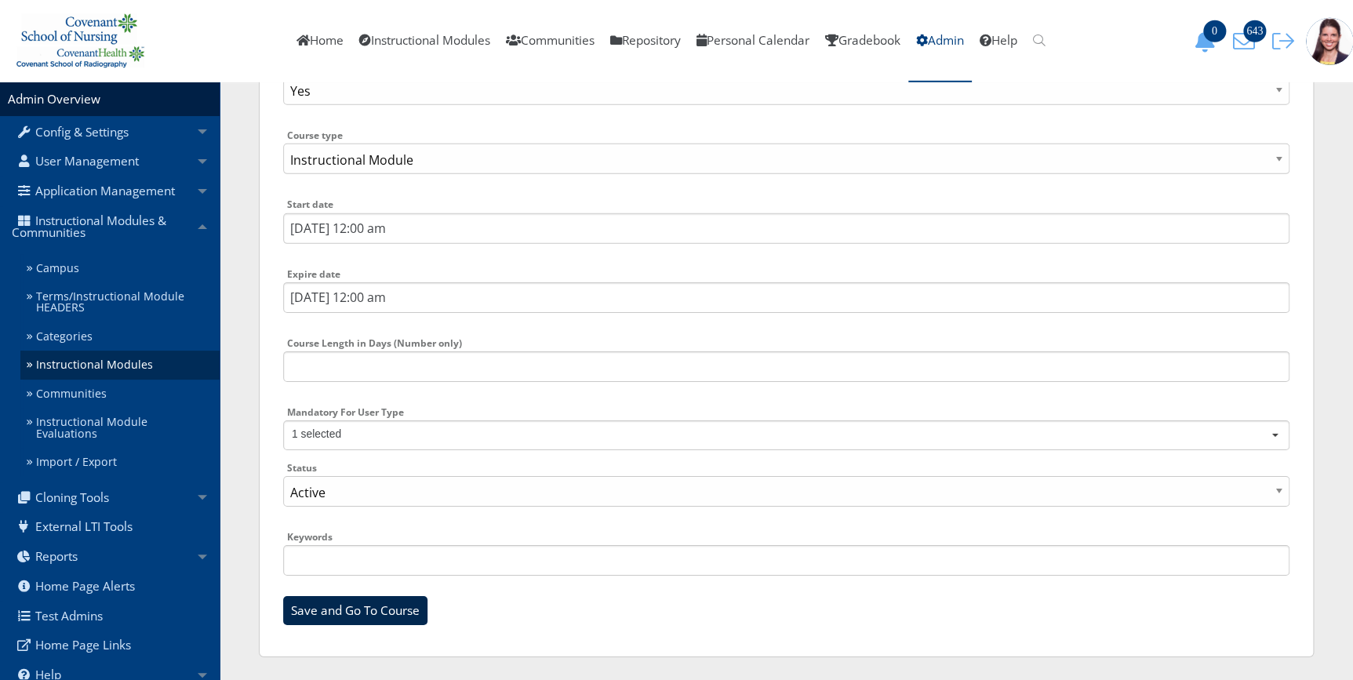
click at [311, 602] on input "Save and Go To Course" at bounding box center [355, 611] width 144 height 30
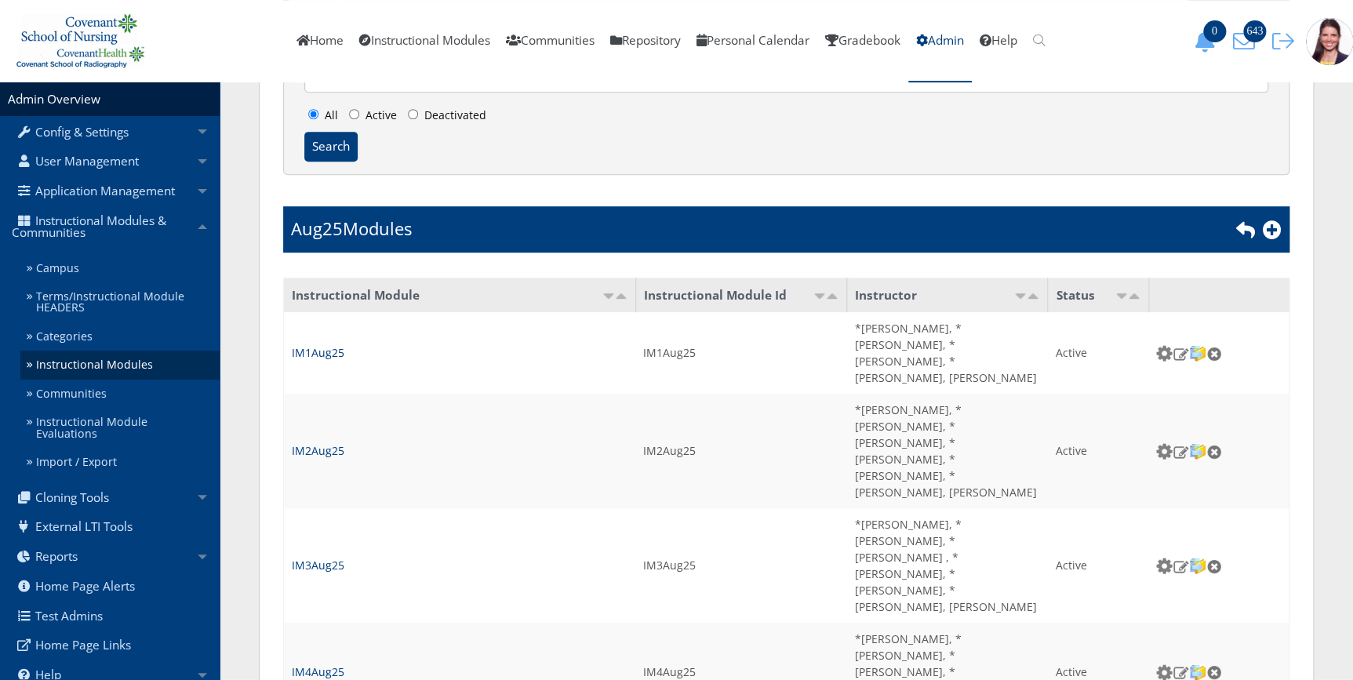
scroll to position [285, 0]
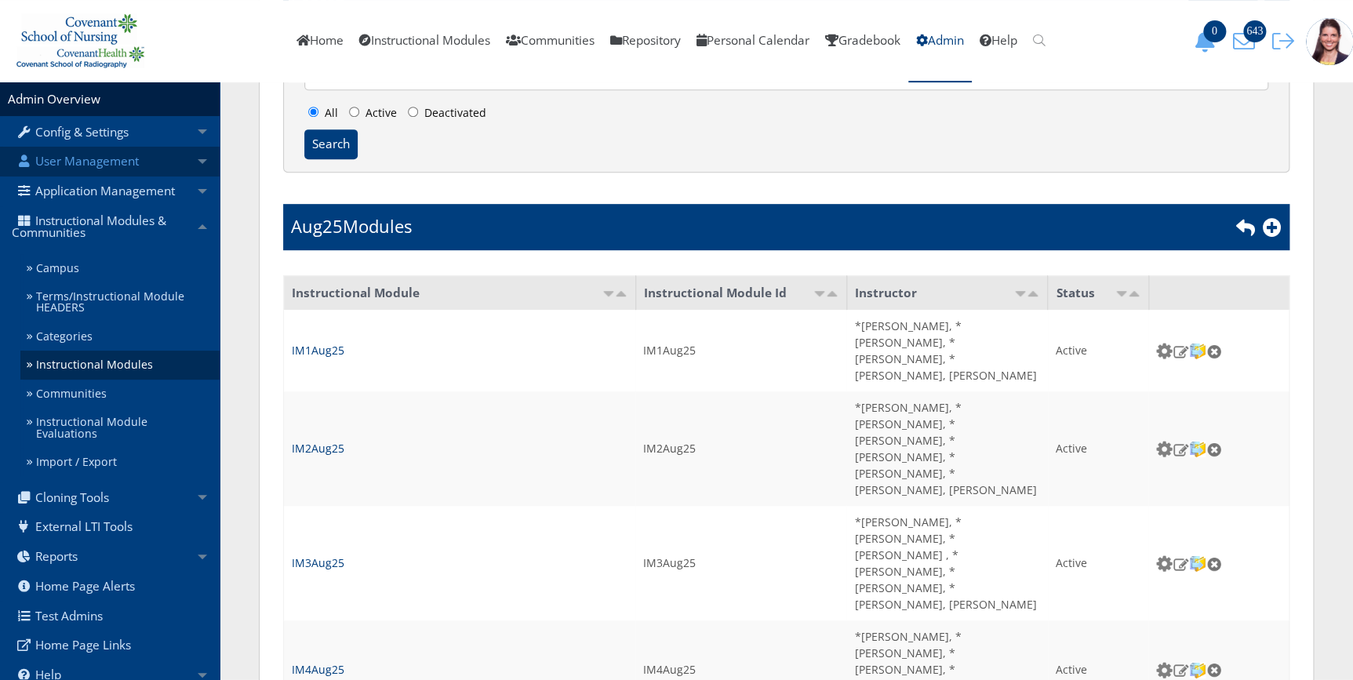
click at [79, 164] on link "User Management" at bounding box center [110, 162] width 220 height 30
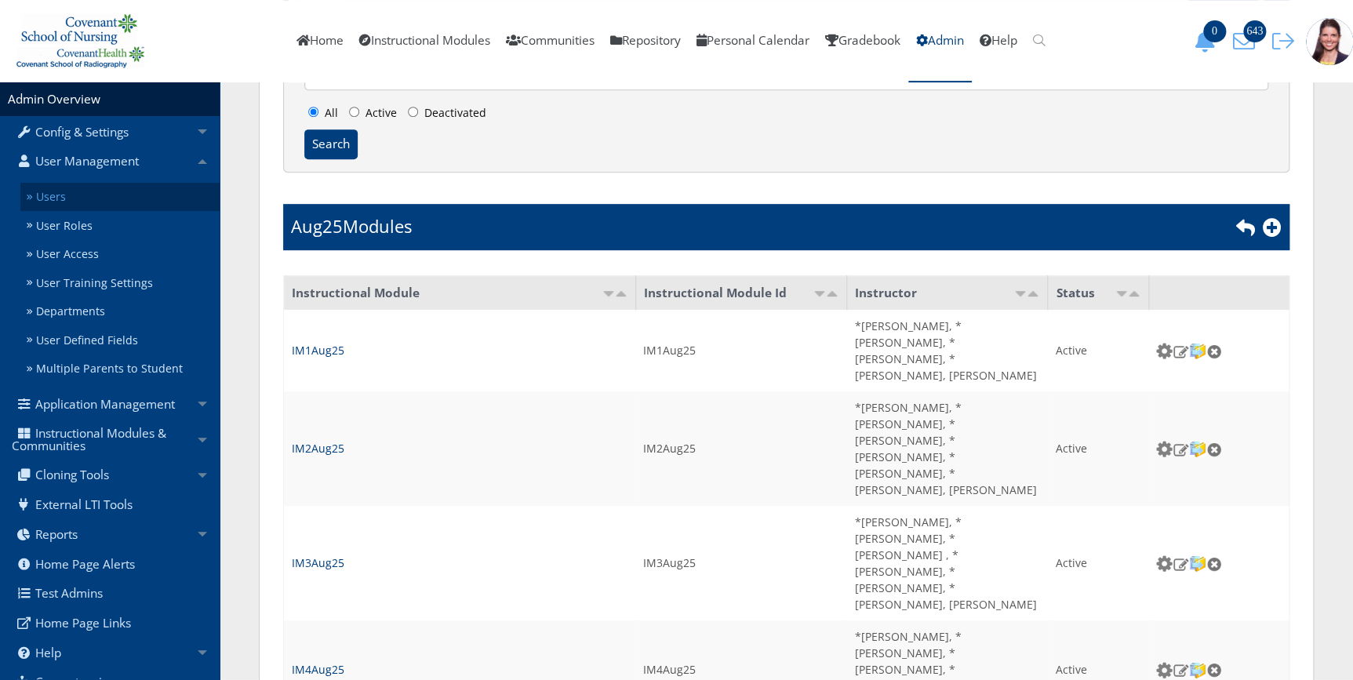
click at [54, 197] on link "Users" at bounding box center [119, 197] width 199 height 29
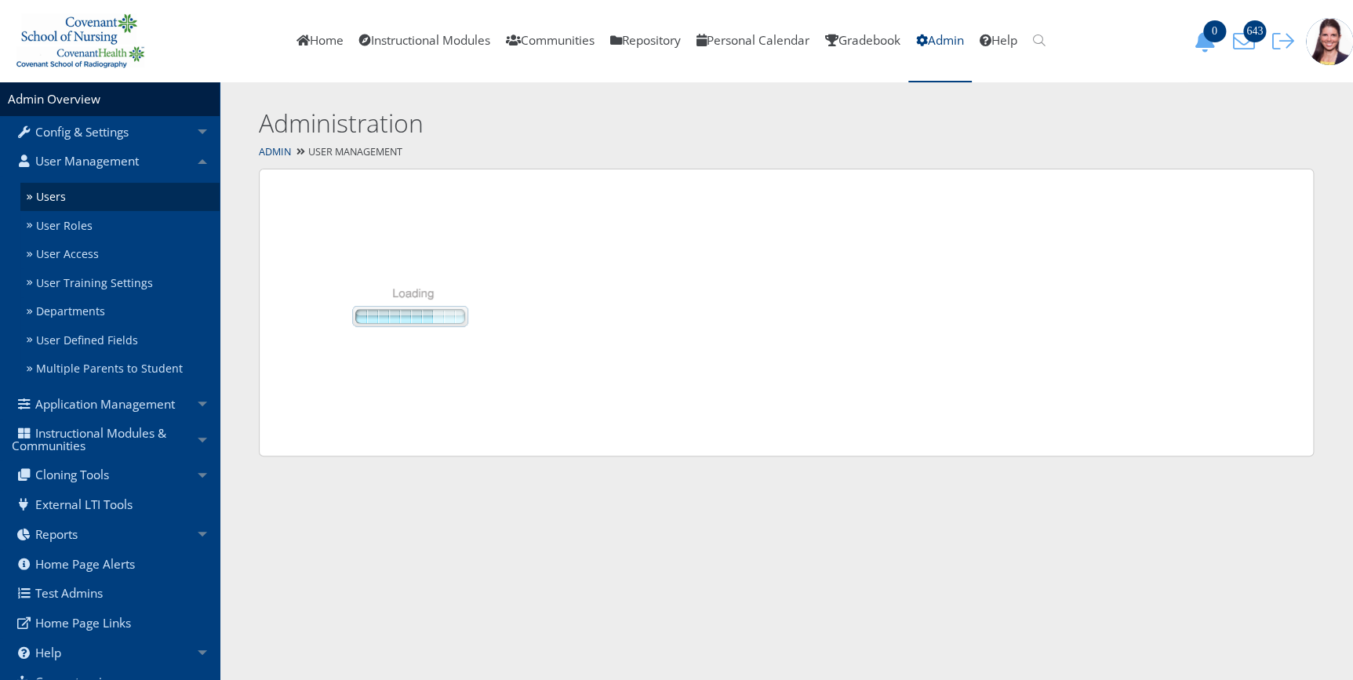
select select "50"
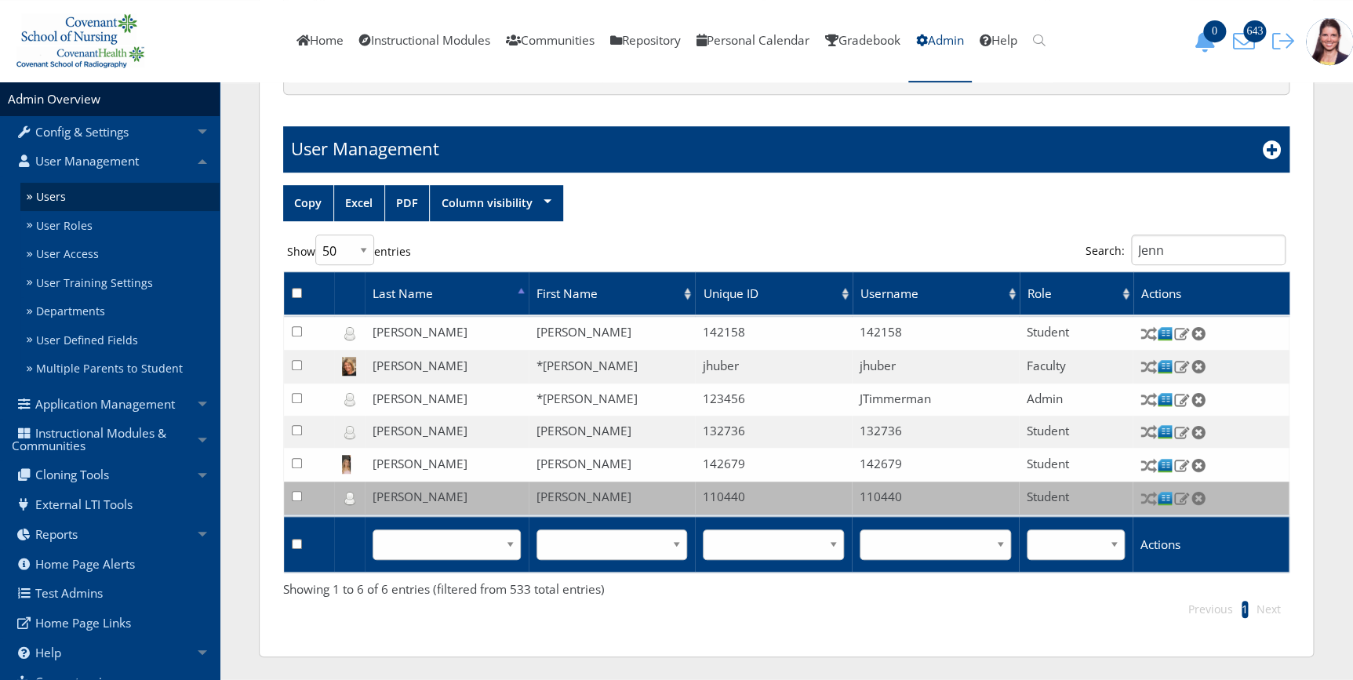
scroll to position [351, 0]
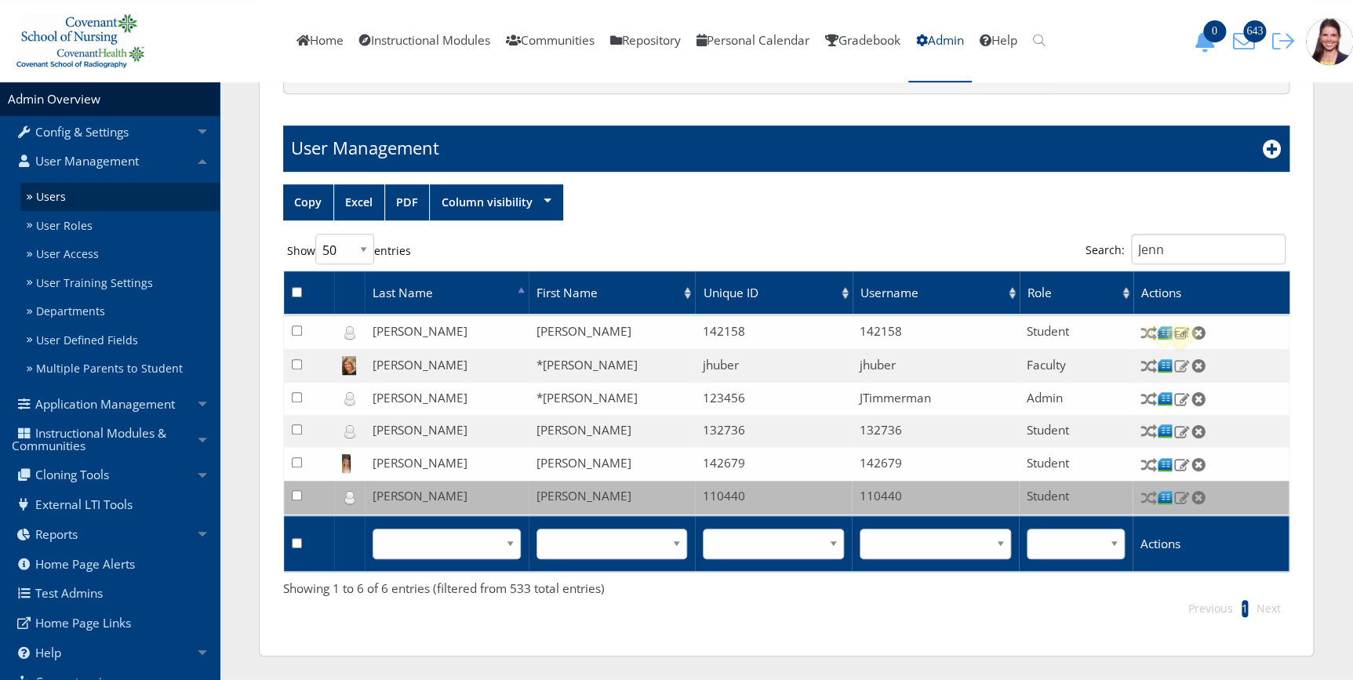
click at [1183, 360] on img at bounding box center [1181, 365] width 16 height 14
